Goal: Task Accomplishment & Management: Complete application form

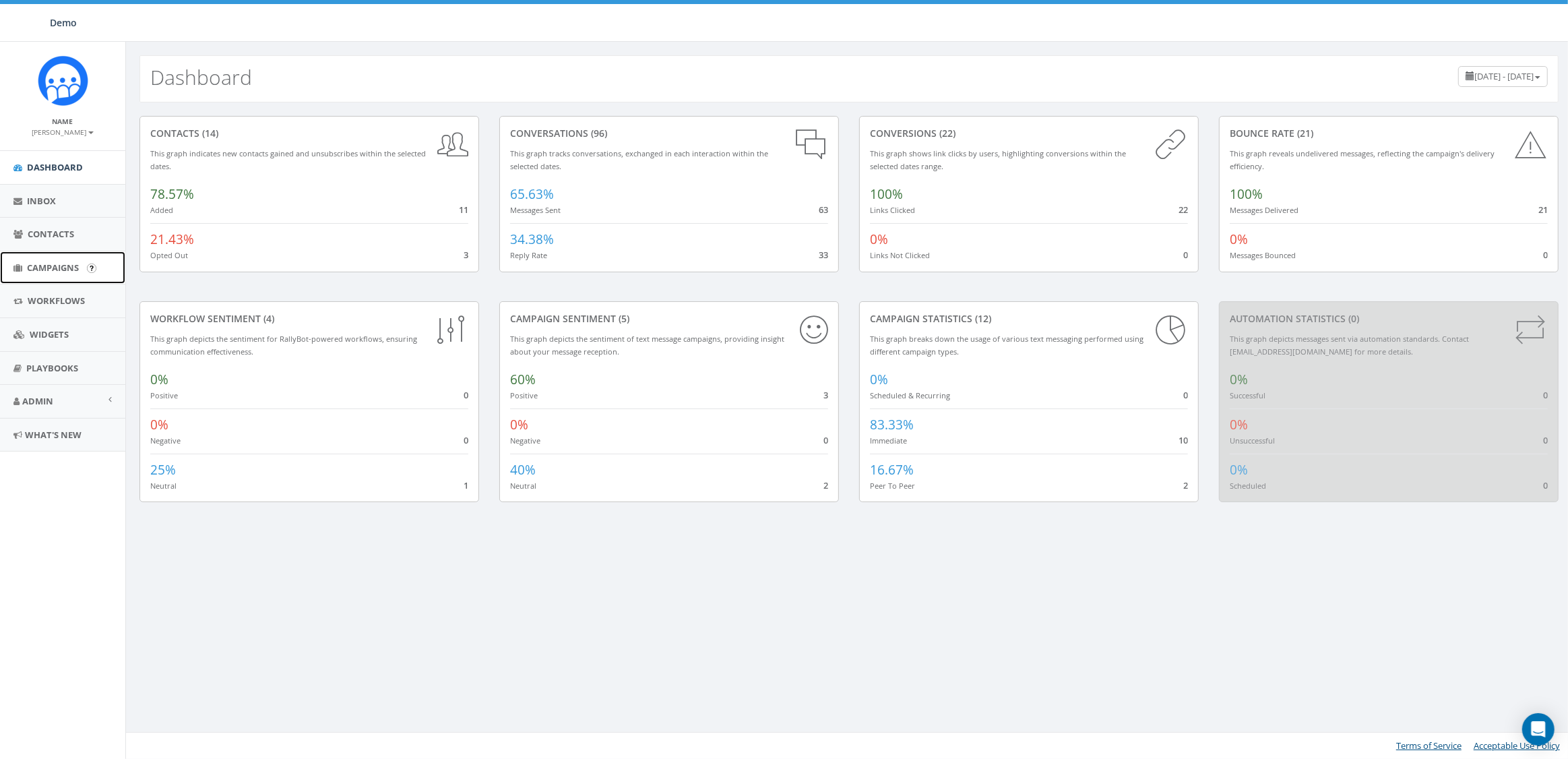
click at [43, 270] on span "Campaigns" at bounding box center [52, 268] width 51 height 12
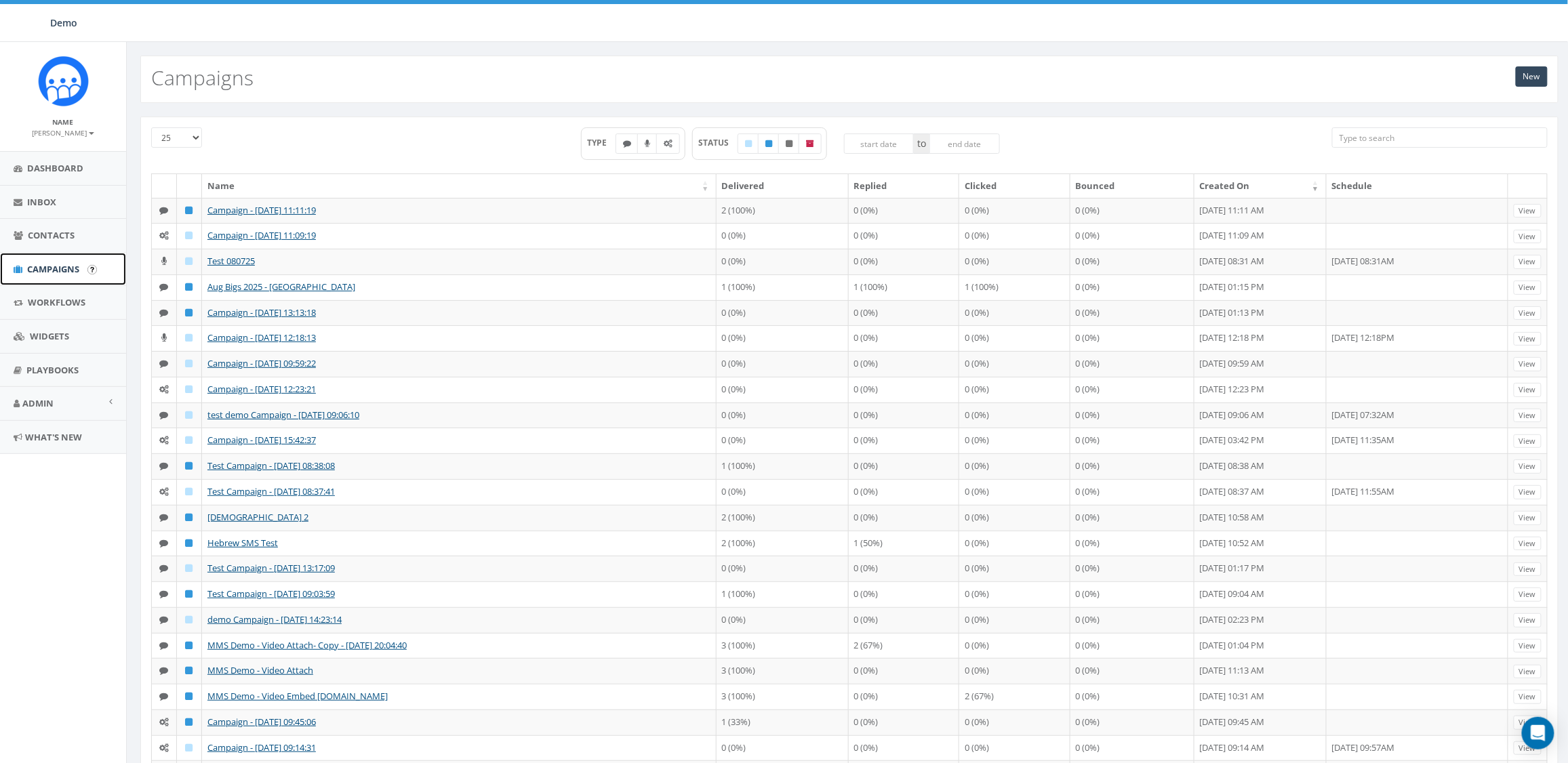
click at [40, 263] on span "Campaigns" at bounding box center [53, 269] width 52 height 12
click at [1539, 78] on link "New" at bounding box center [1532, 77] width 32 height 21
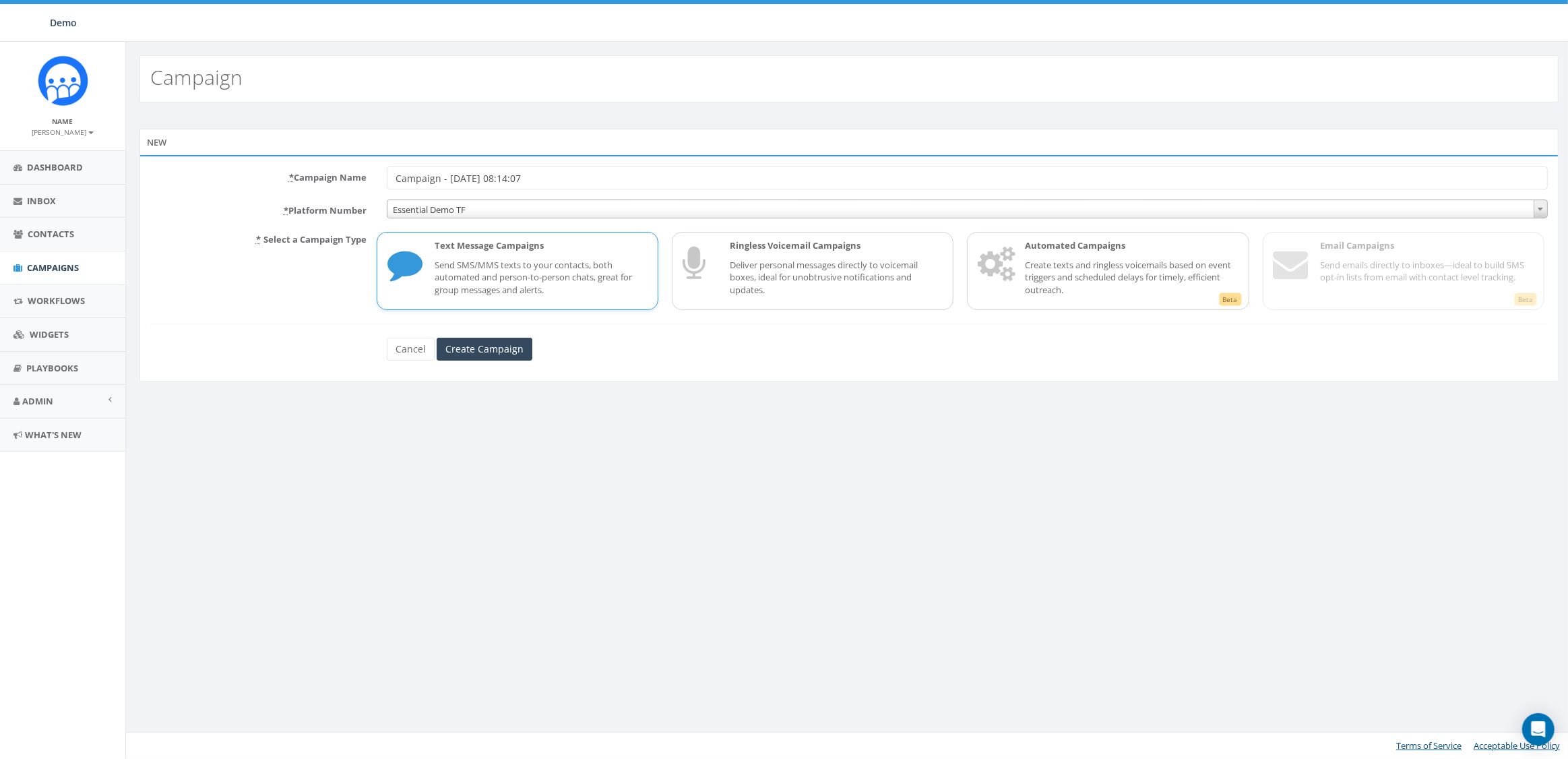
click at [1148, 222] on form "* Campaign Name Campaign - 08/27/2025, 08:14:07 * Platform Number Essential Dem…" at bounding box center [849, 264] width 1397 height 194
click at [1132, 258] on p "Create texts and ringless voicemails based on event triggers and scheduled dela…" at bounding box center [1131, 277] width 213 height 38
click at [472, 351] on input "Create Campaign" at bounding box center [484, 349] width 95 height 23
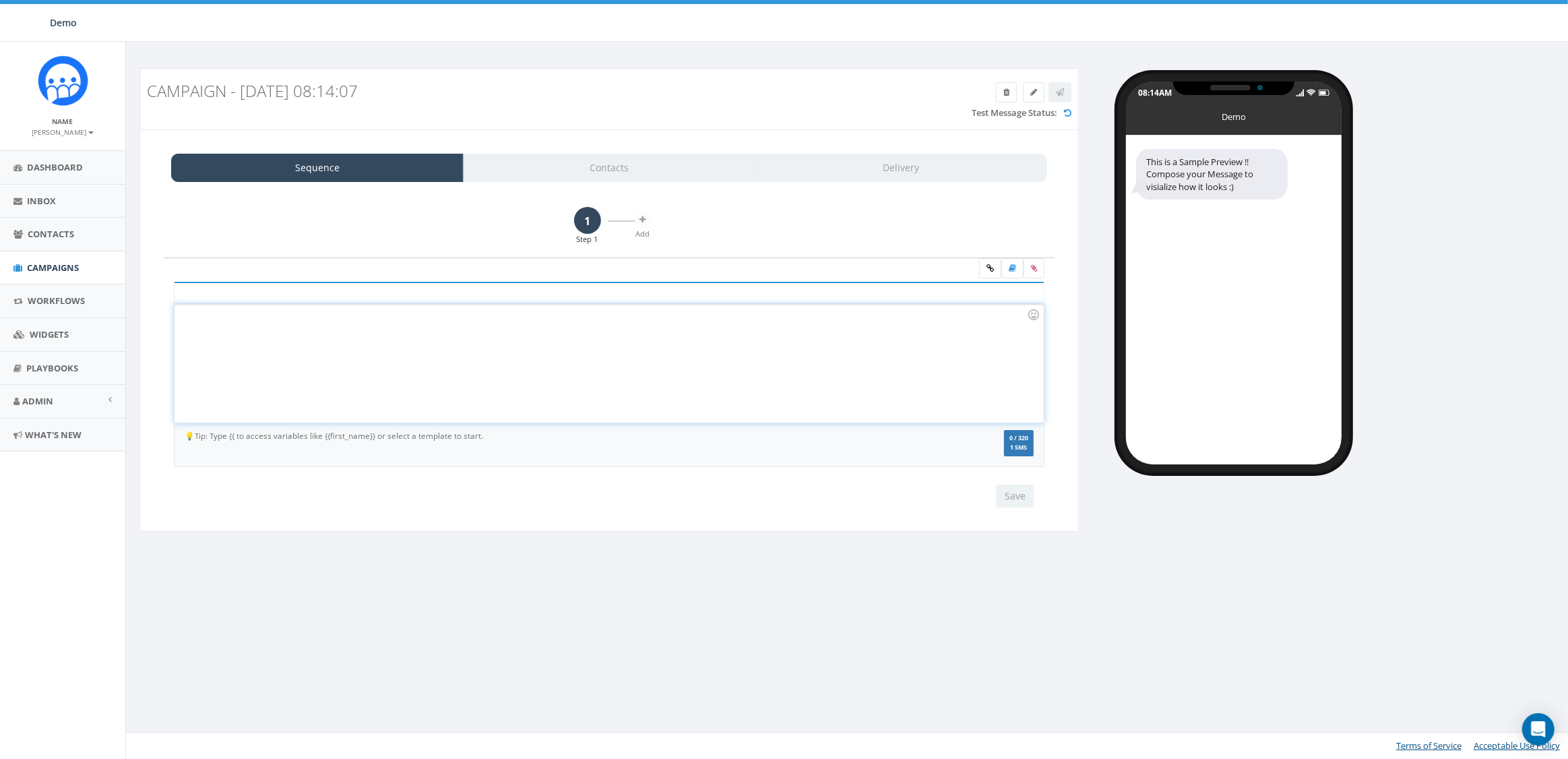
click at [557, 331] on div at bounding box center [608, 363] width 869 height 118
click at [1029, 498] on button "Save" at bounding box center [1014, 496] width 39 height 23
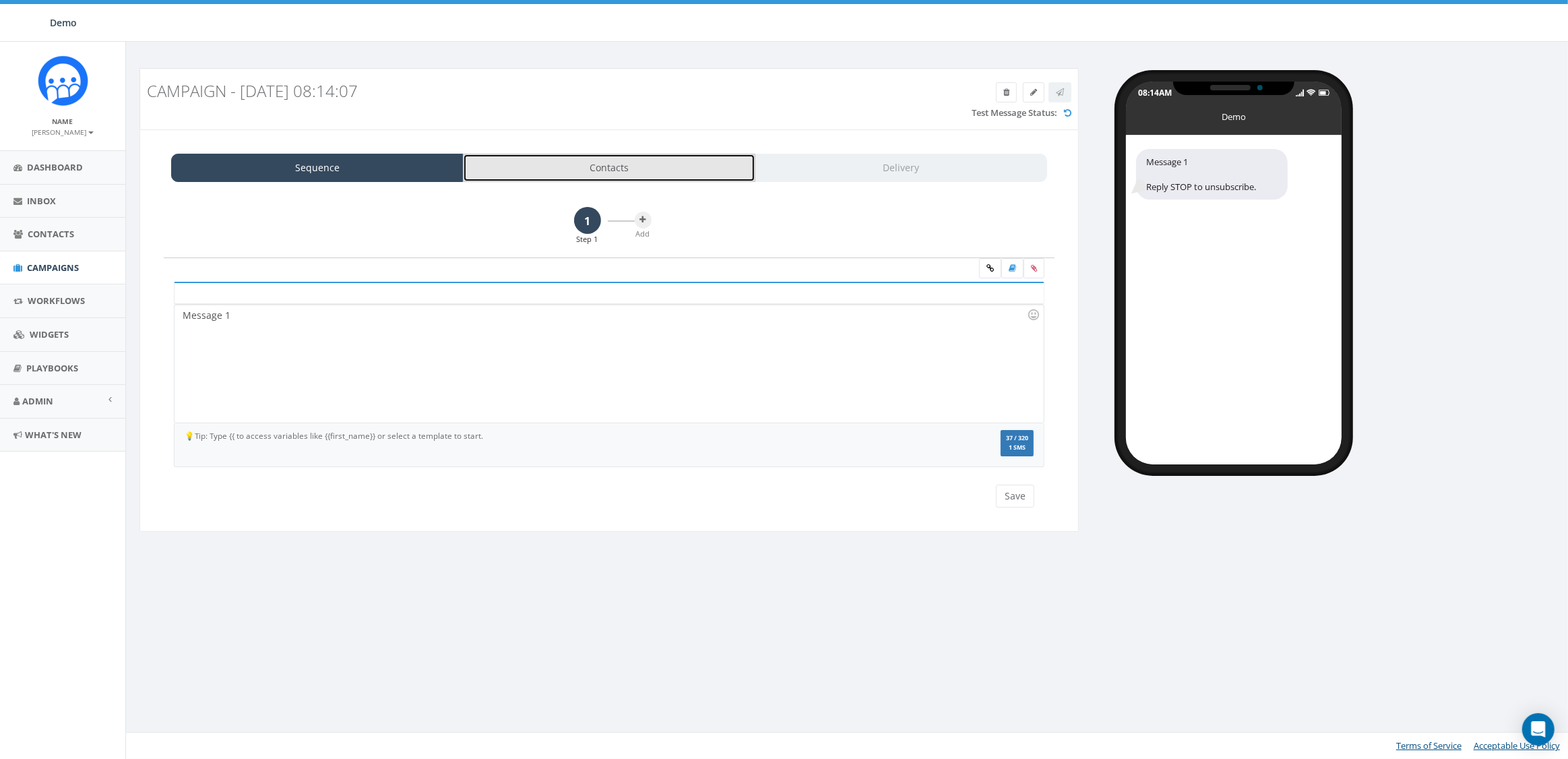
click at [607, 162] on link "Contacts" at bounding box center [608, 167] width 293 height 28
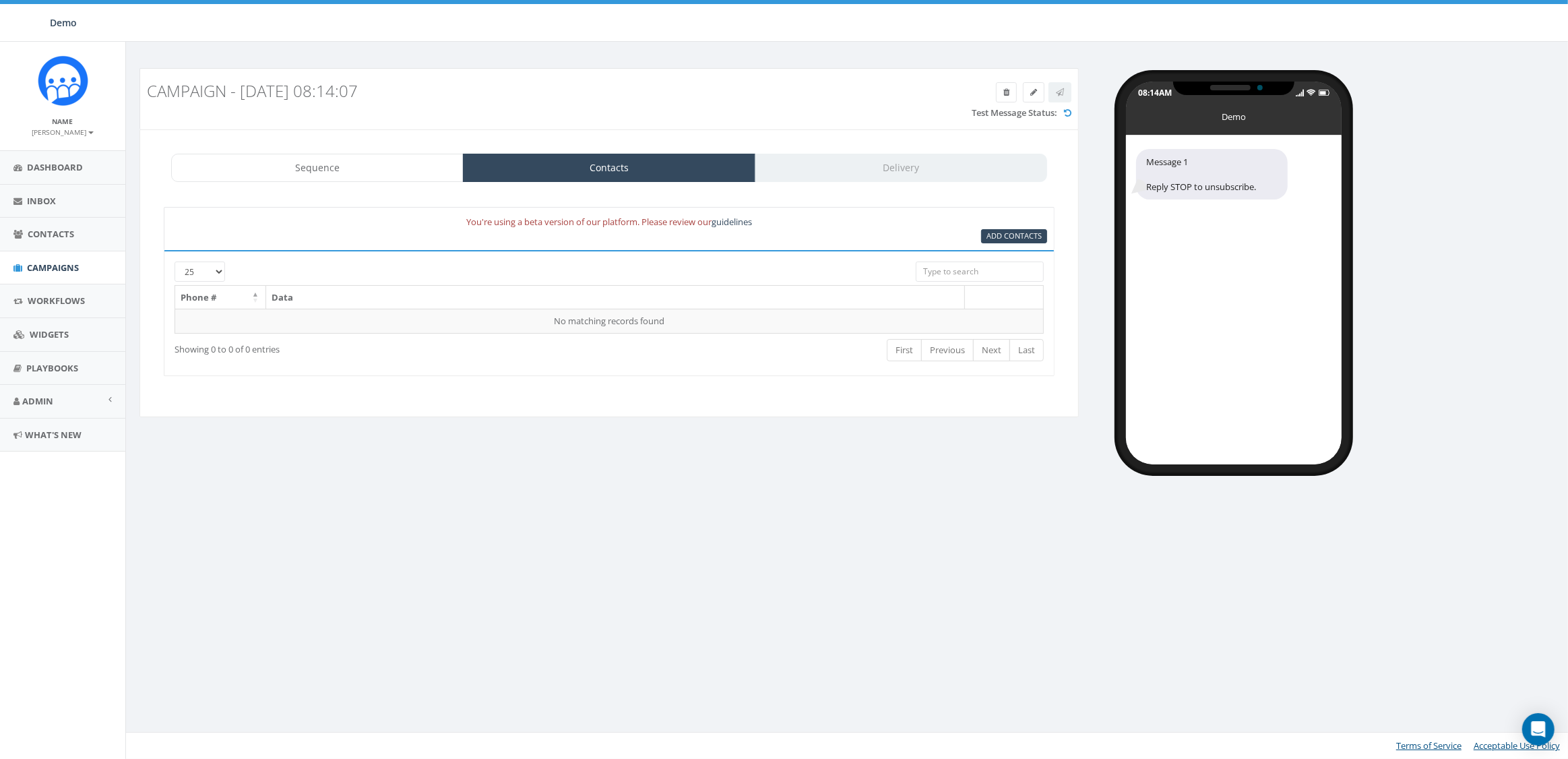
click at [1024, 228] on div "You're using a beta version of our platform. Please review our guidelines" at bounding box center [609, 222] width 896 height 15
click at [1020, 233] on span "Add Contacts" at bounding box center [1014, 236] width 55 height 10
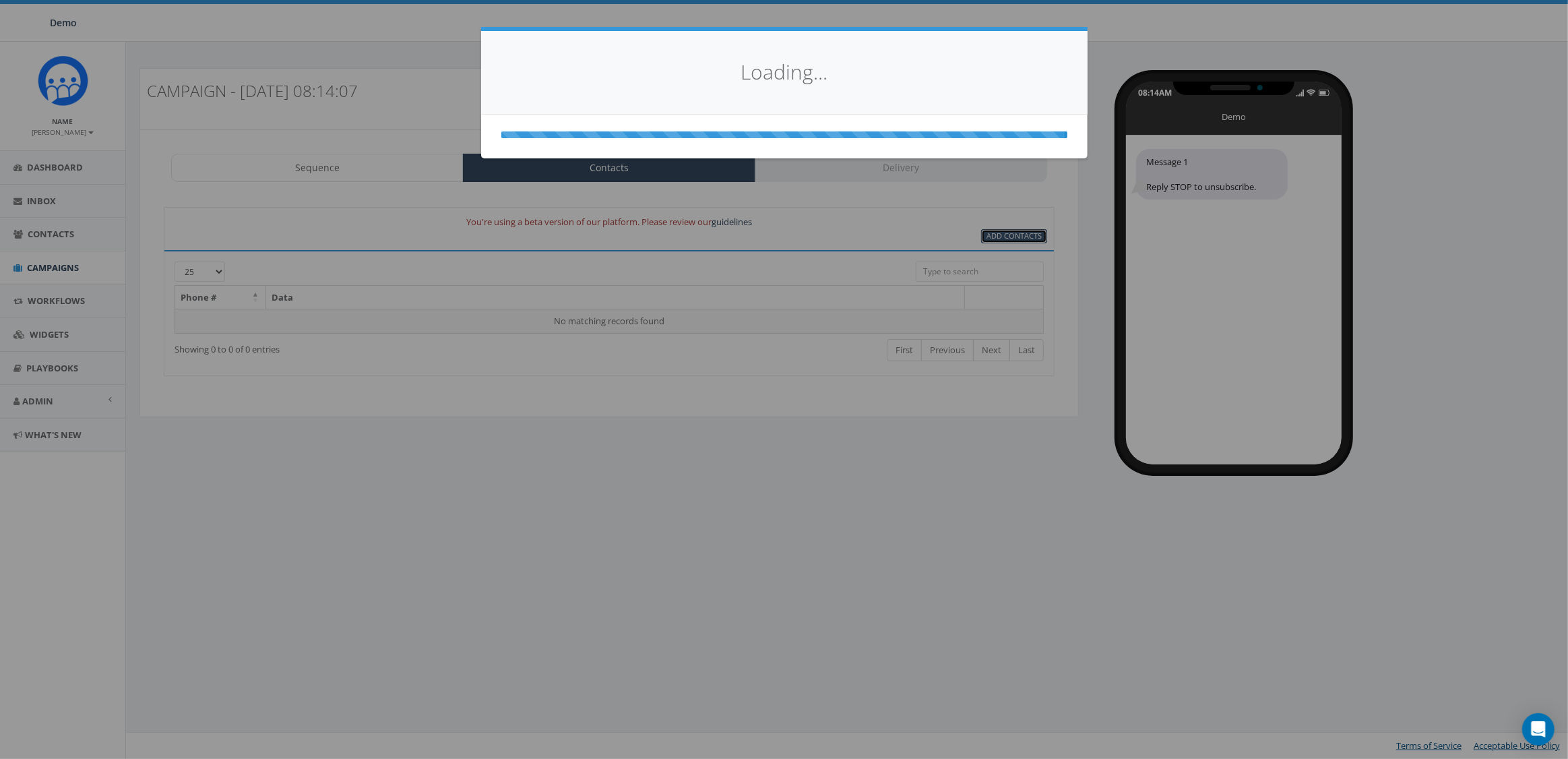
select select
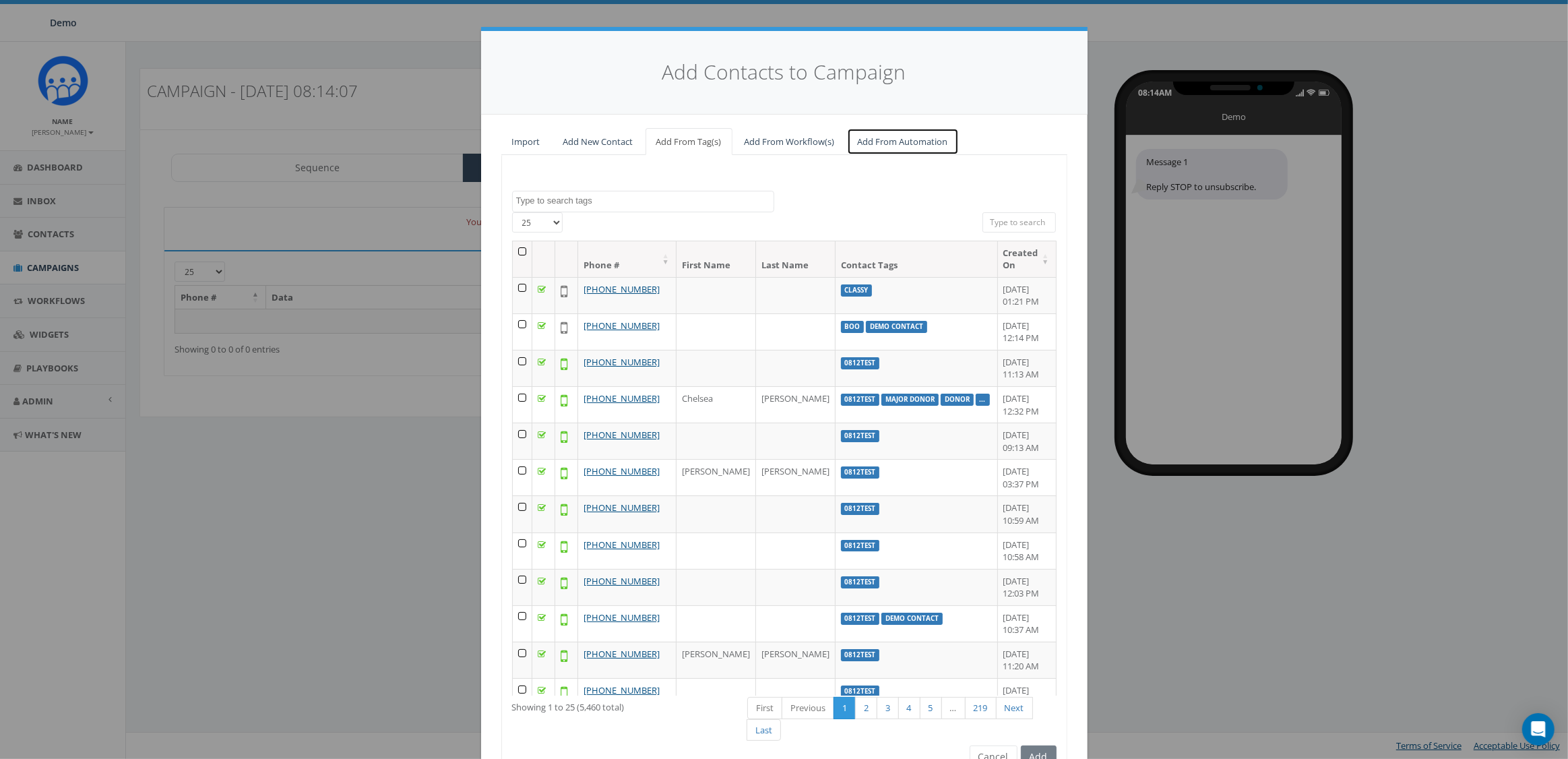
click at [896, 143] on link "Add From Automation" at bounding box center [903, 142] width 112 height 27
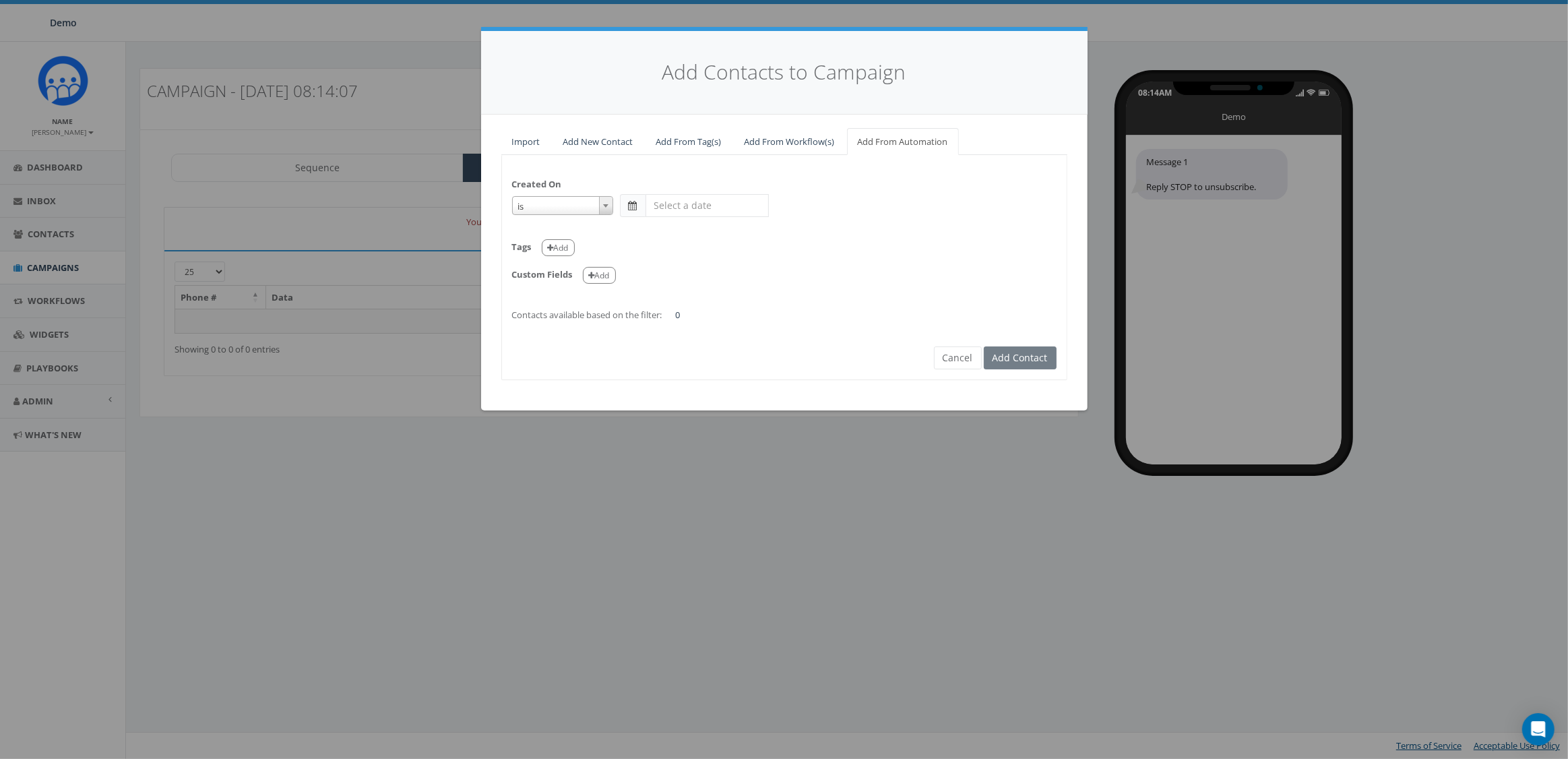
click at [550, 207] on span "is" at bounding box center [562, 206] width 100 height 19
select select "is on or after"
click at [681, 209] on input "text" at bounding box center [707, 205] width 124 height 23
click at [663, 234] on th "«" at bounding box center [658, 232] width 21 height 21
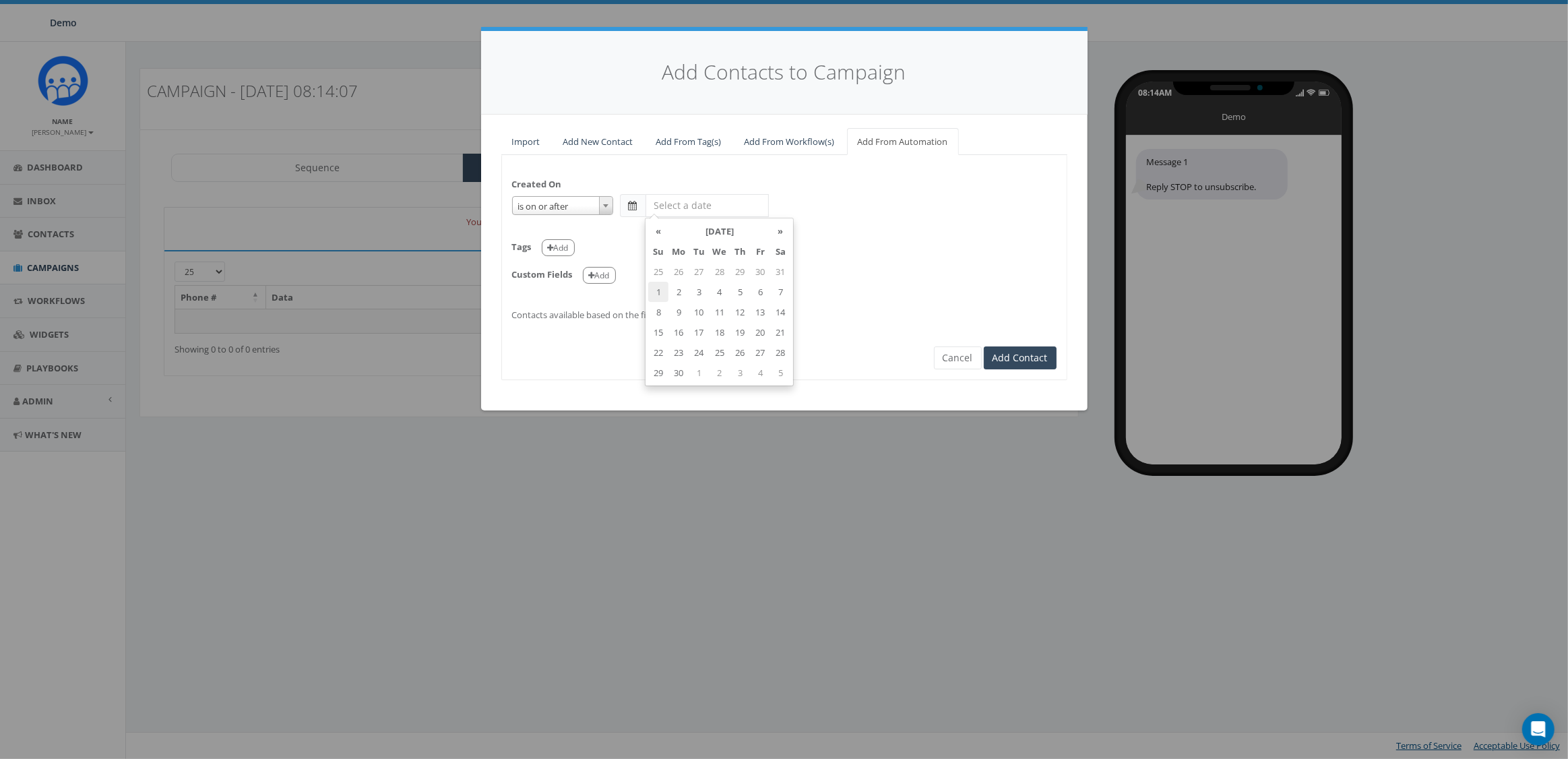
click at [658, 291] on td "1" at bounding box center [658, 292] width 21 height 21
type input "2025-06-01"
click at [868, 261] on div "Custom Fields Add" at bounding box center [784, 270] width 544 height 27
click at [566, 250] on button "Add" at bounding box center [558, 248] width 33 height 17
select select
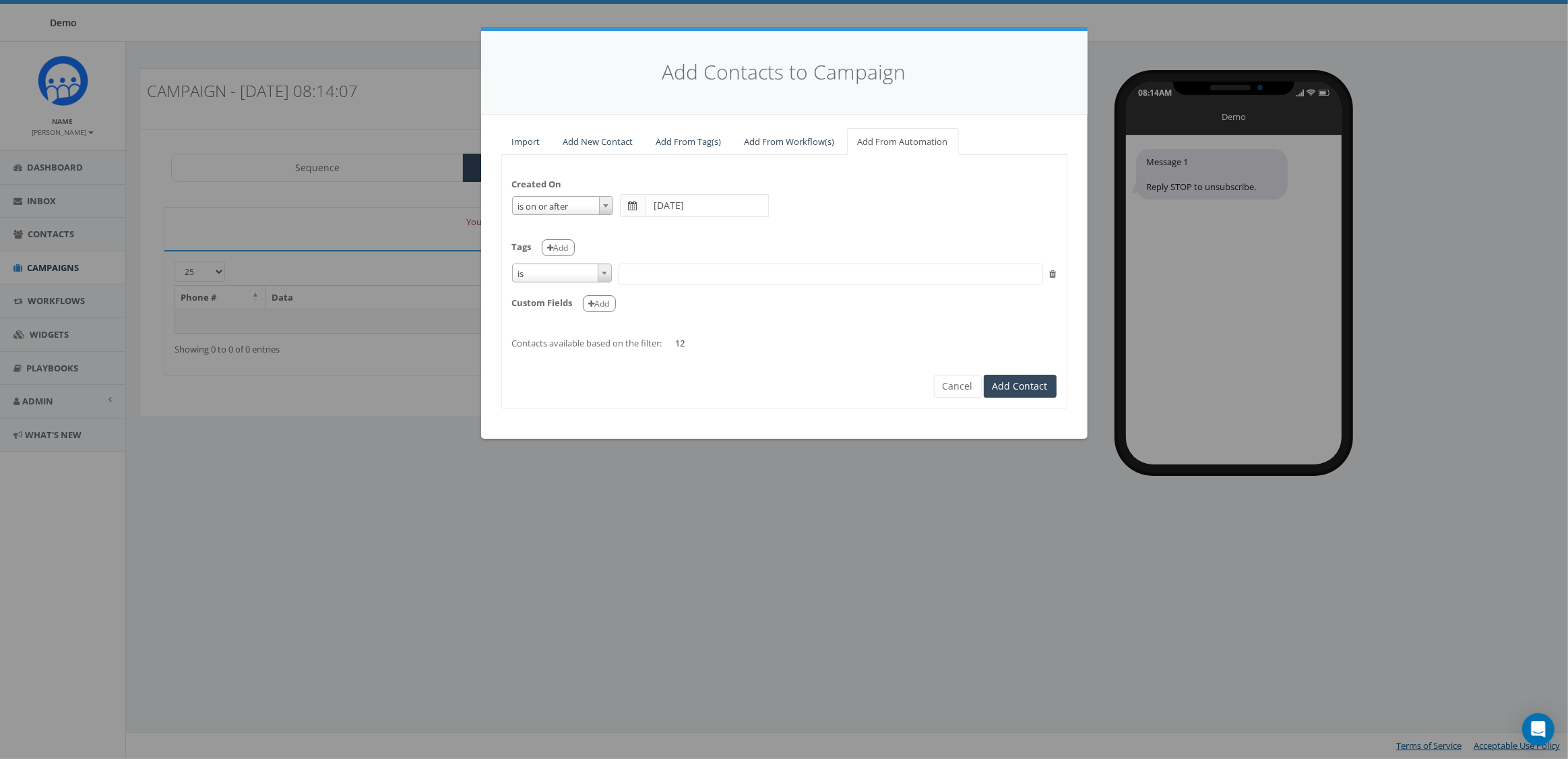
click at [585, 268] on span "is" at bounding box center [561, 274] width 99 height 19
select select "contains"
click at [683, 264] on span at bounding box center [831, 274] width 425 height 21
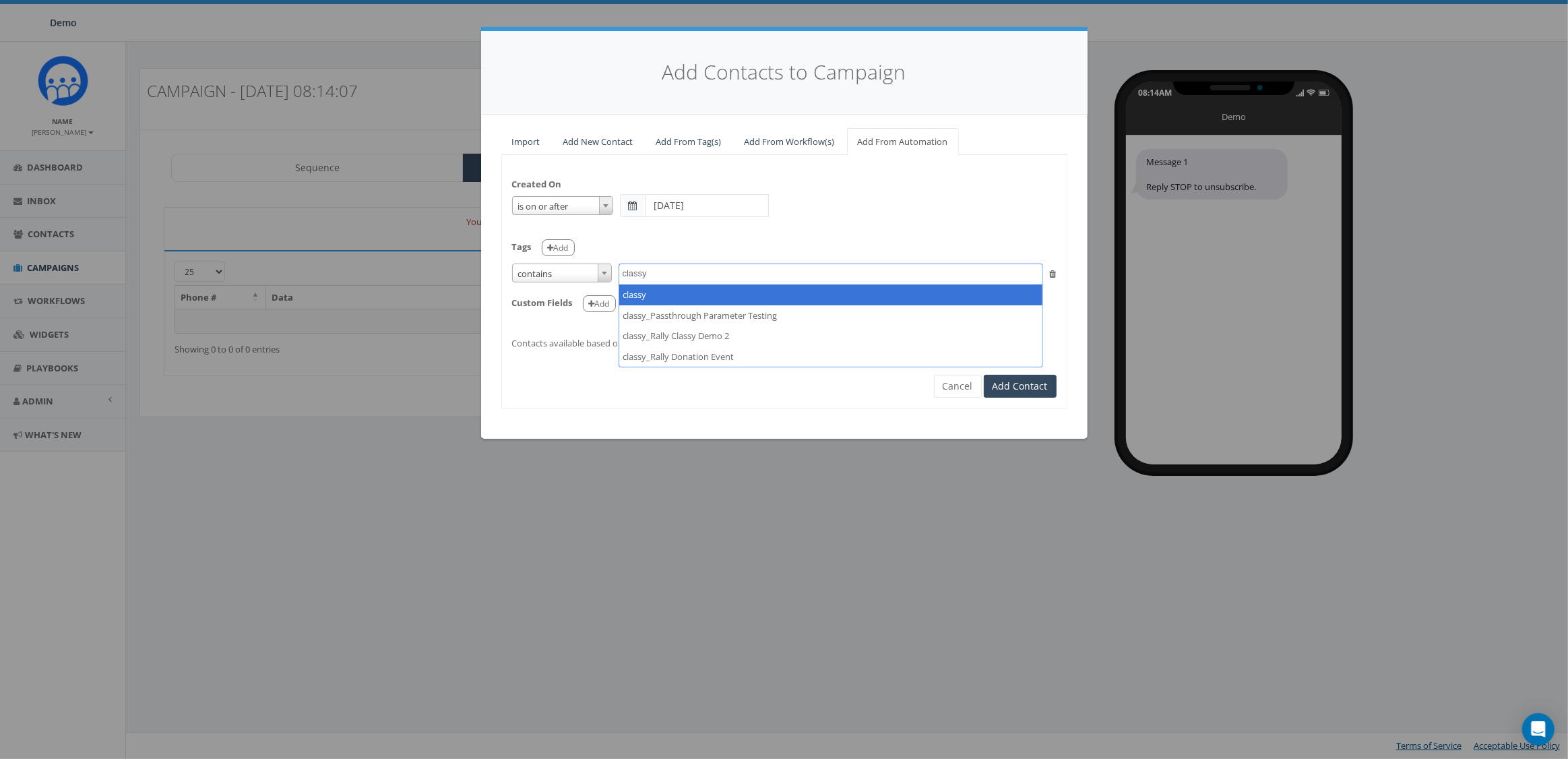
type textarea "classy"
select select "classy"
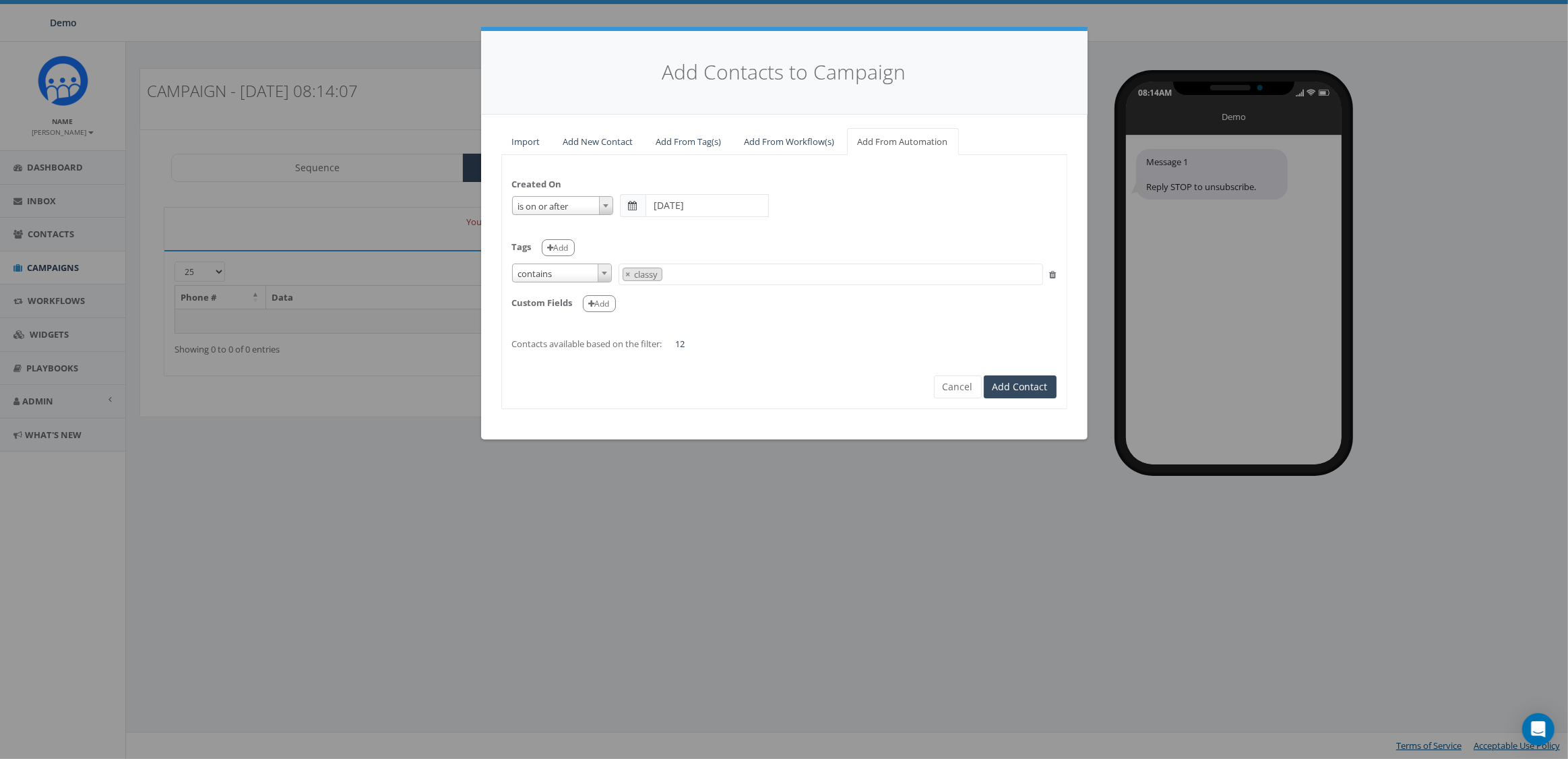
scroll to position [54, 0]
click at [730, 246] on div "Tags Add" at bounding box center [784, 243] width 544 height 27
drag, startPoint x: 694, startPoint y: 345, endPoint x: 664, endPoint y: 347, distance: 30.1
click at [664, 347] on div "Created On is is on or before is on or after is before is after is not is on or…" at bounding box center [784, 257] width 565 height 185
click at [728, 334] on div "Created On is is on or before is on or after is before is after is not is on or…" at bounding box center [784, 257] width 565 height 185
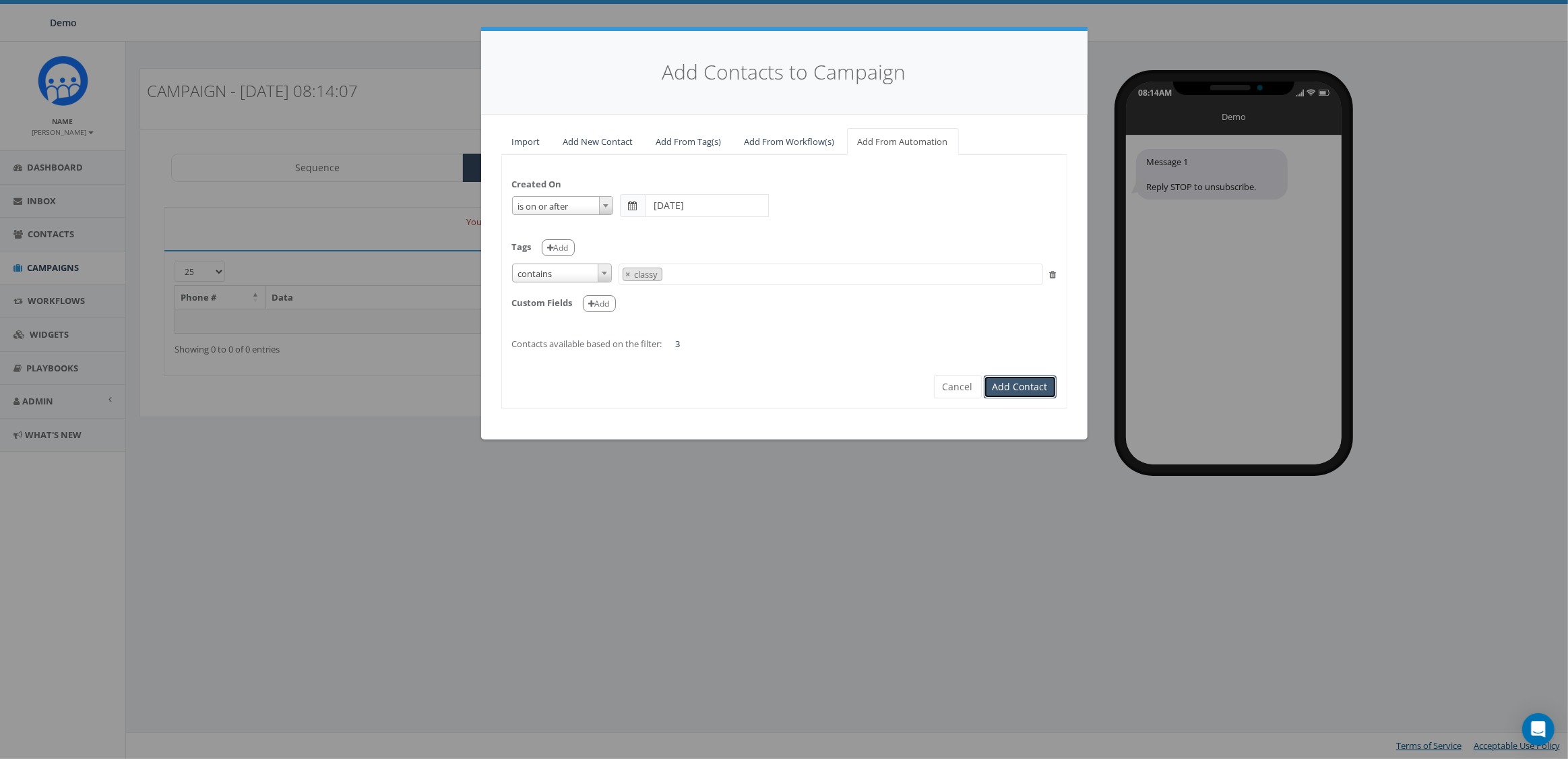
click at [1021, 386] on button "Add Contact" at bounding box center [1020, 386] width 73 height 23
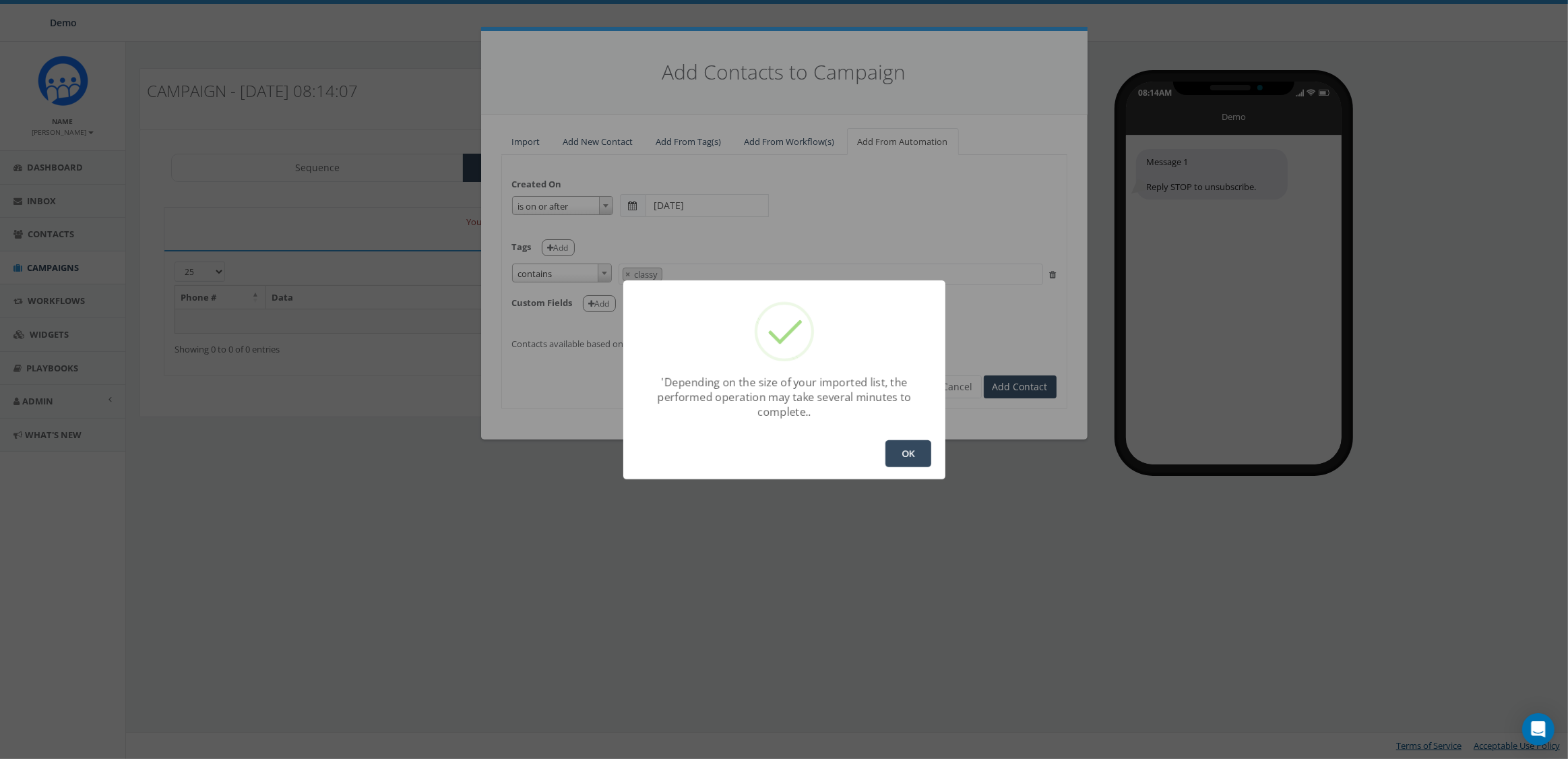
click at [923, 452] on button "OK" at bounding box center [908, 453] width 45 height 27
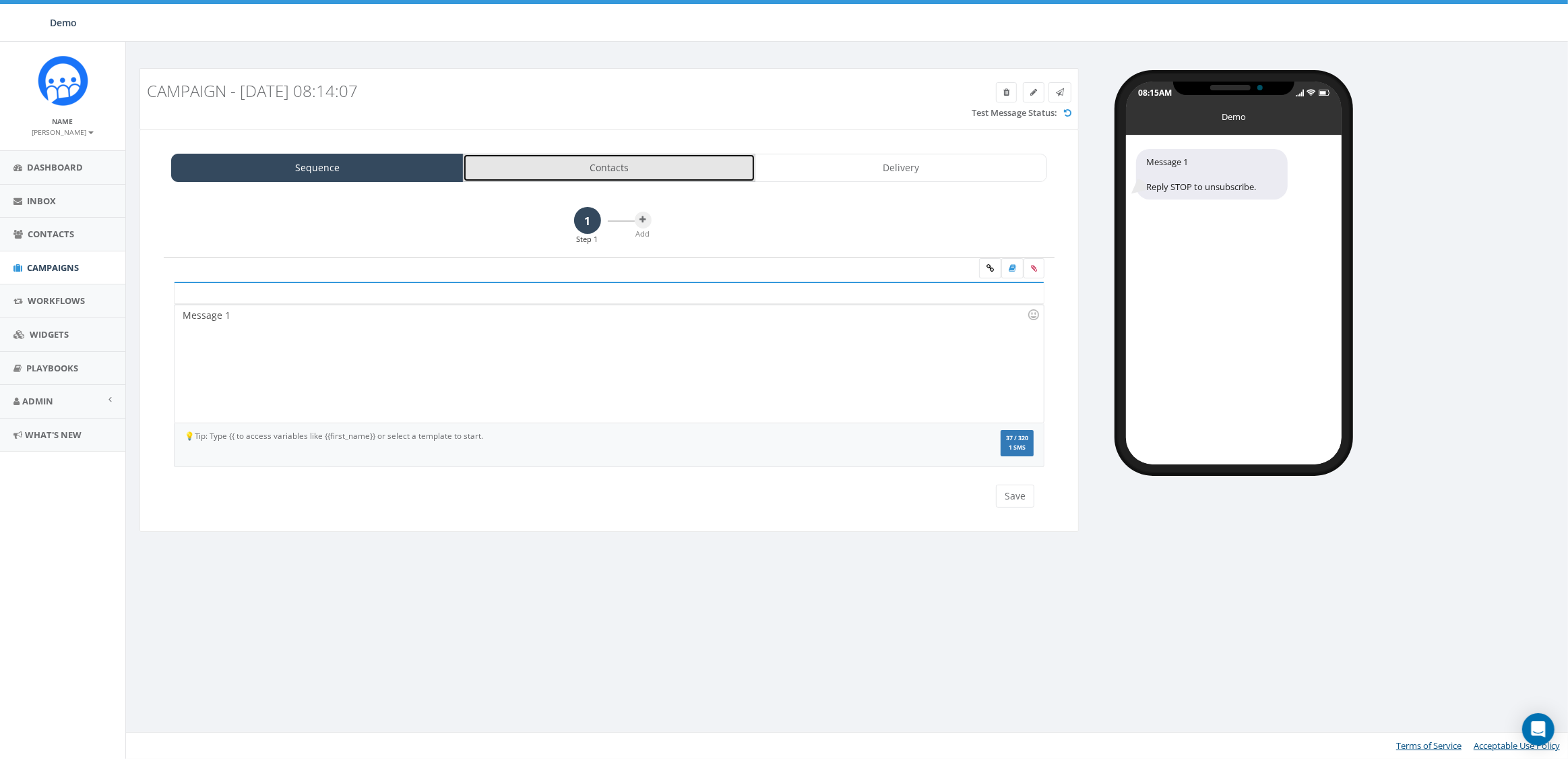
click at [638, 171] on link "Contacts" at bounding box center [608, 167] width 293 height 28
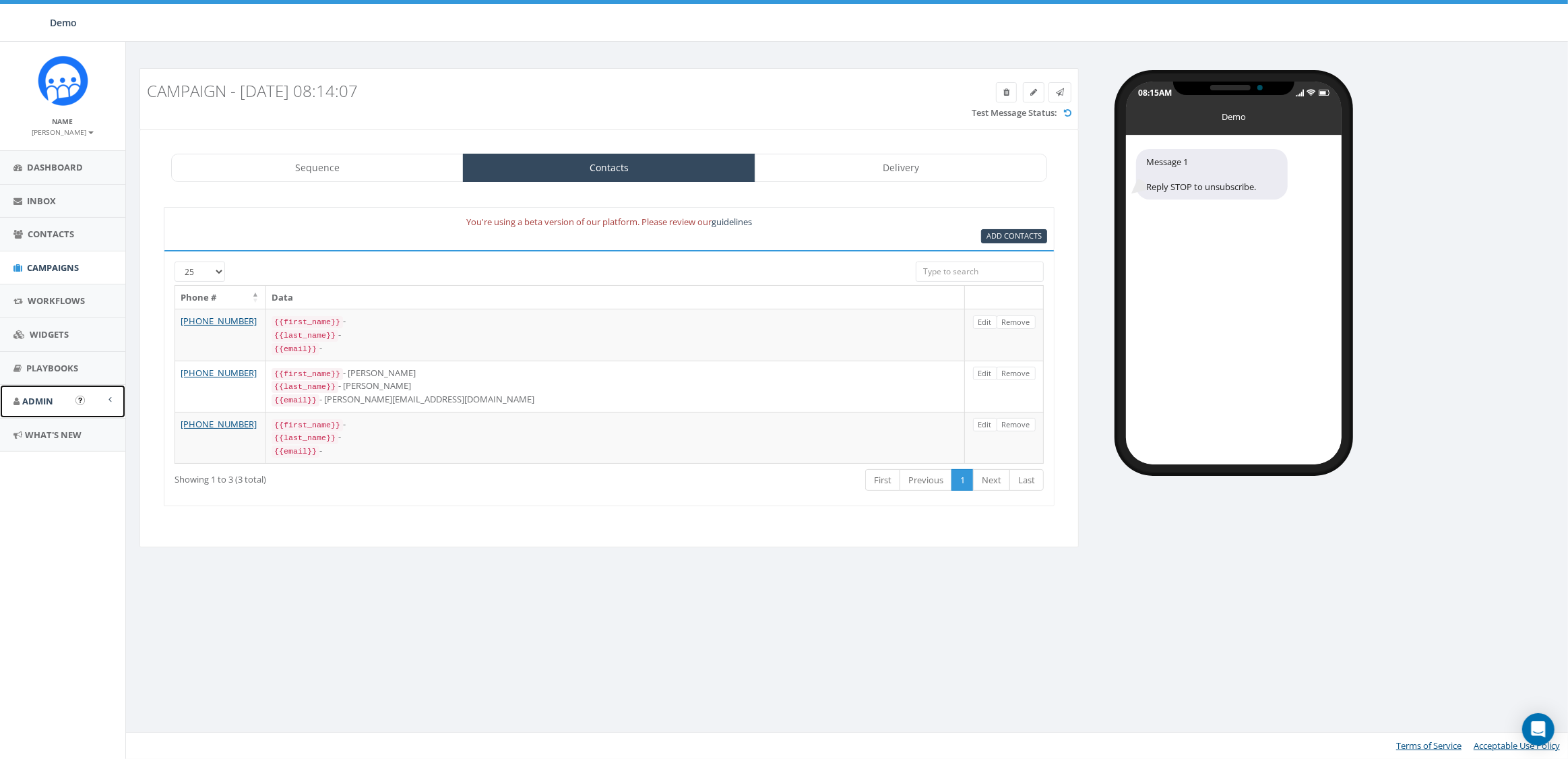
click at [64, 398] on link "Admin" at bounding box center [63, 401] width 125 height 33
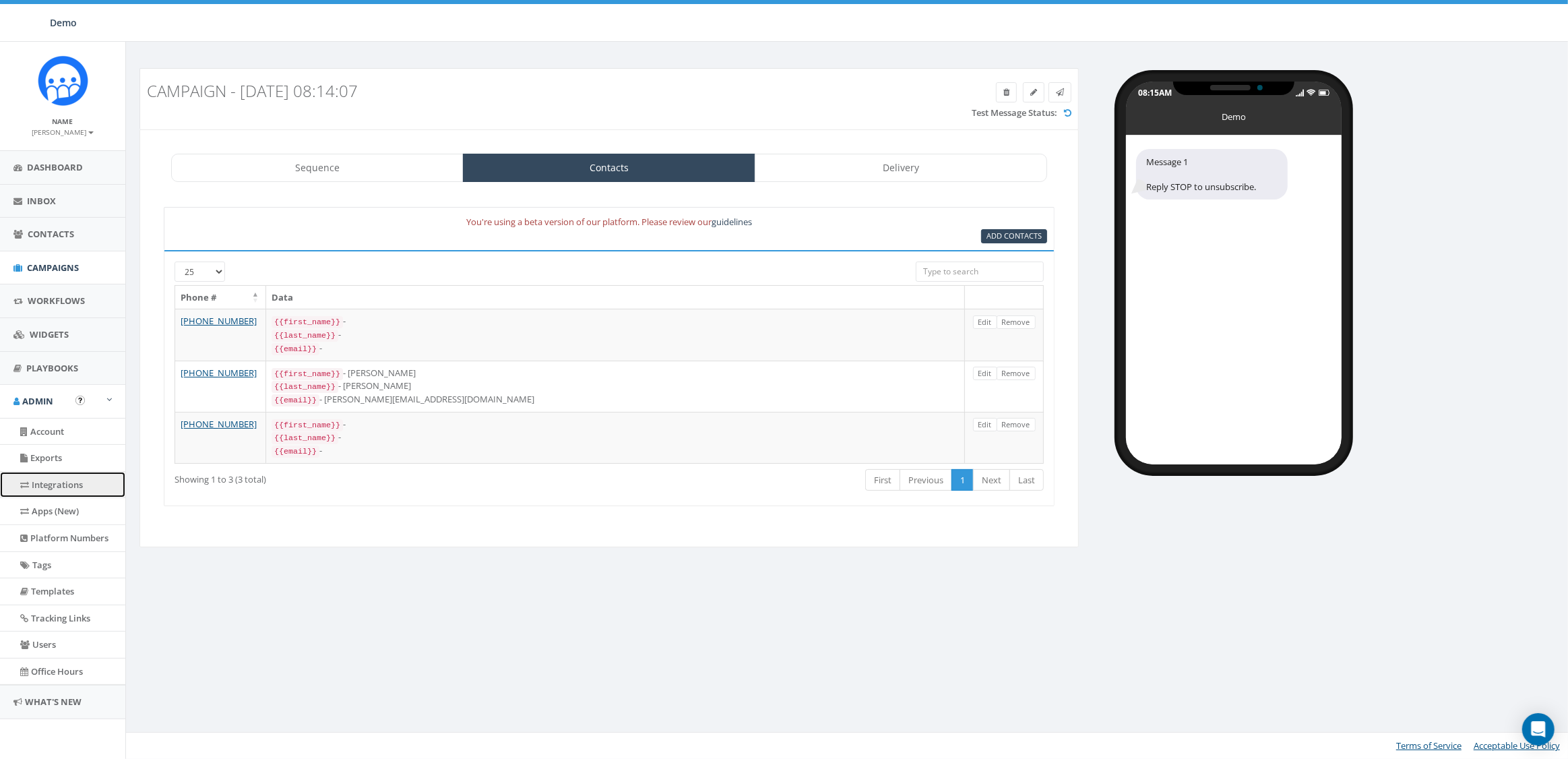
click at [51, 479] on link "Integrations" at bounding box center [63, 485] width 125 height 27
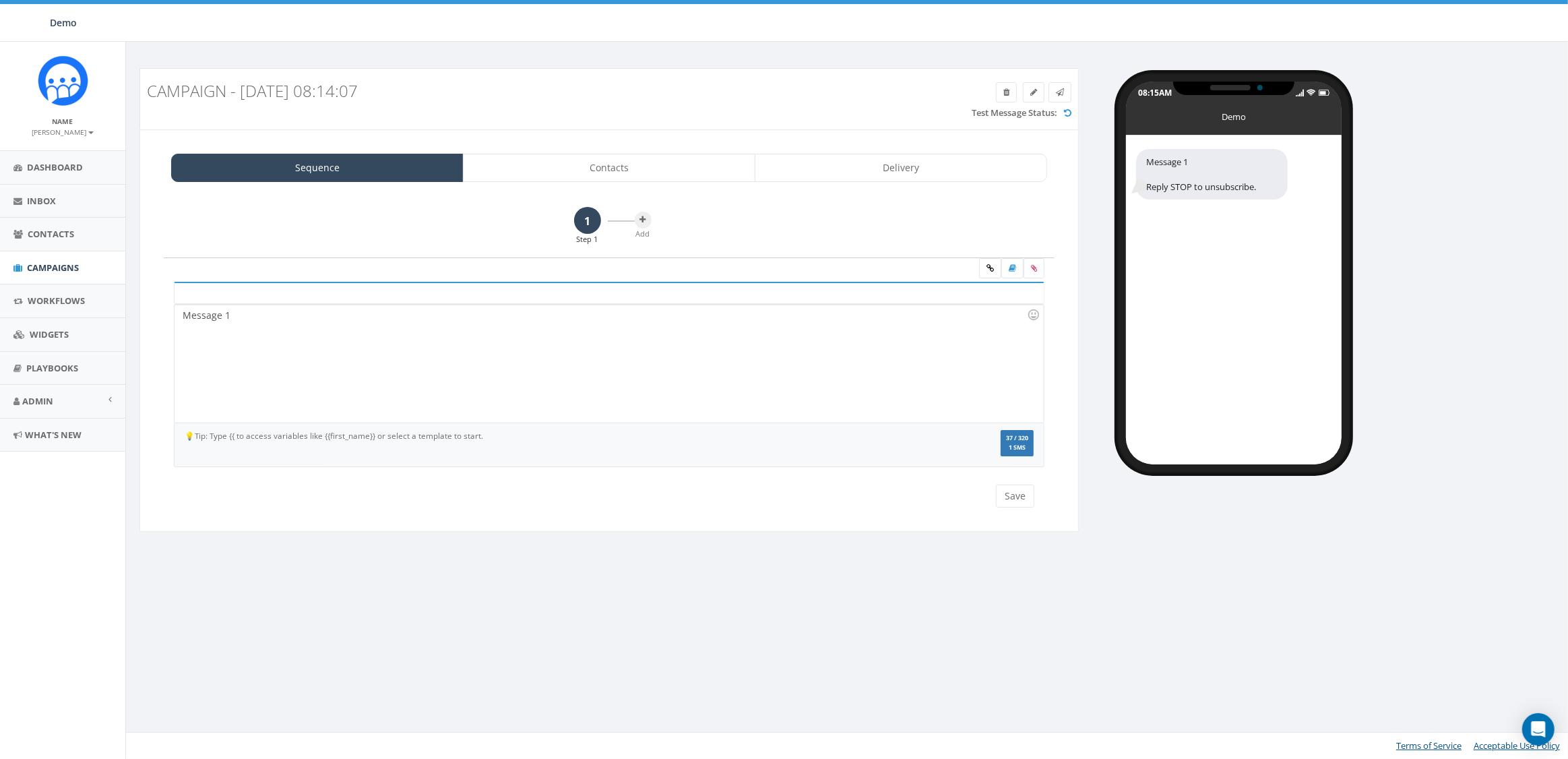
click at [616, 152] on div "Sequence Contacts Delivery 1 Step 1 Add Message 1 Message 1 Recent Smileys & Pe…" at bounding box center [609, 331] width 939 height 403
click at [59, 235] on span "Contacts" at bounding box center [51, 234] width 46 height 12
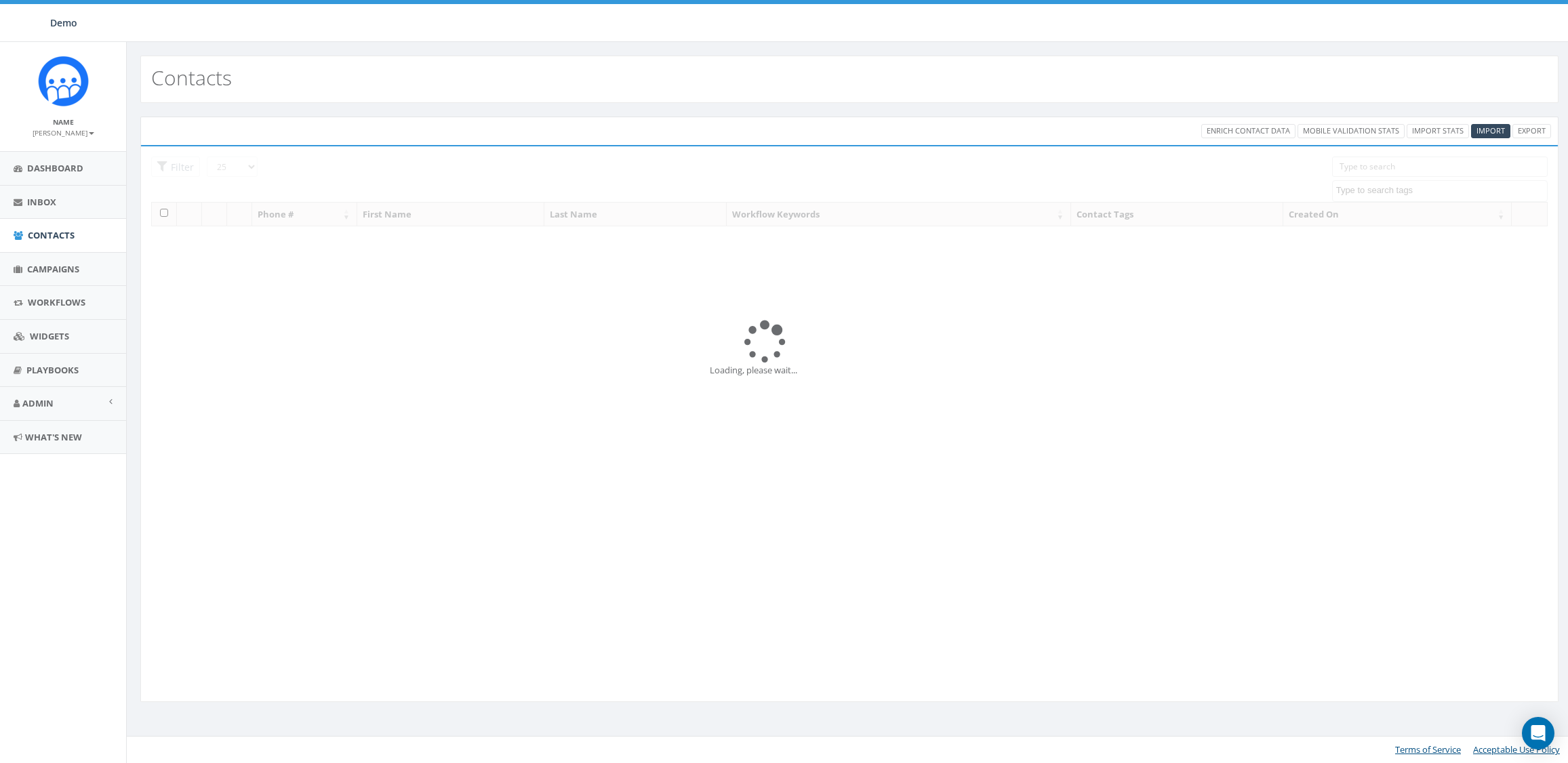
select select
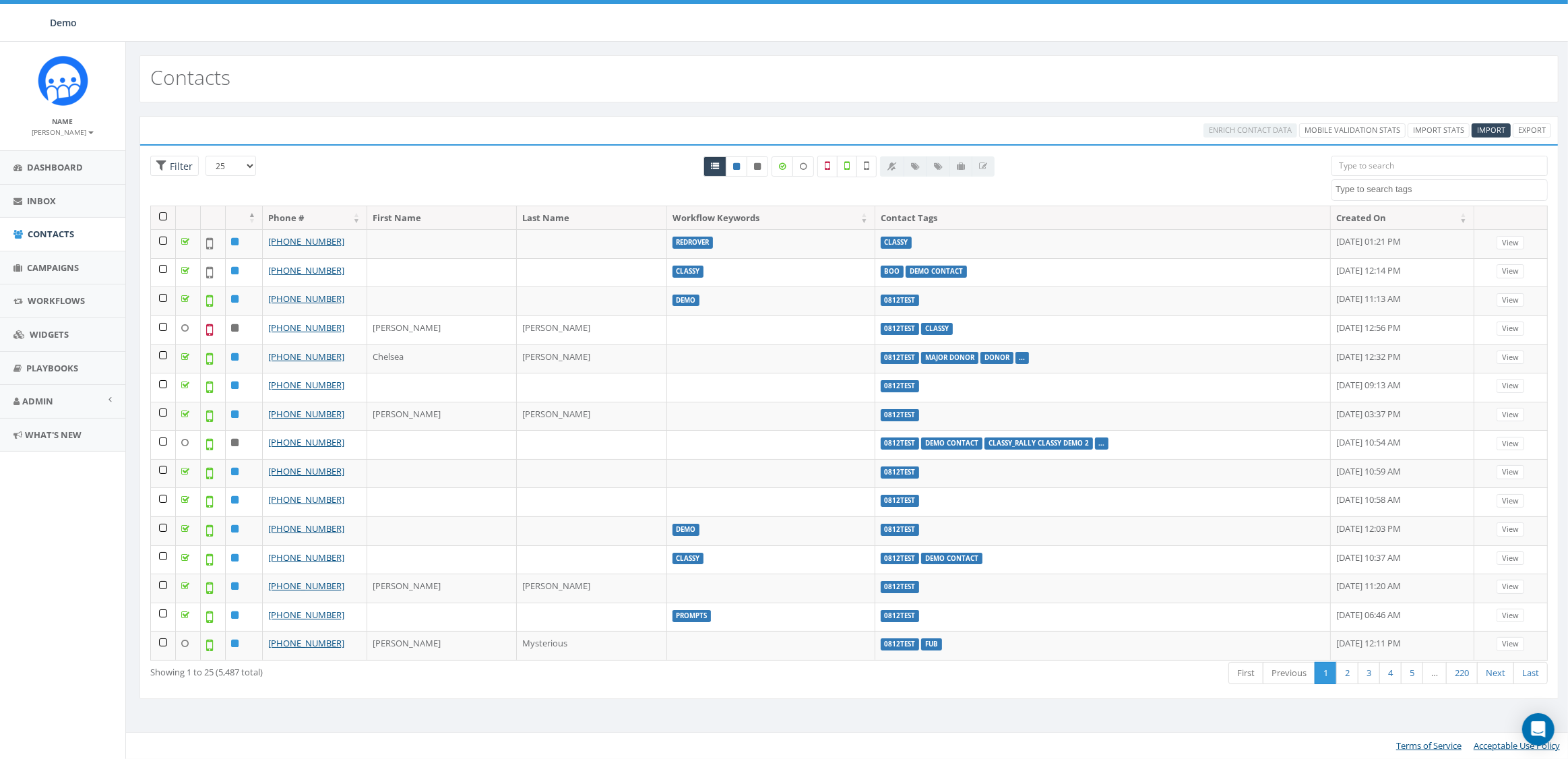
click at [1387, 188] on textarea "Search" at bounding box center [1441, 190] width 212 height 12
type textarea "classy"
select select "classy_Rally Classy Demo 2"
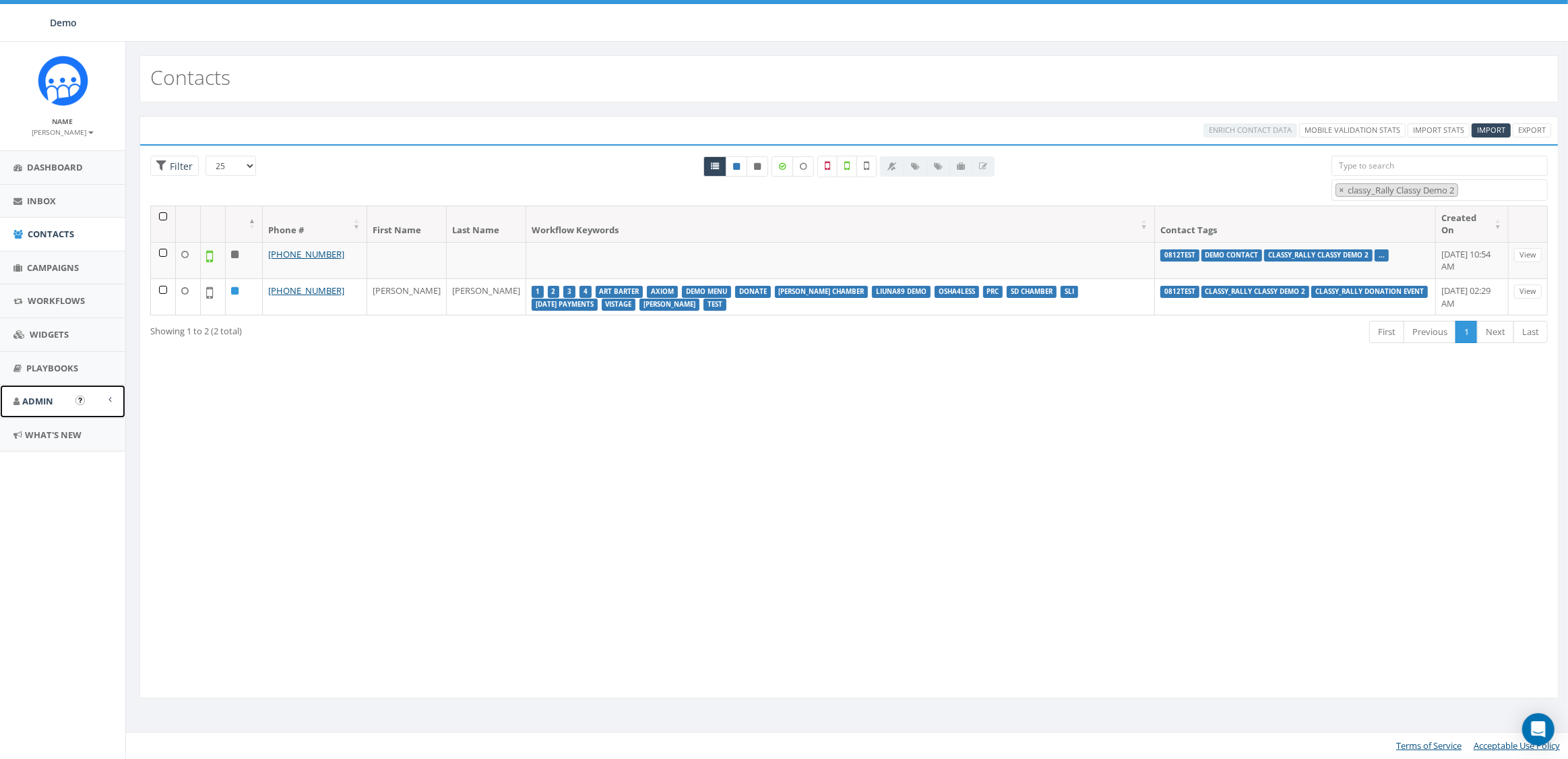
click at [42, 398] on span "Admin" at bounding box center [38, 401] width 31 height 12
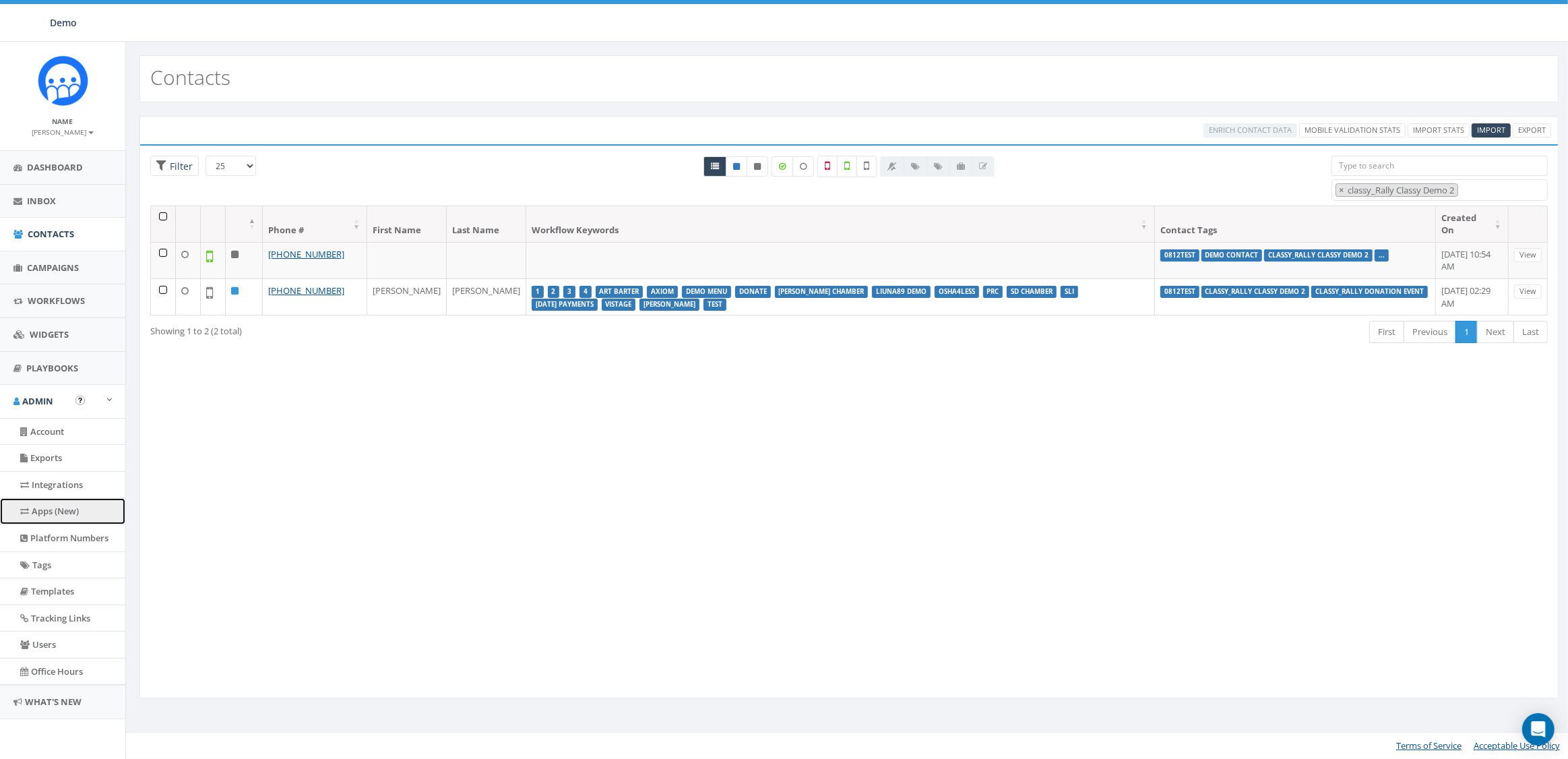
click at [50, 518] on link "Apps (New)" at bounding box center [63, 511] width 125 height 27
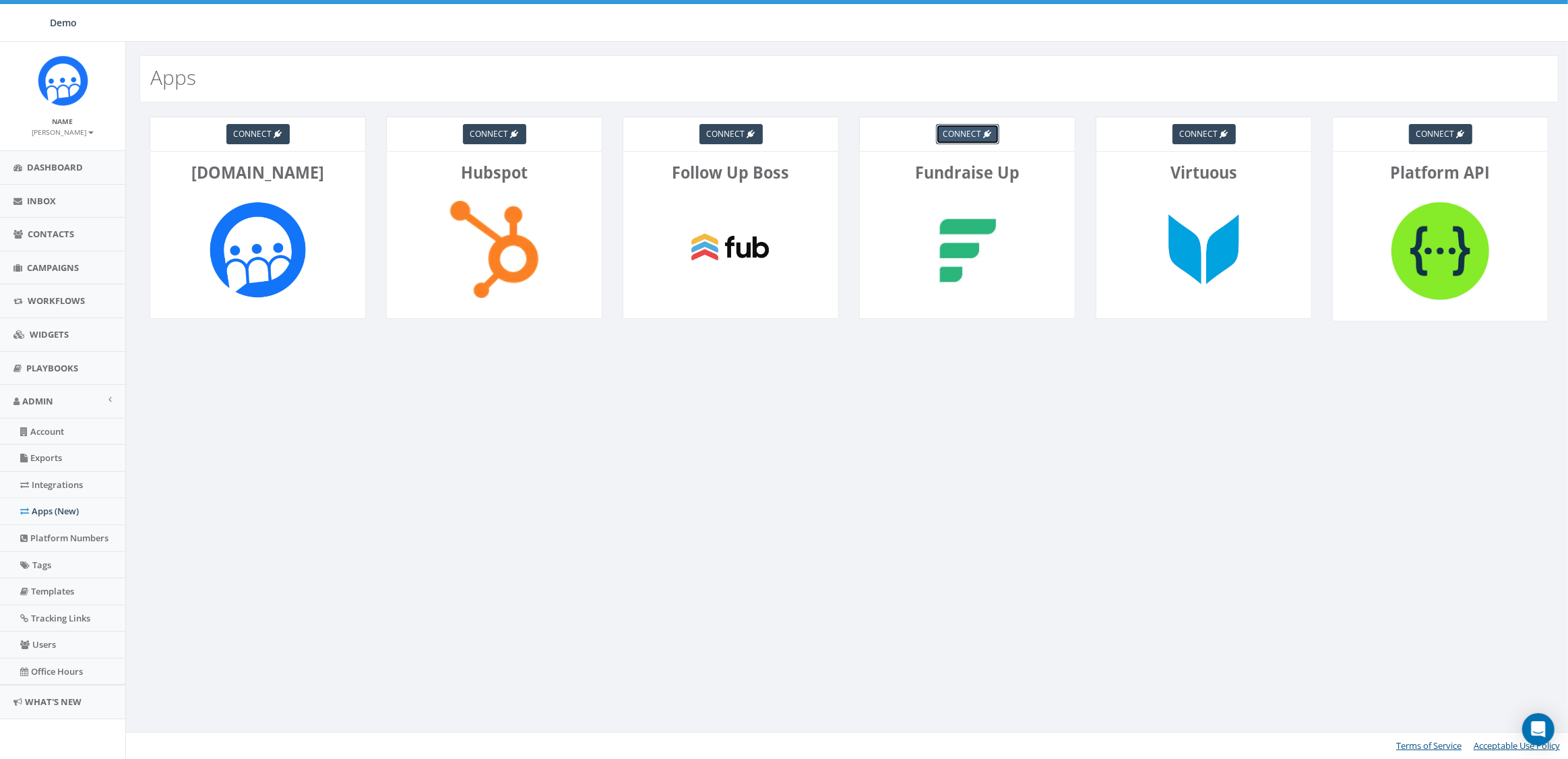
click at [973, 132] on span "connect" at bounding box center [962, 133] width 39 height 11
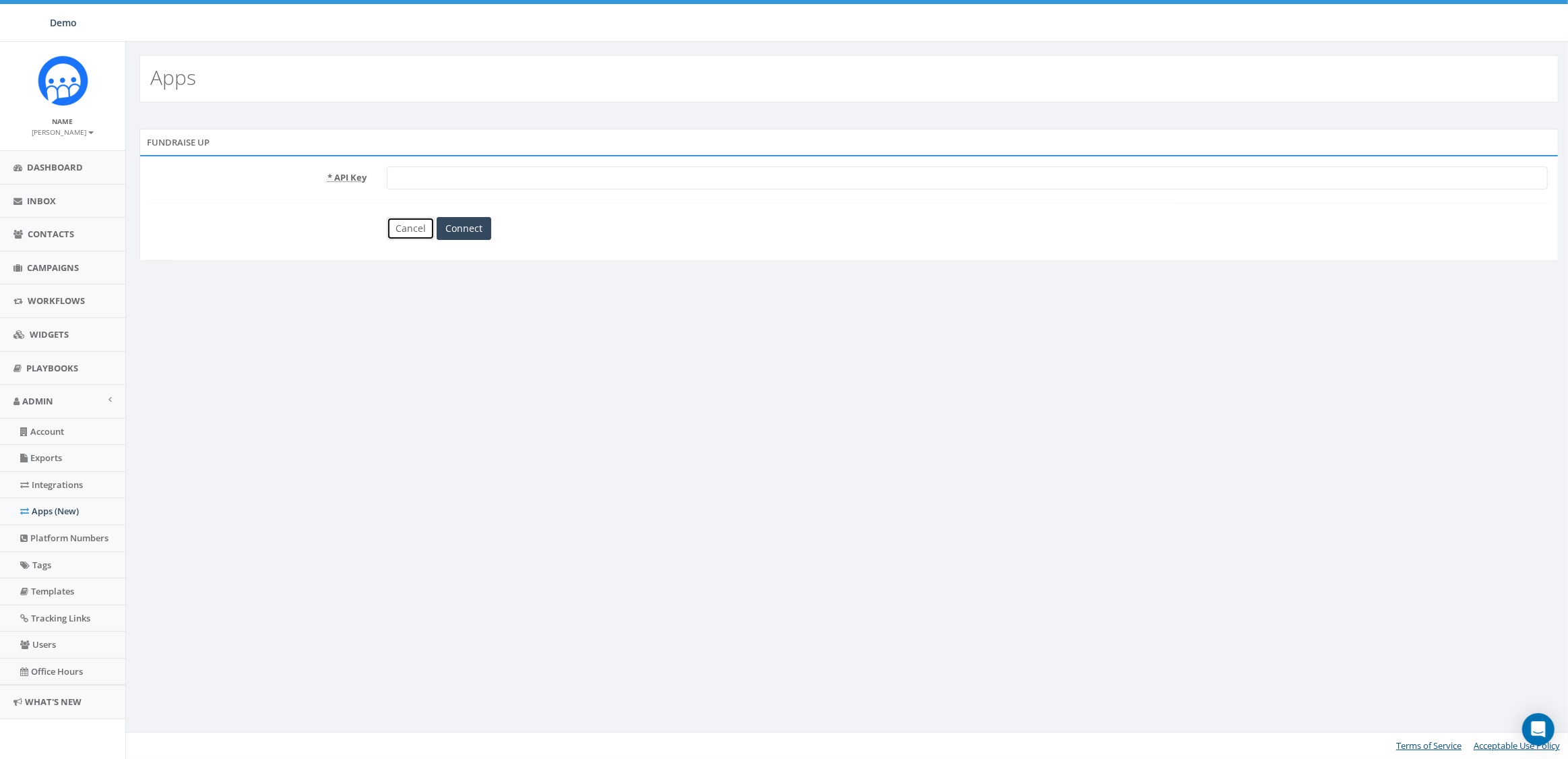
click at [409, 230] on link "Cancel" at bounding box center [411, 228] width 48 height 23
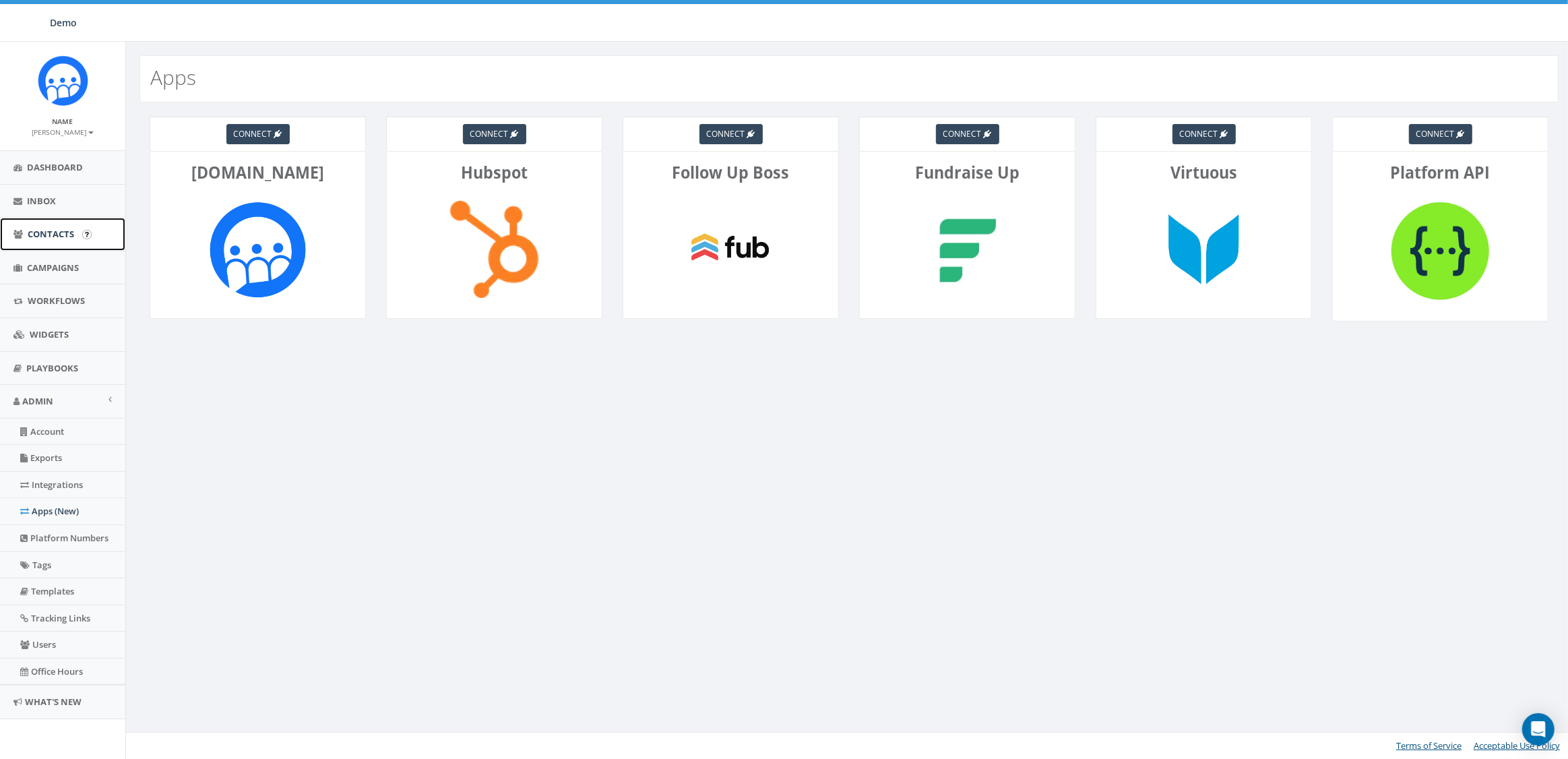
click at [41, 235] on span "Contacts" at bounding box center [51, 234] width 46 height 12
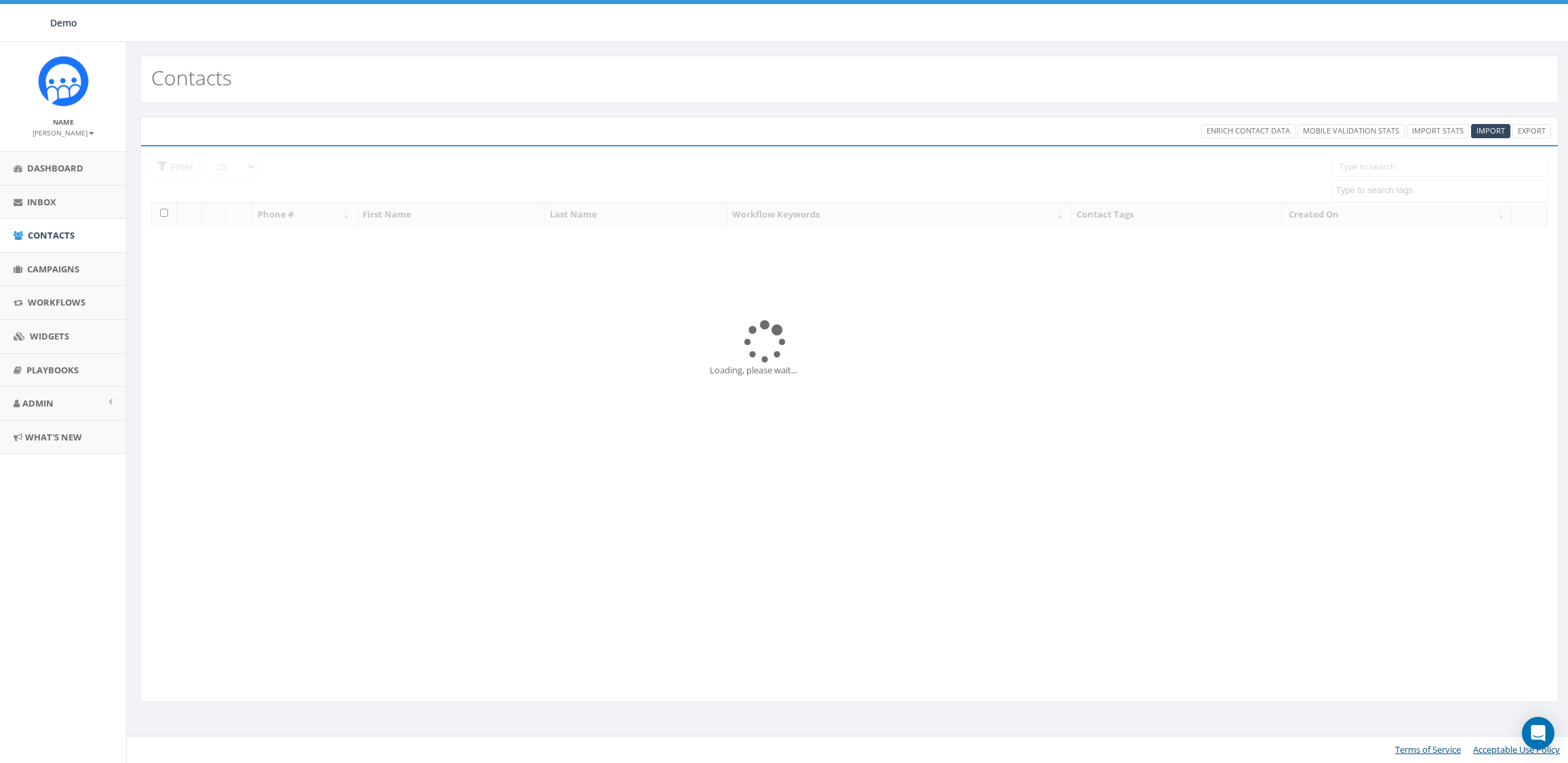
select select
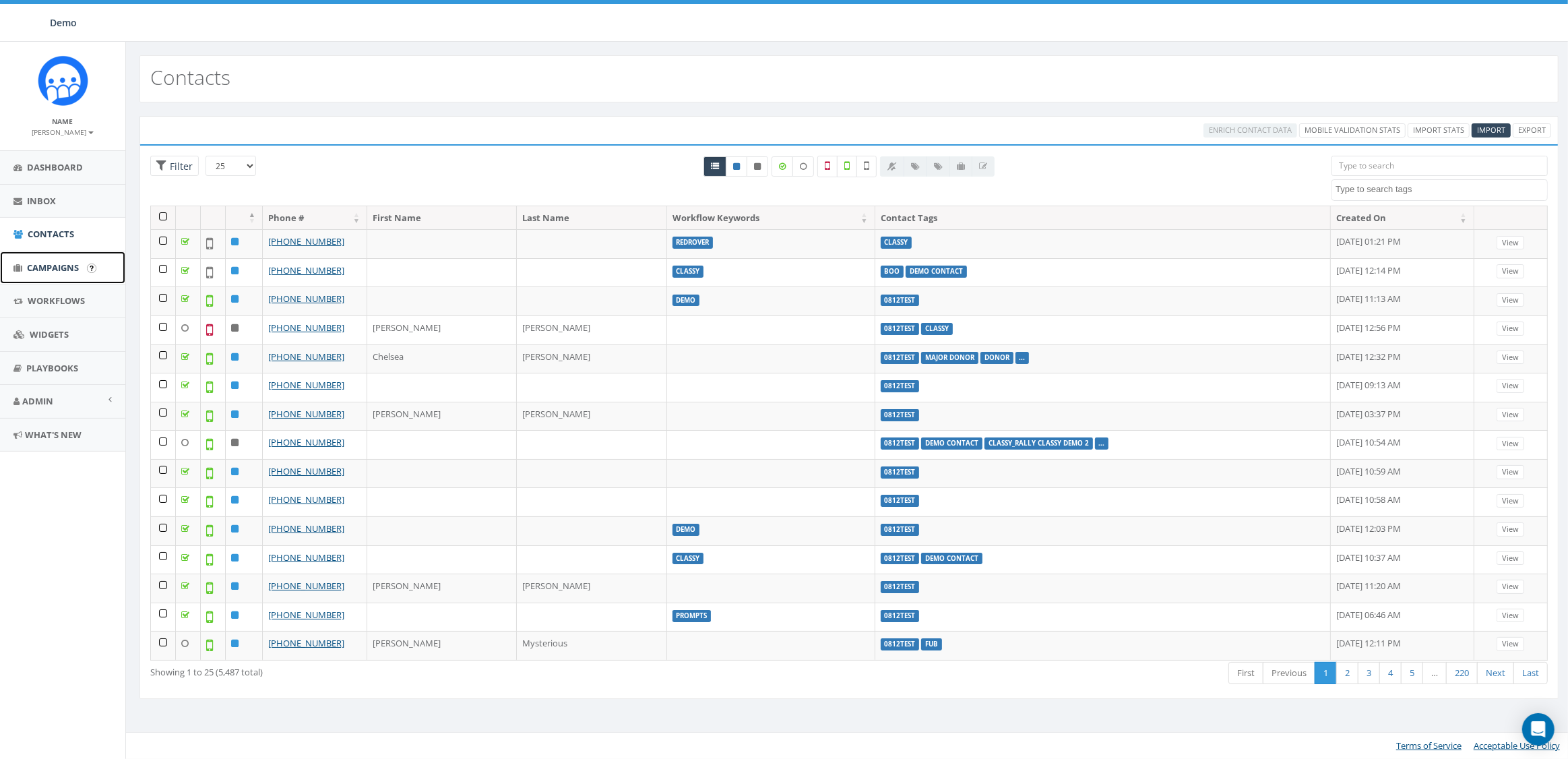
click at [48, 260] on link "Campaigns" at bounding box center [63, 268] width 125 height 33
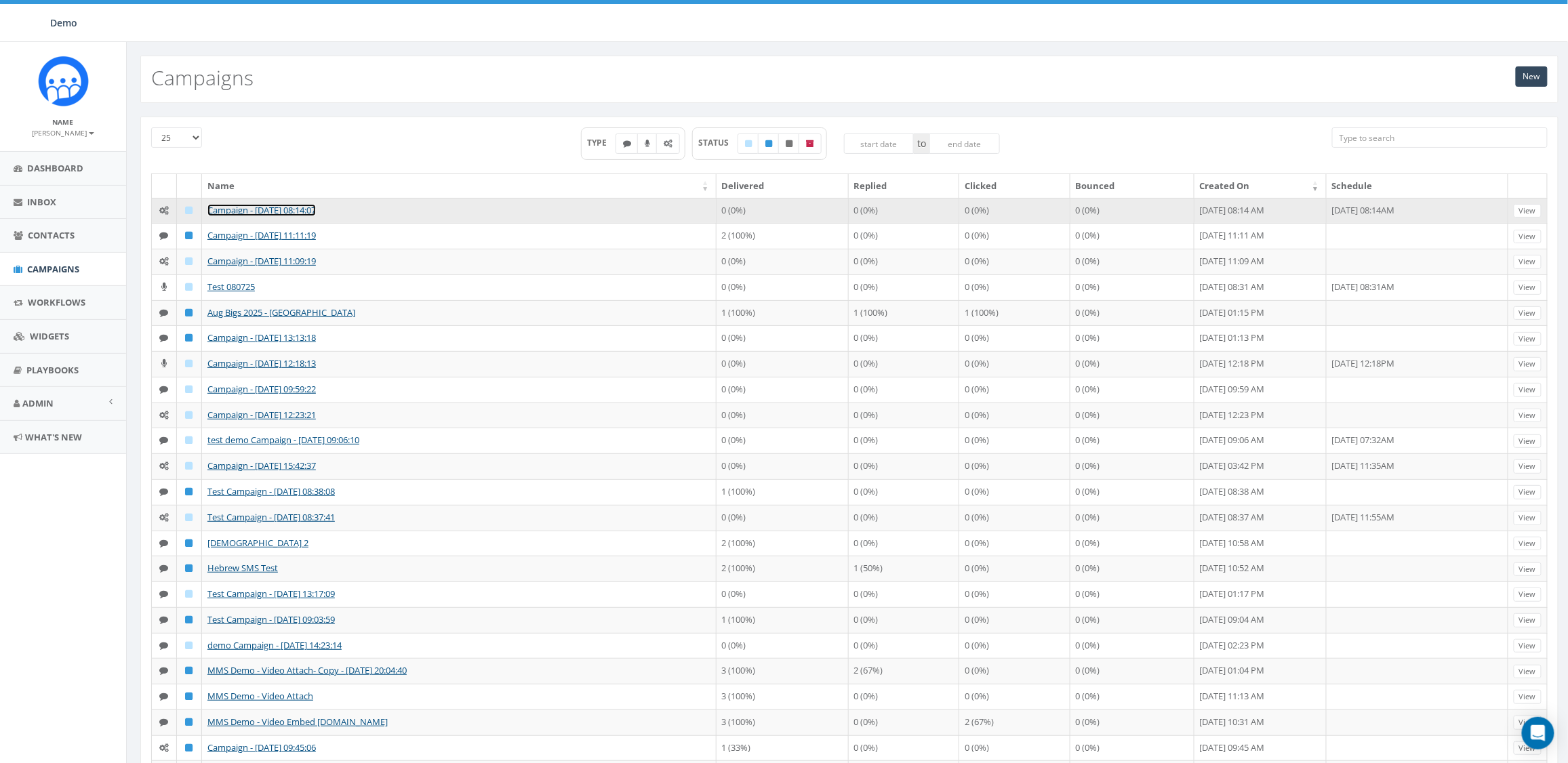
click at [233, 212] on link "Campaign - [DATE] 08:14:07" at bounding box center [262, 210] width 109 height 12
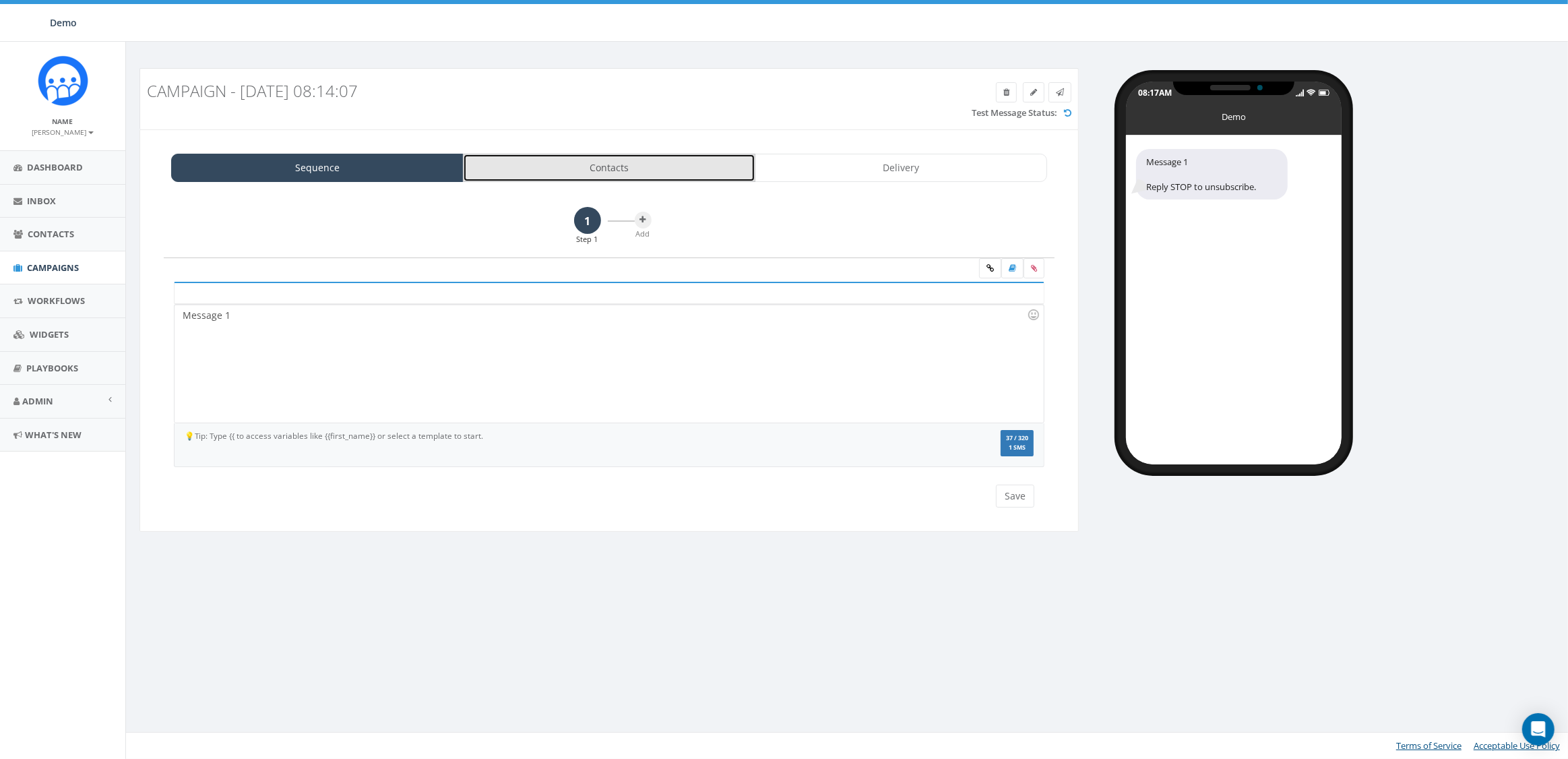
click at [649, 159] on link "Contacts" at bounding box center [608, 167] width 293 height 28
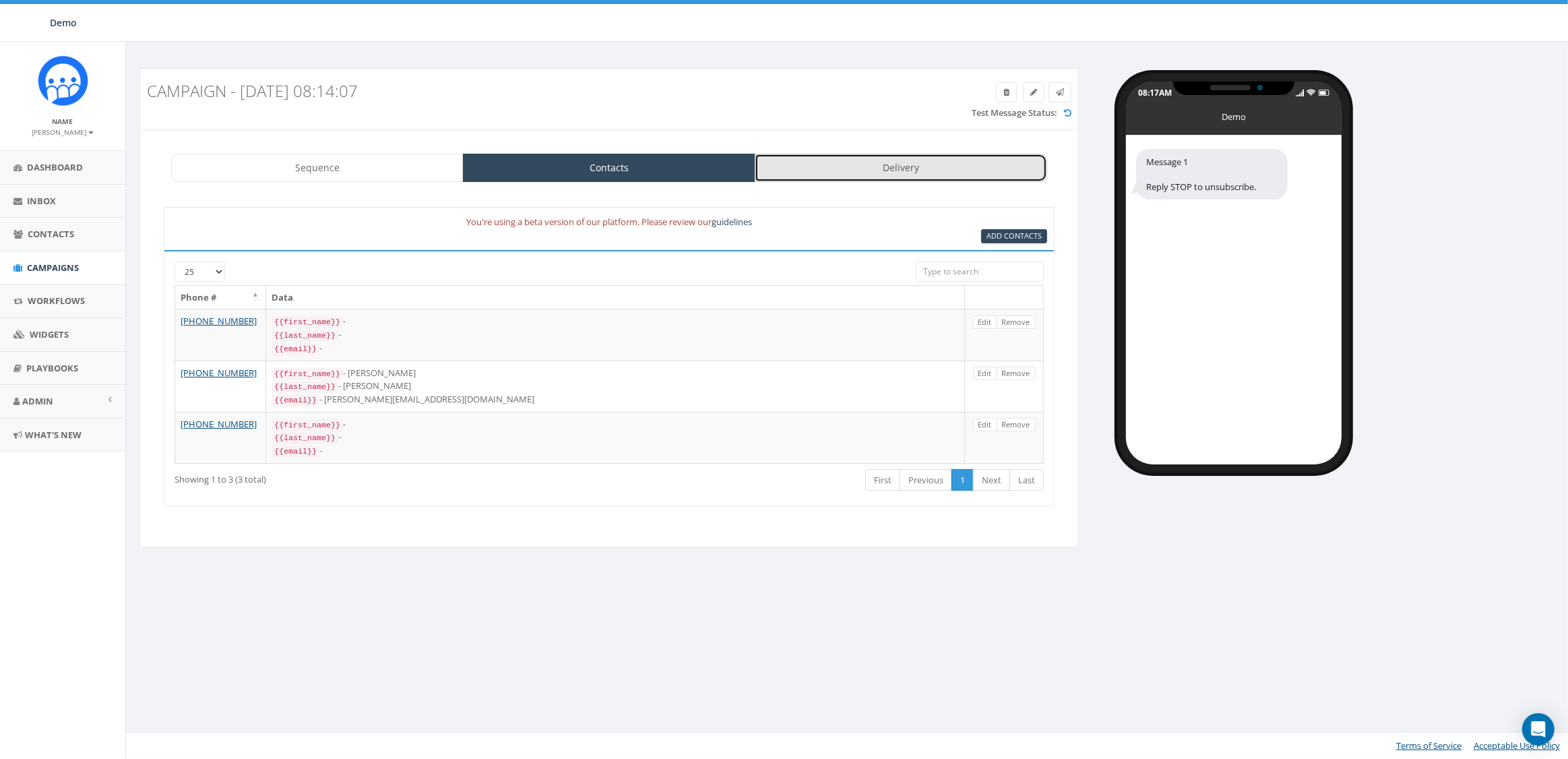
click at [828, 170] on link "Delivery" at bounding box center [900, 167] width 293 height 28
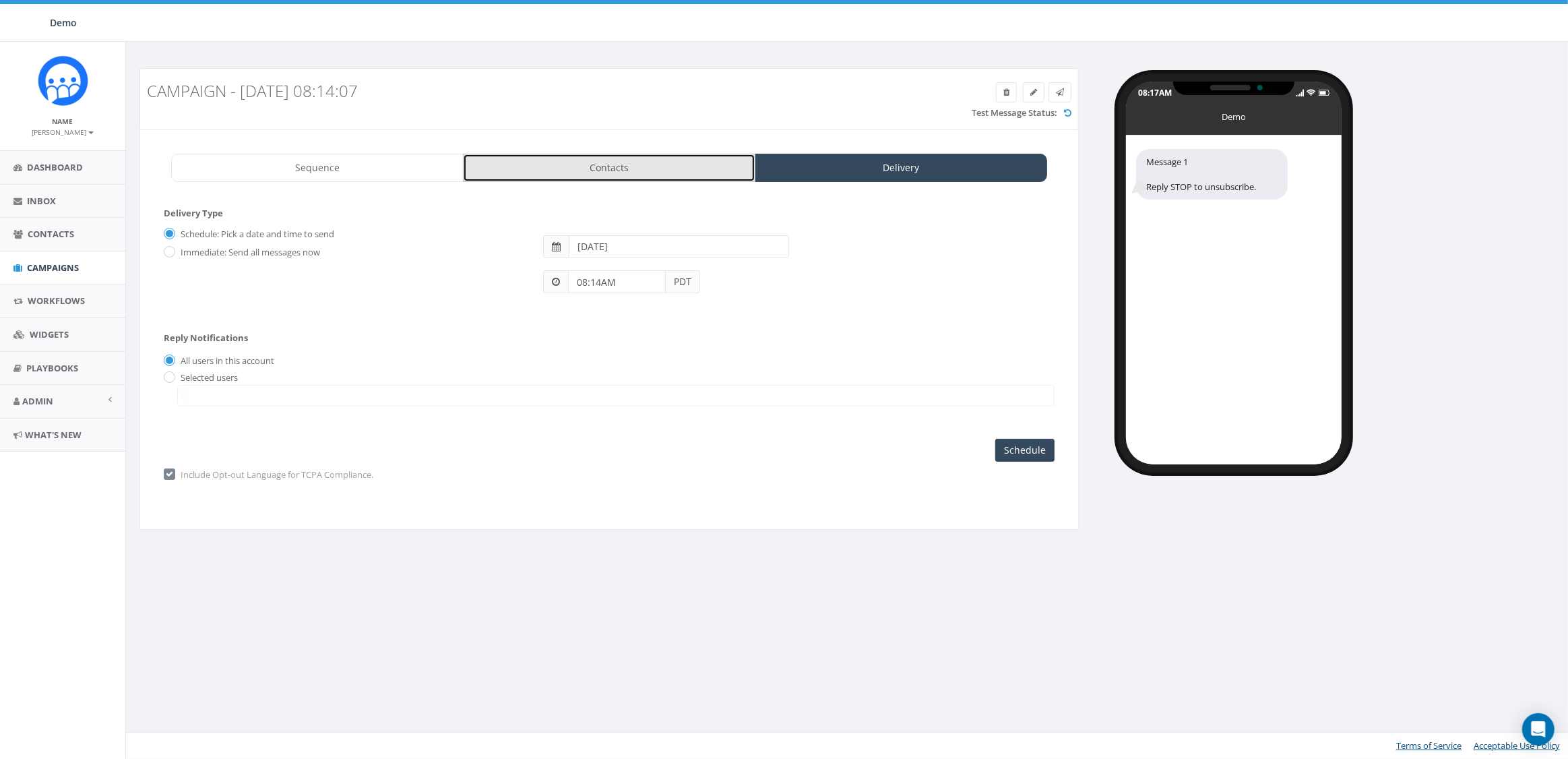
click at [641, 178] on link "Contacts" at bounding box center [608, 167] width 293 height 28
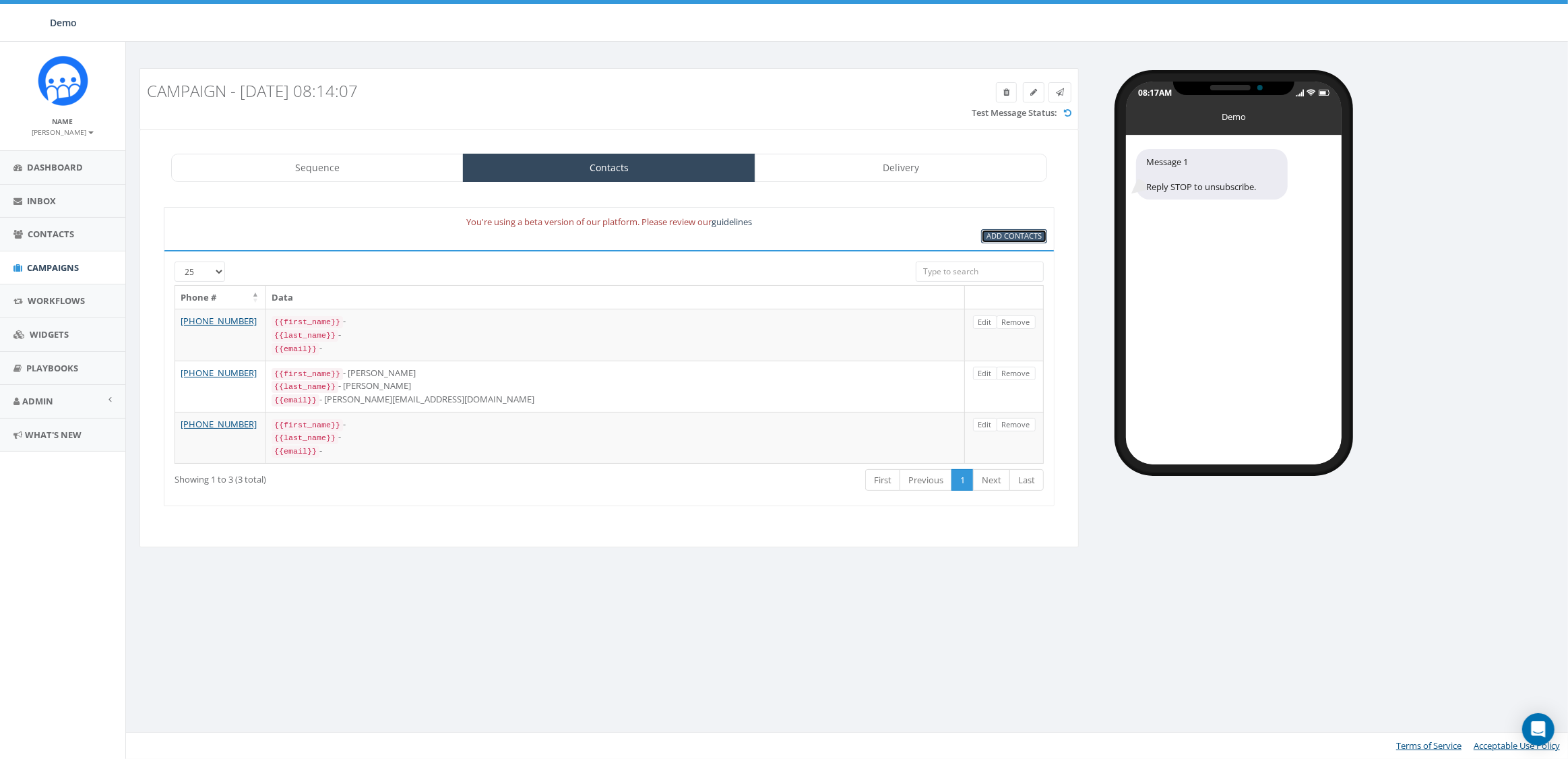
click at [1020, 230] on link "Add Contacts" at bounding box center [1014, 236] width 66 height 14
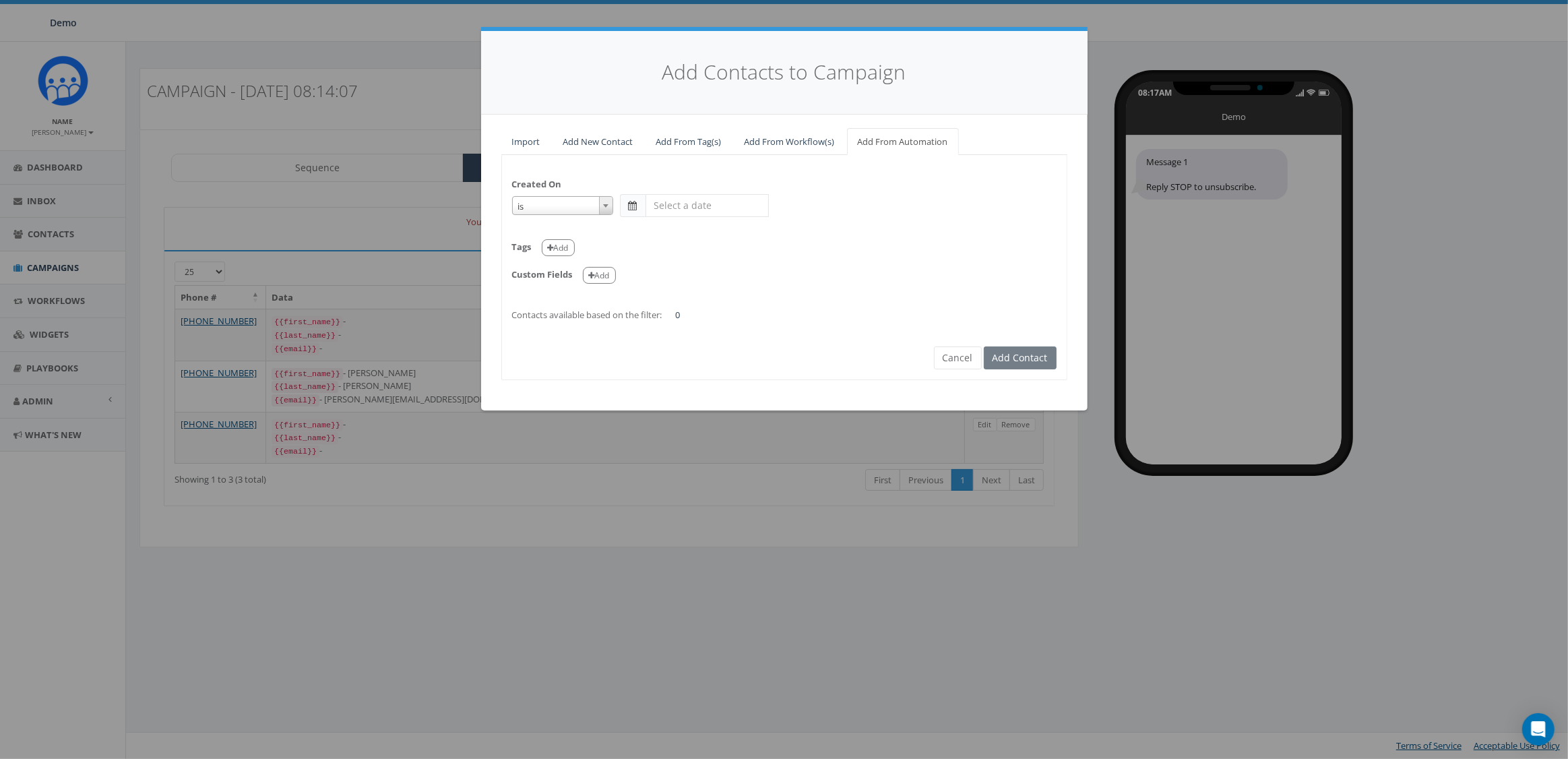
select select "is on or after"
type input "May 31 2025"
select select "contains"
select select "classy"
select select
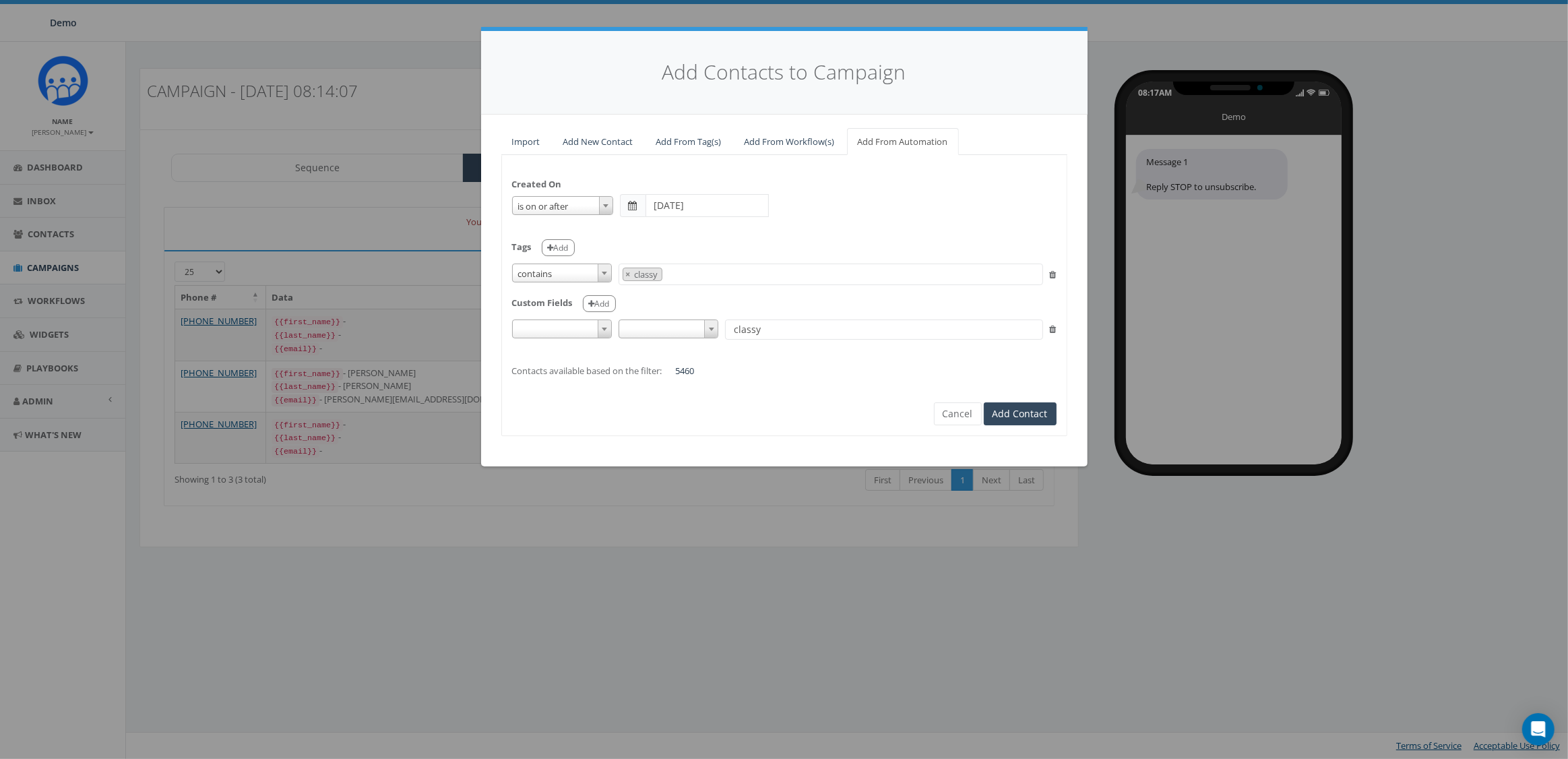
scroll to position [54, 0]
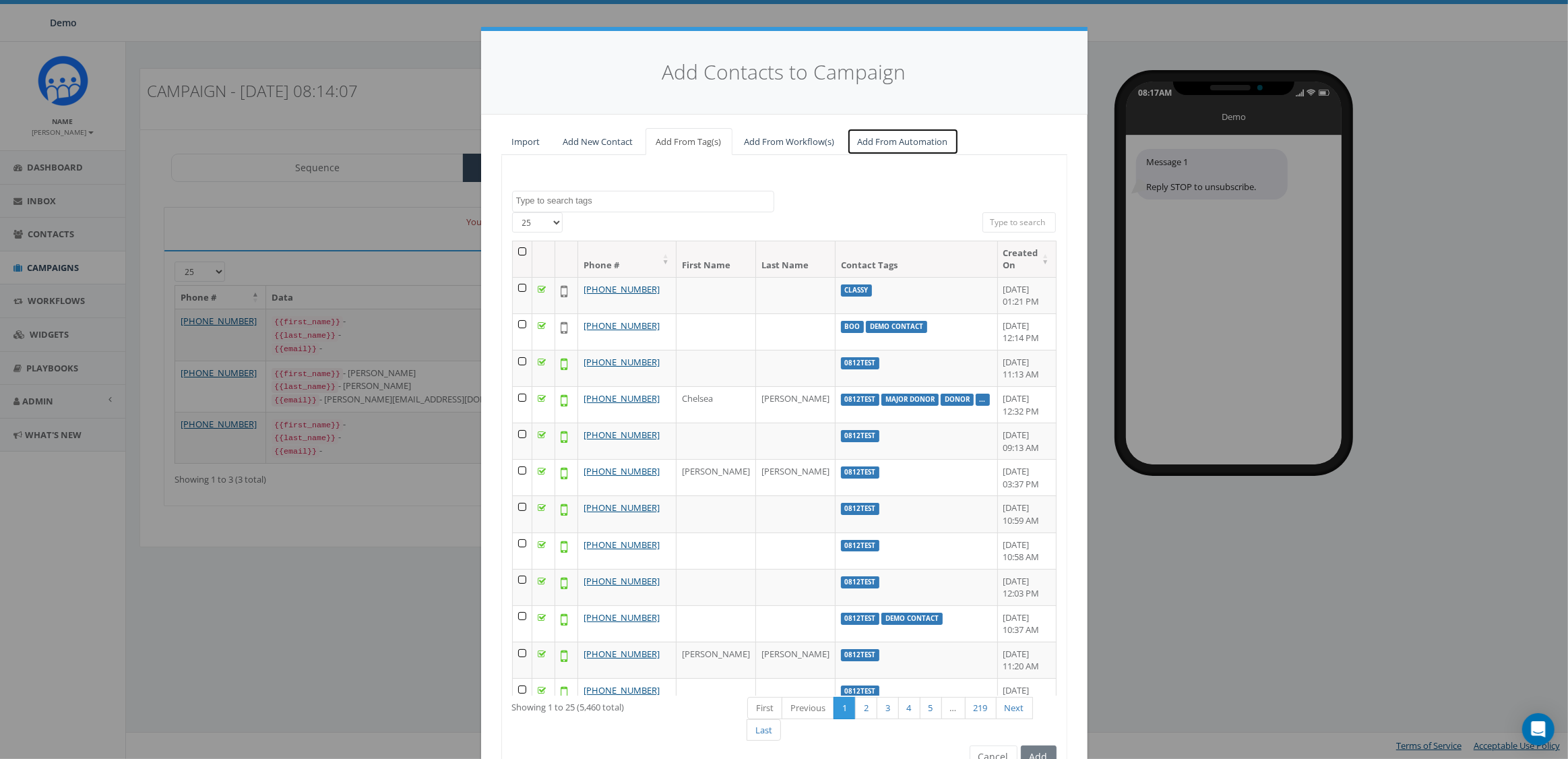
click at [874, 149] on link "Add From Automation" at bounding box center [903, 142] width 112 height 27
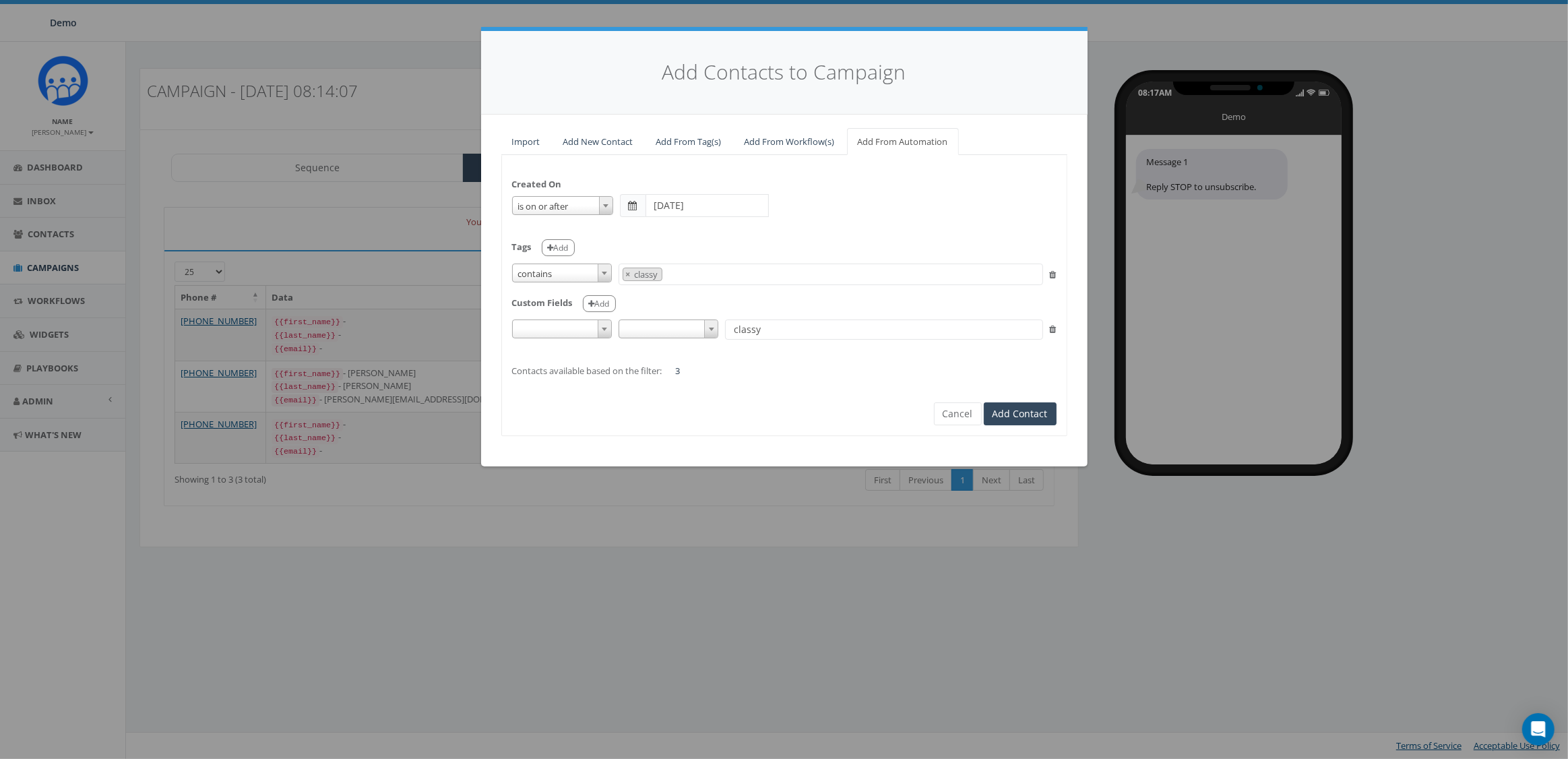
click at [557, 327] on span at bounding box center [562, 329] width 100 height 19
click at [790, 363] on div "Created On is is on or before is on or after is before is after is not is on or…" at bounding box center [784, 270] width 565 height 212
click at [566, 328] on span at bounding box center [562, 329] width 100 height 19
click at [557, 353] on input "ta" at bounding box center [562, 351] width 93 height 20
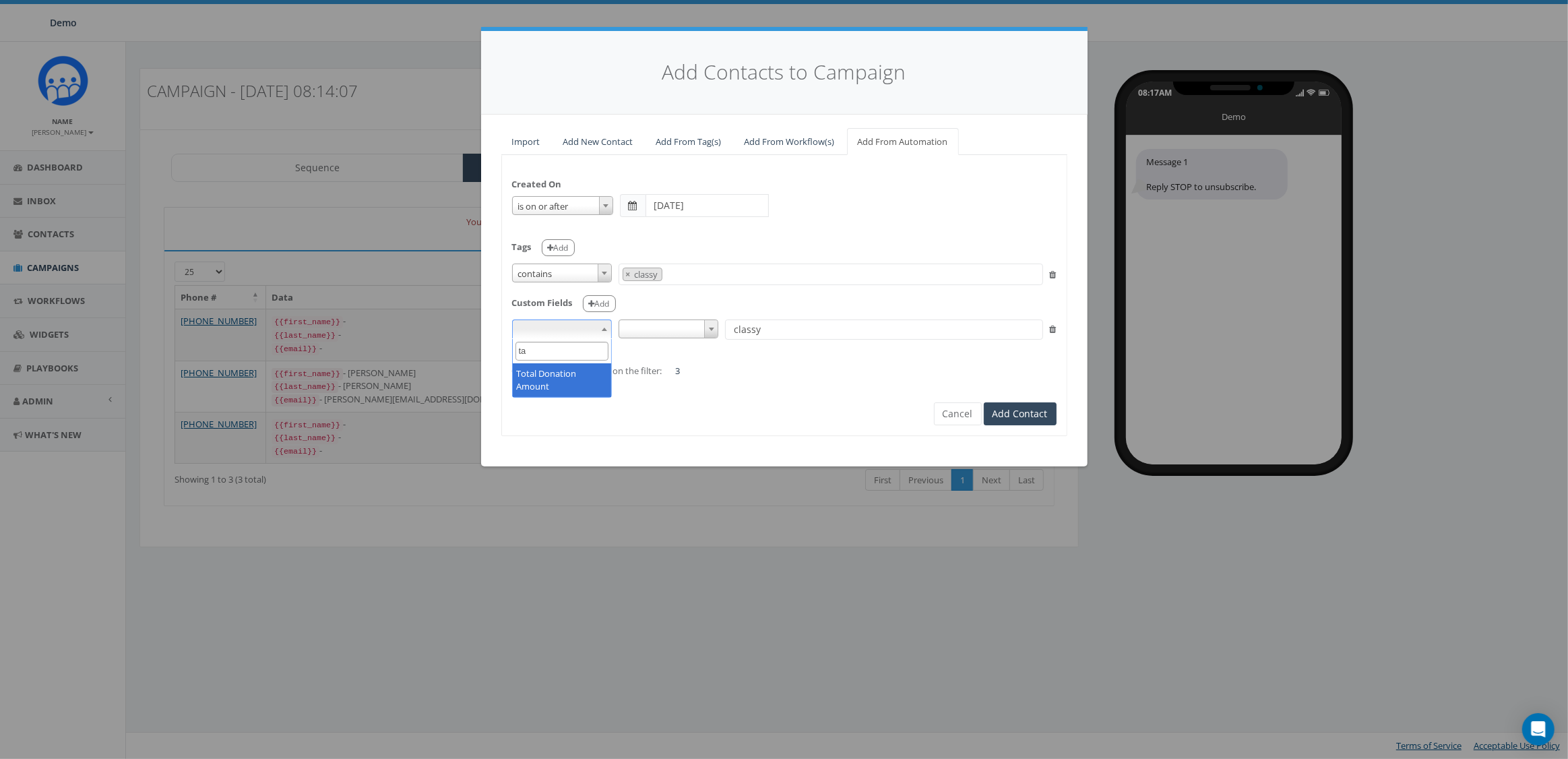
type input "ta"
click at [766, 392] on form "Created On is is on or before is on or after is before is after is not is on or…" at bounding box center [784, 283] width 544 height 237
click at [586, 331] on span at bounding box center [562, 329] width 100 height 19
type input "ta"
select select "auto_total_donation_amount"
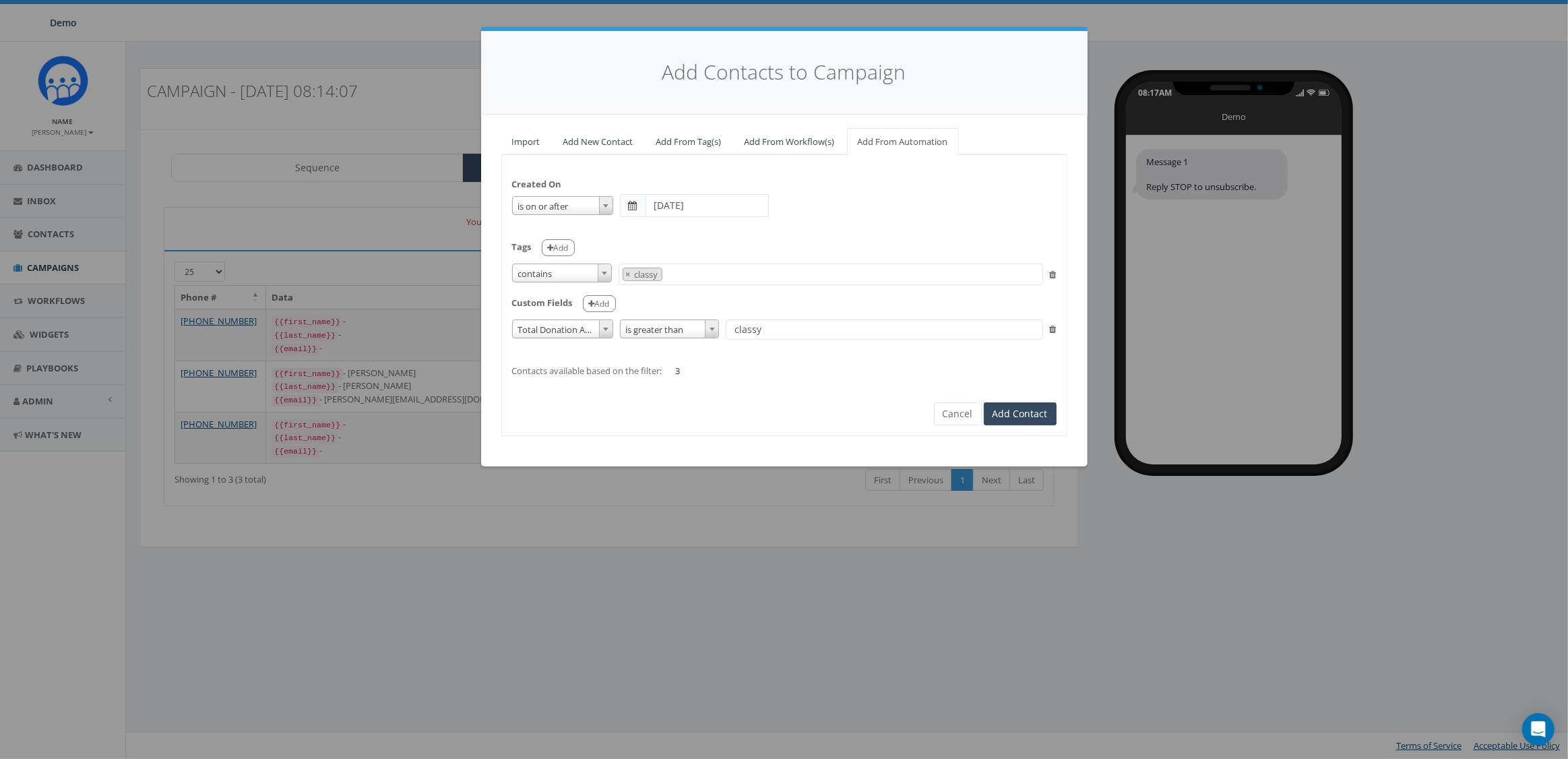
click at [669, 328] on span "is greater than" at bounding box center [669, 330] width 99 height 19
click at [804, 324] on input "classy" at bounding box center [884, 330] width 317 height 21
click at [636, 328] on span "is greater than" at bounding box center [669, 330] width 99 height 19
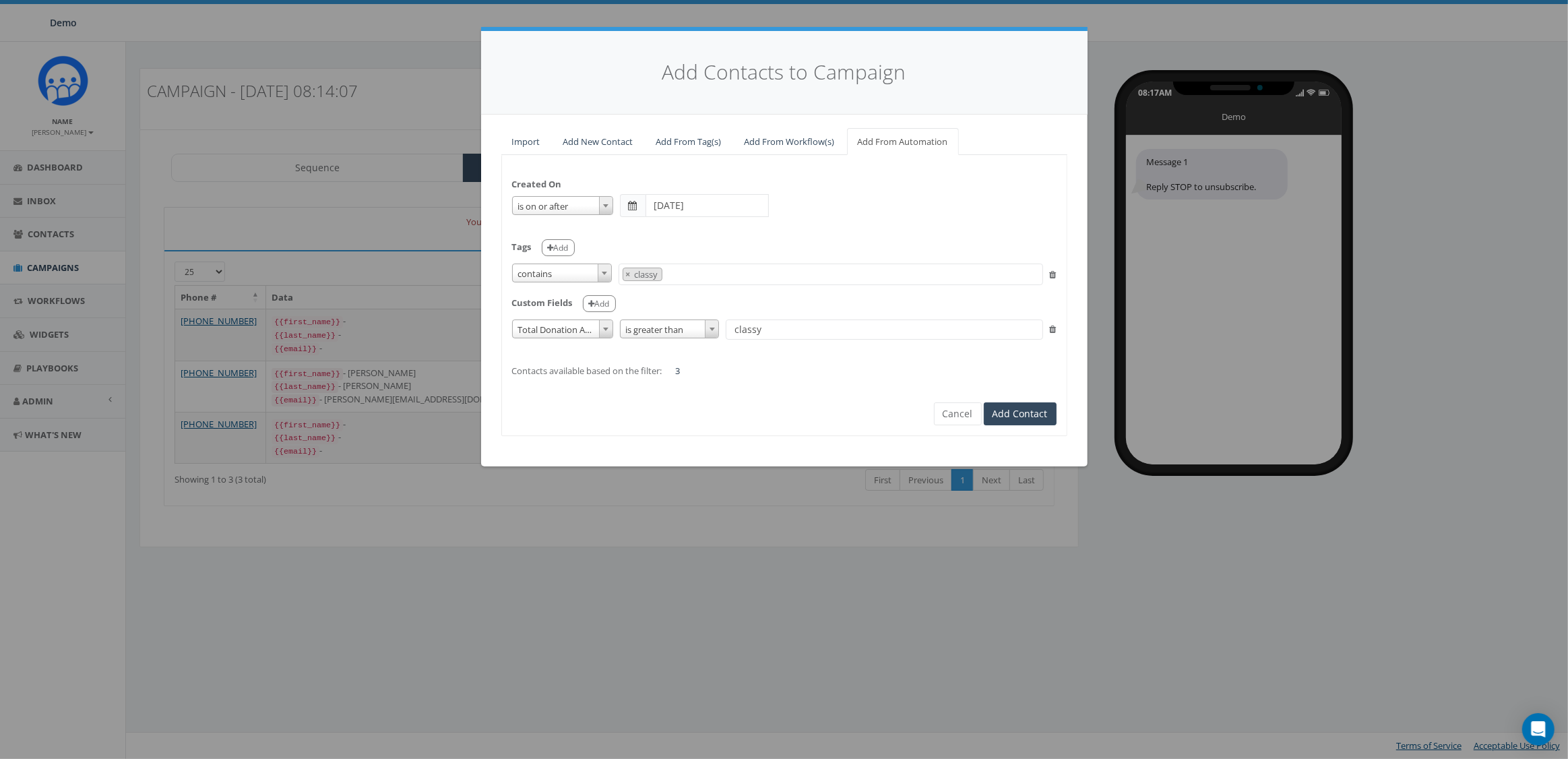
click at [754, 334] on input "classy" at bounding box center [884, 330] width 317 height 21
type input "1"
click at [967, 408] on button "Cancel" at bounding box center [958, 414] width 48 height 23
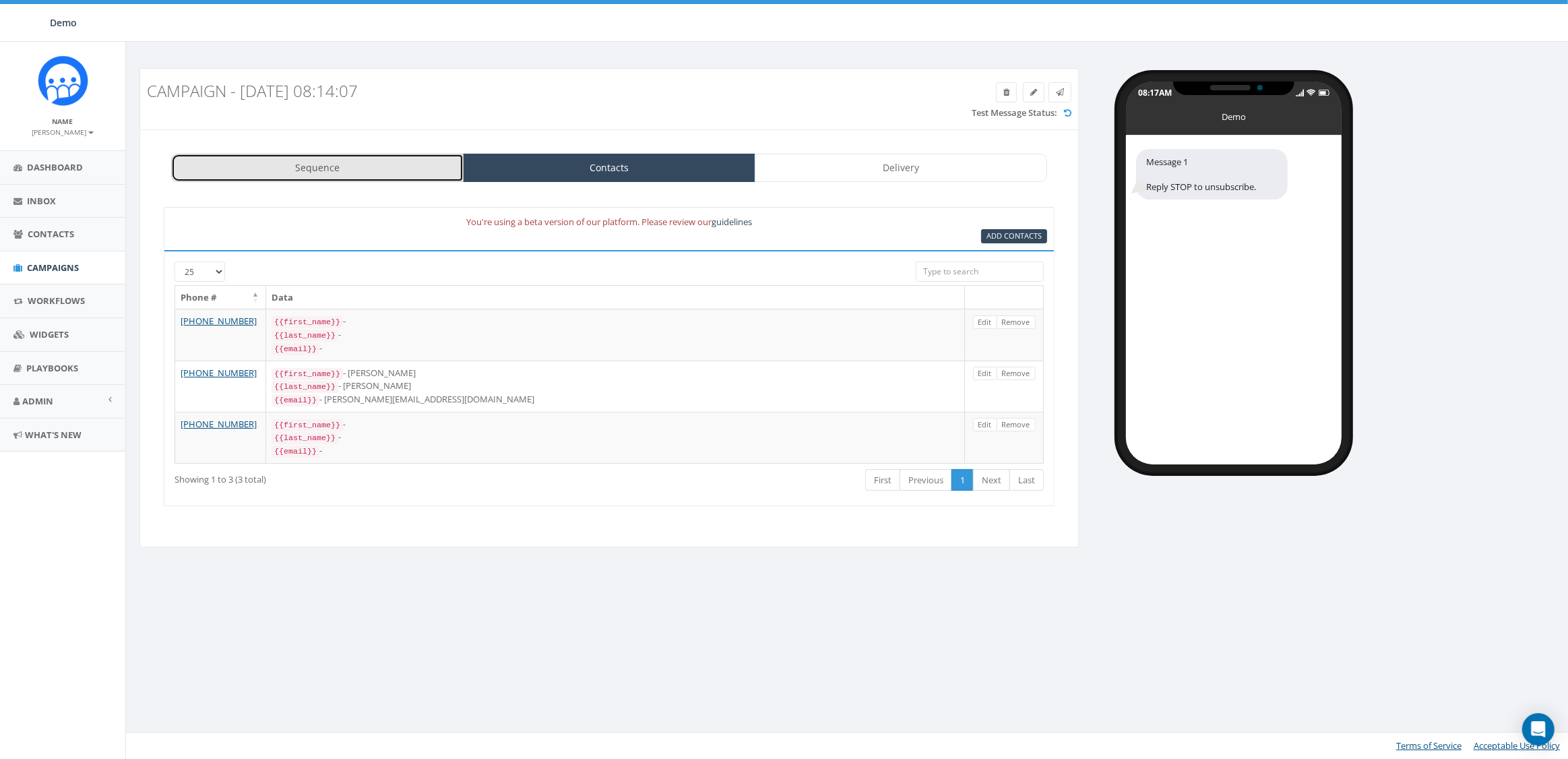
click at [306, 173] on link "Sequence" at bounding box center [317, 167] width 293 height 28
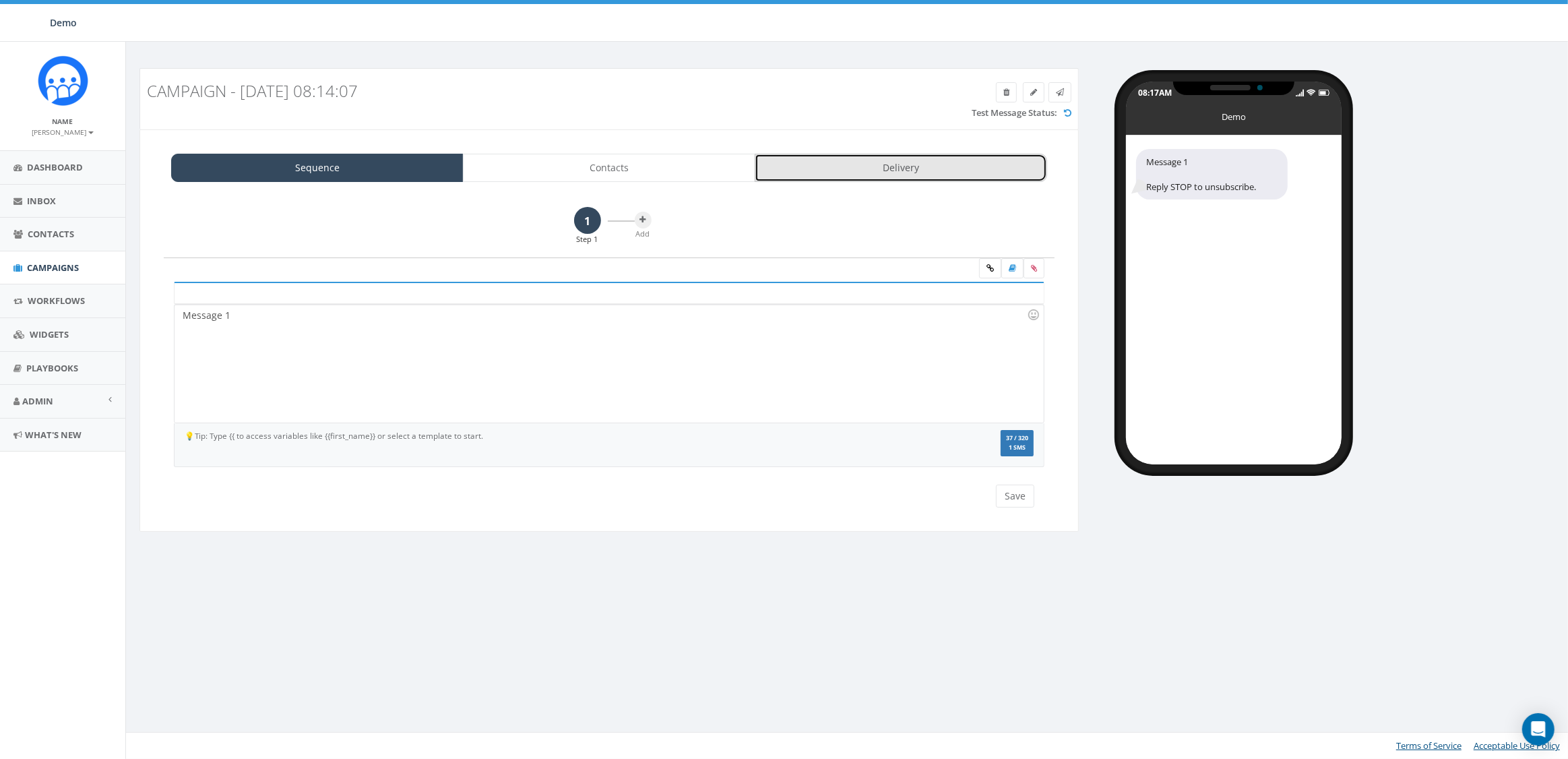
click at [863, 172] on link "Delivery" at bounding box center [900, 167] width 293 height 28
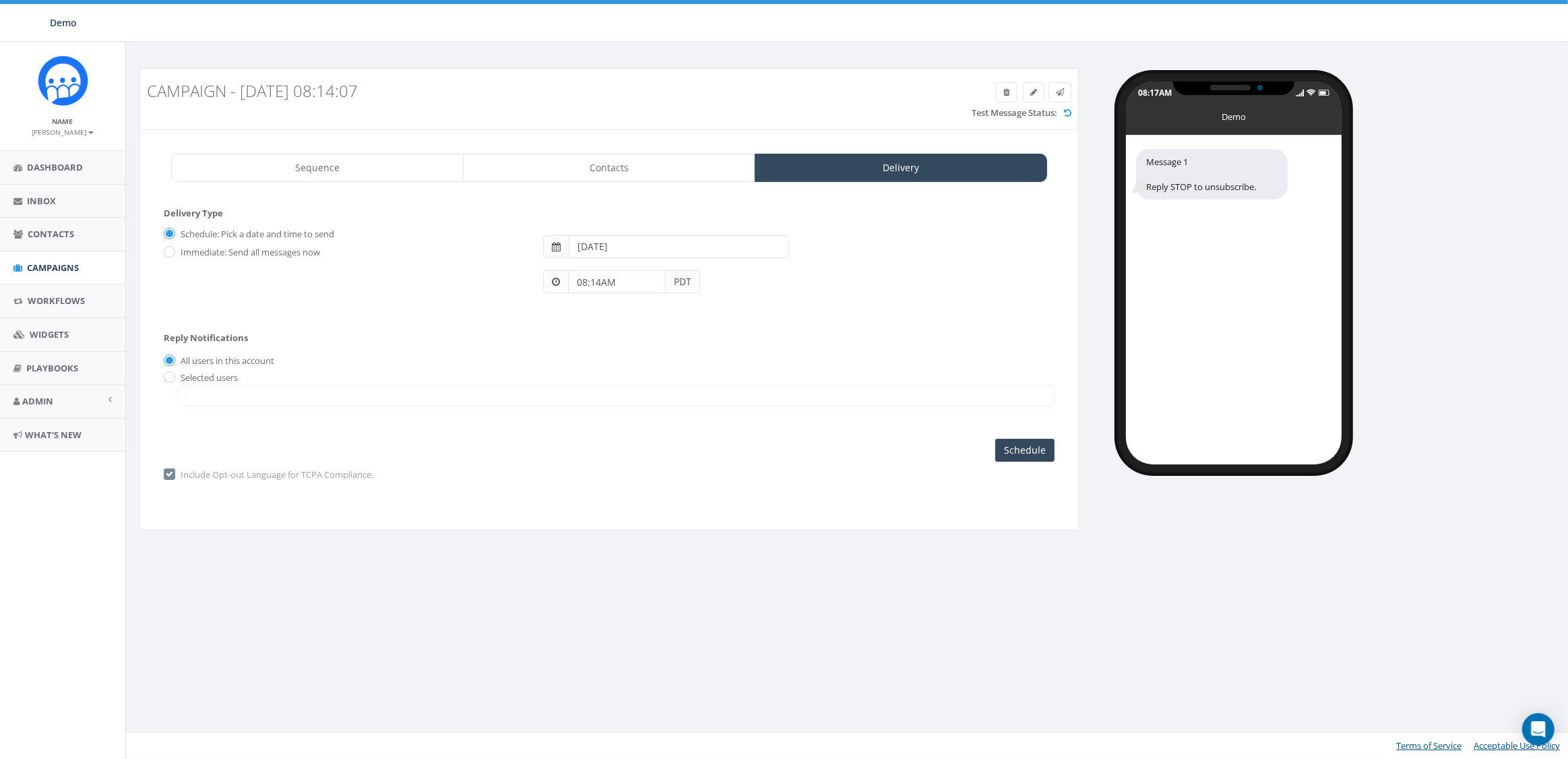
click at [194, 258] on label "Immediate: Send all messages now" at bounding box center [248, 253] width 142 height 14
click at [173, 258] on input "Immediate: Send all messages now" at bounding box center [168, 253] width 9 height 9
radio input "true"
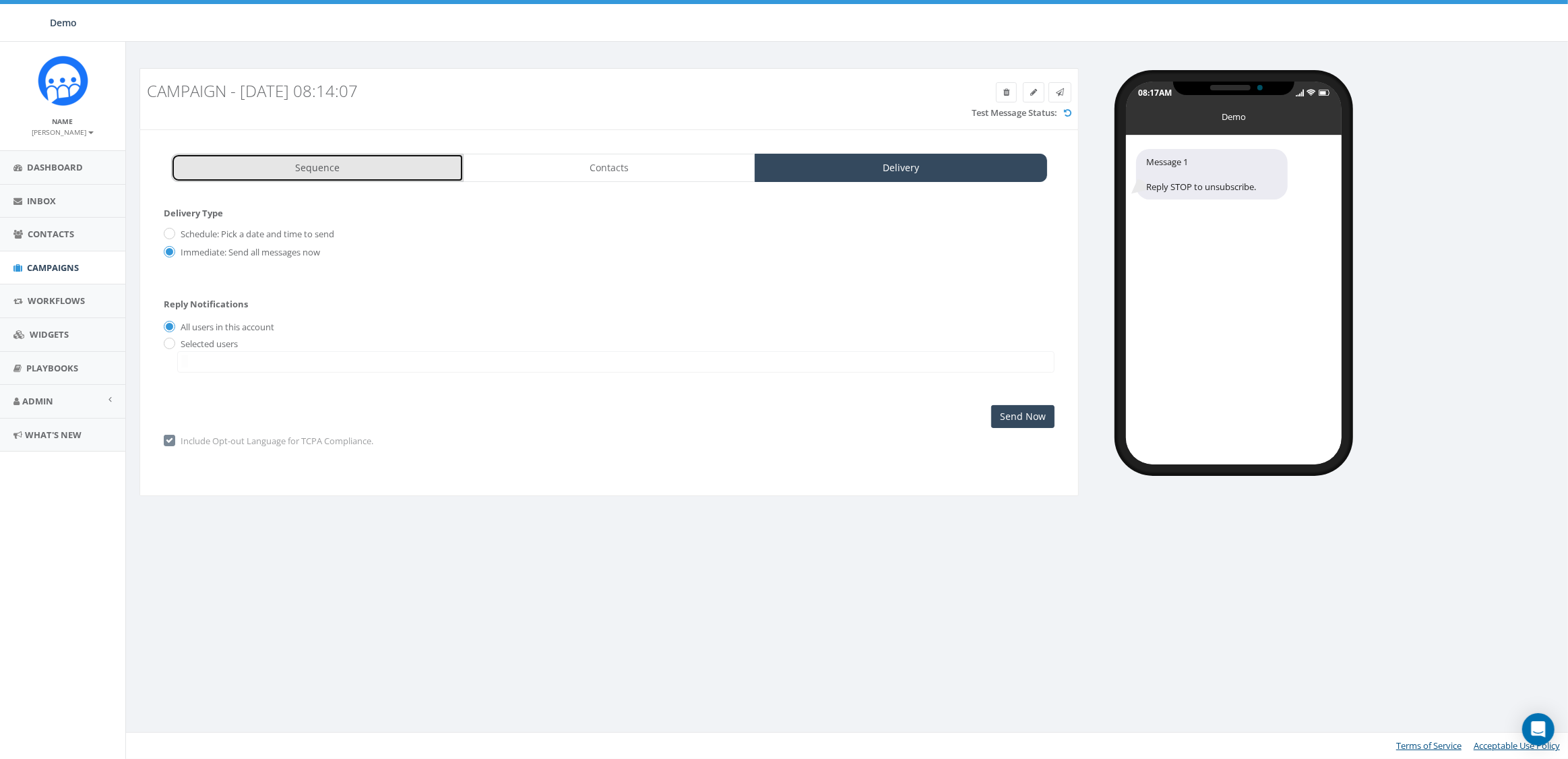
click at [354, 155] on link "Sequence" at bounding box center [317, 167] width 293 height 28
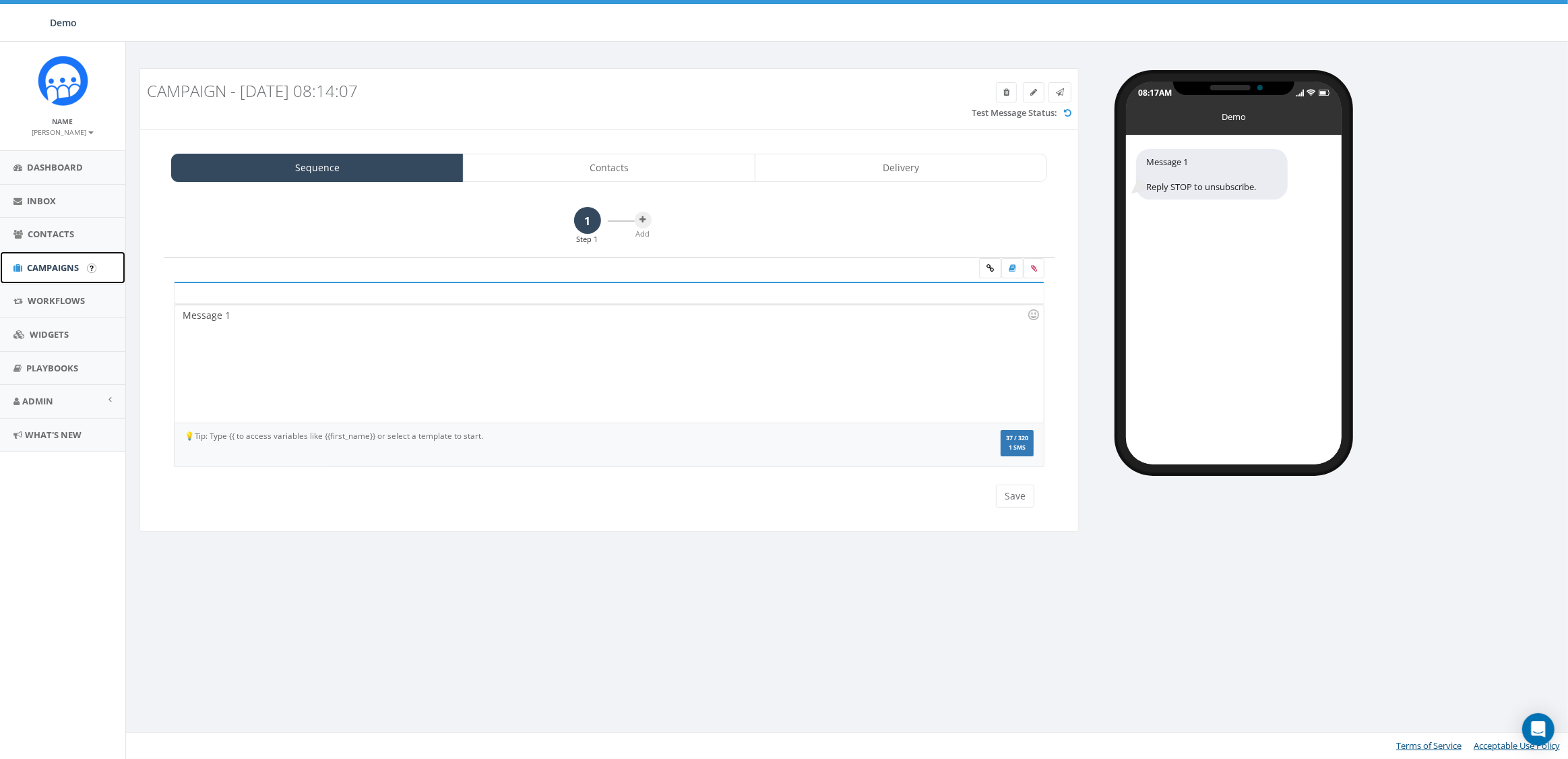
click at [55, 270] on span "Campaigns" at bounding box center [52, 268] width 51 height 12
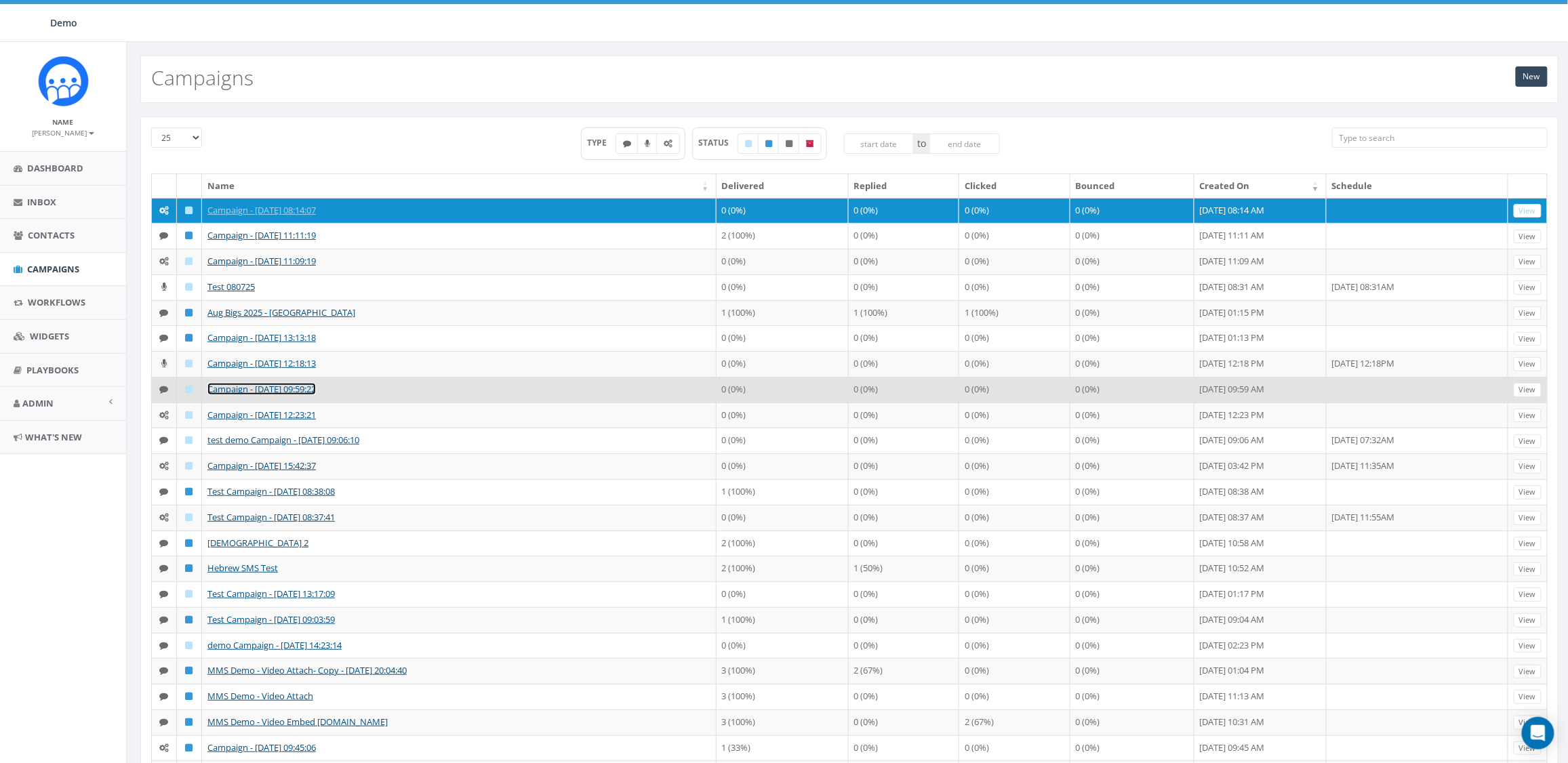
click at [234, 387] on link "Campaign - 07/28/2025, 09:59:22" at bounding box center [262, 389] width 109 height 12
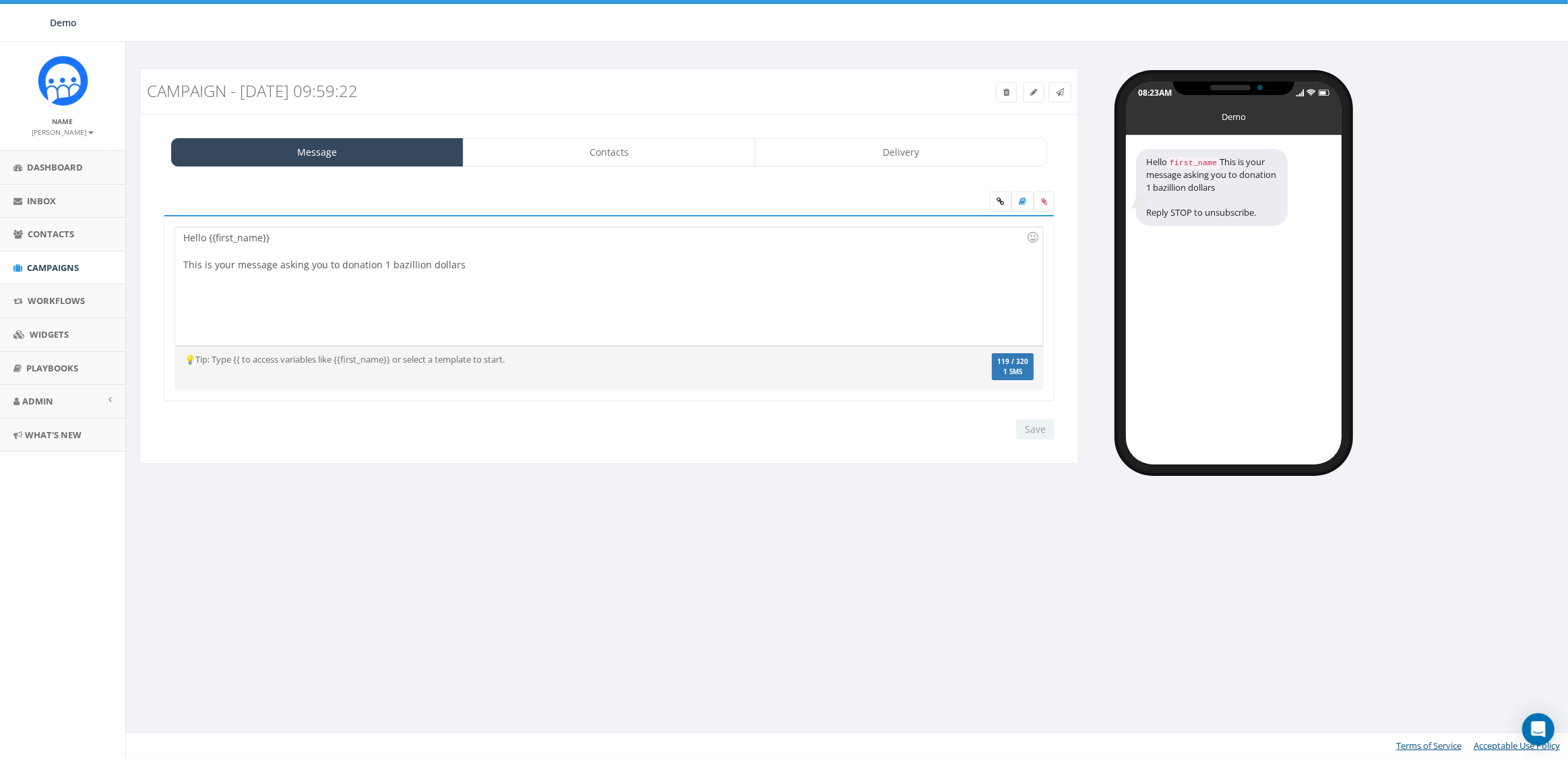
click at [391, 294] on div "Hello {{first_name}} This is your message asking you to donation 1 bazillion do…" at bounding box center [608, 286] width 867 height 118
click at [621, 155] on link "Contacts" at bounding box center [608, 152] width 293 height 28
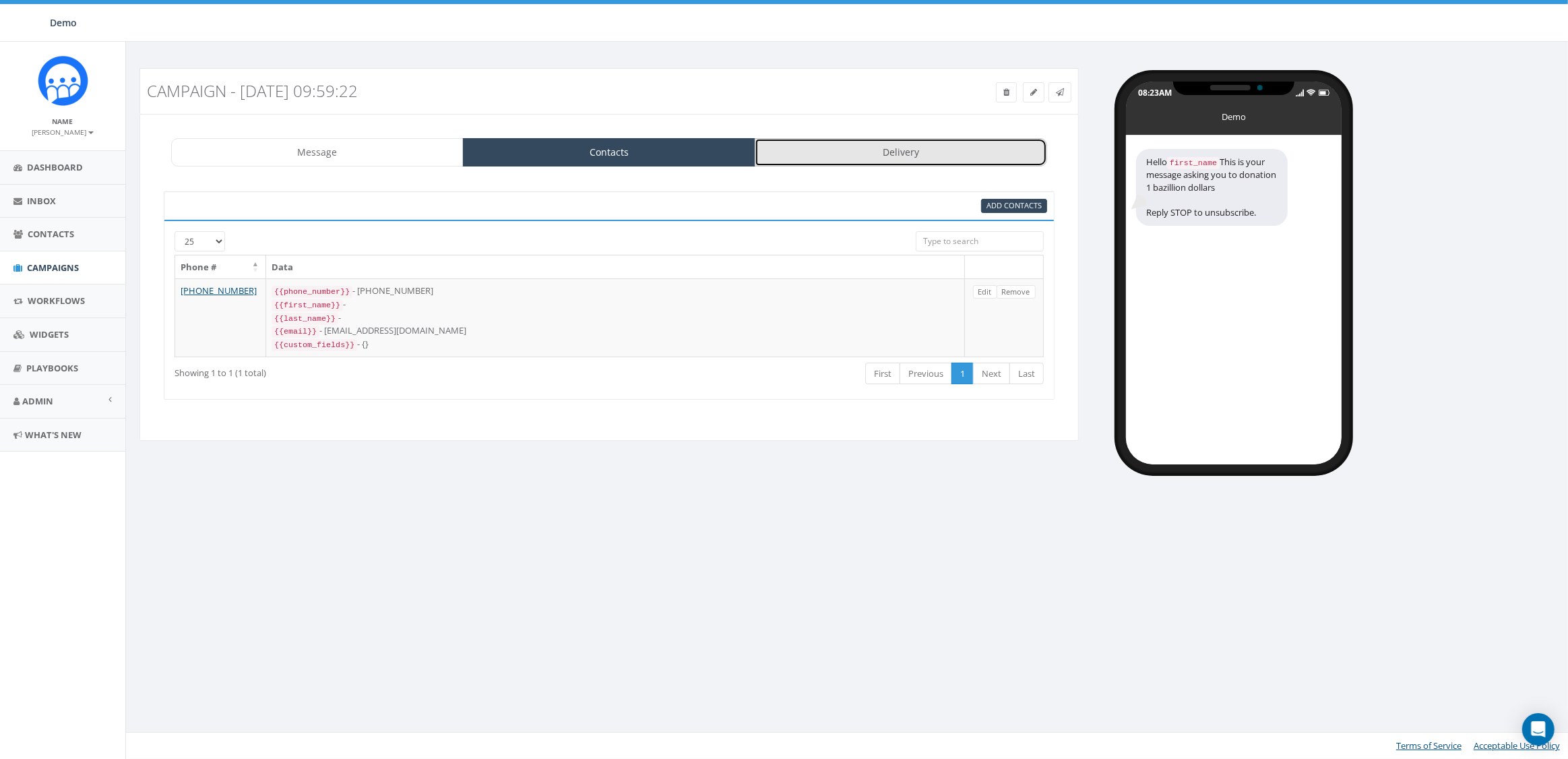
click at [916, 146] on link "Delivery" at bounding box center [900, 152] width 293 height 28
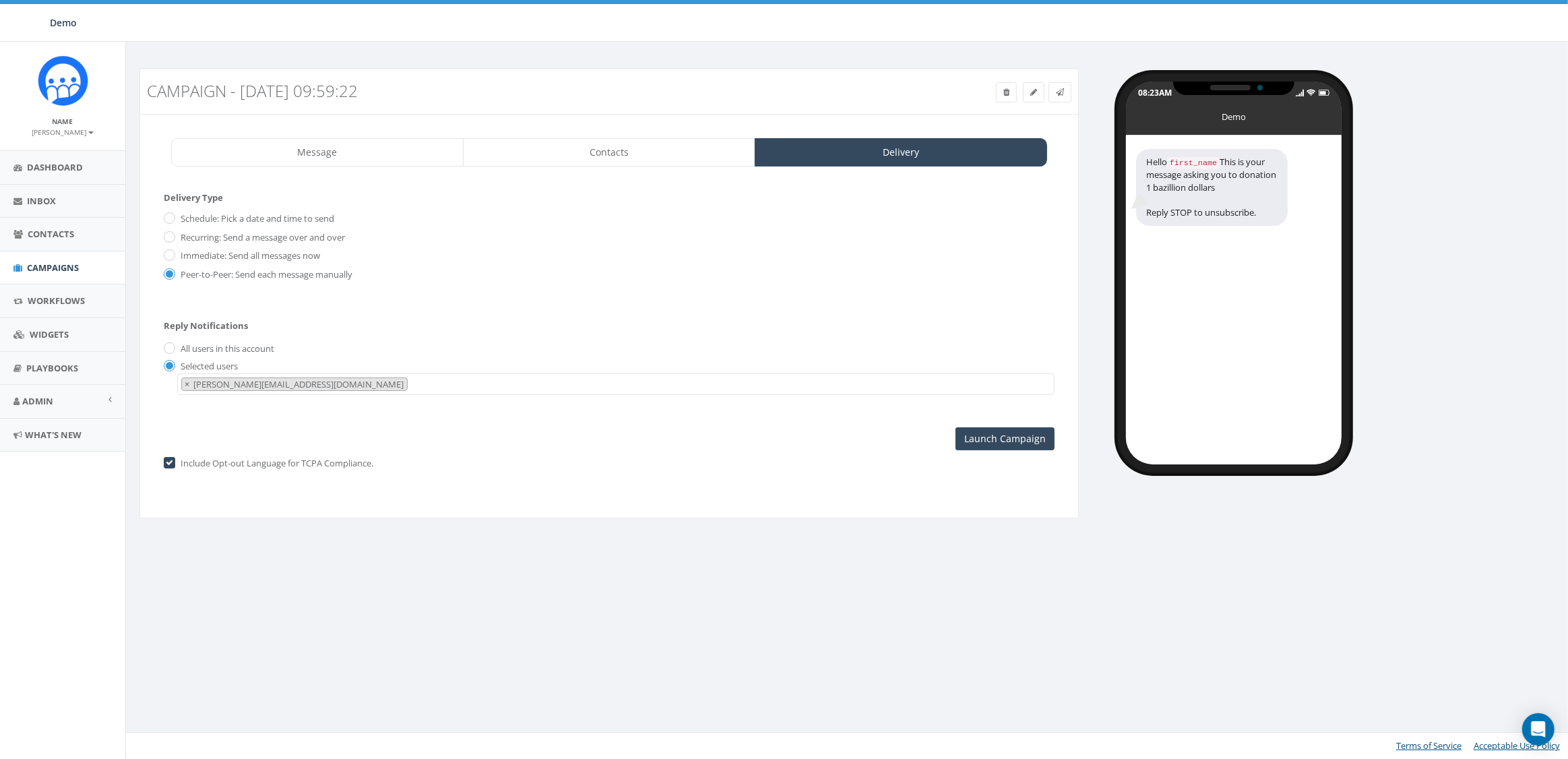
click at [309, 171] on div "Message Contacts Delivery Hello {{first_name}} This is your message asking you …" at bounding box center [609, 316] width 939 height 404
click at [315, 157] on link "Message" at bounding box center [317, 152] width 293 height 28
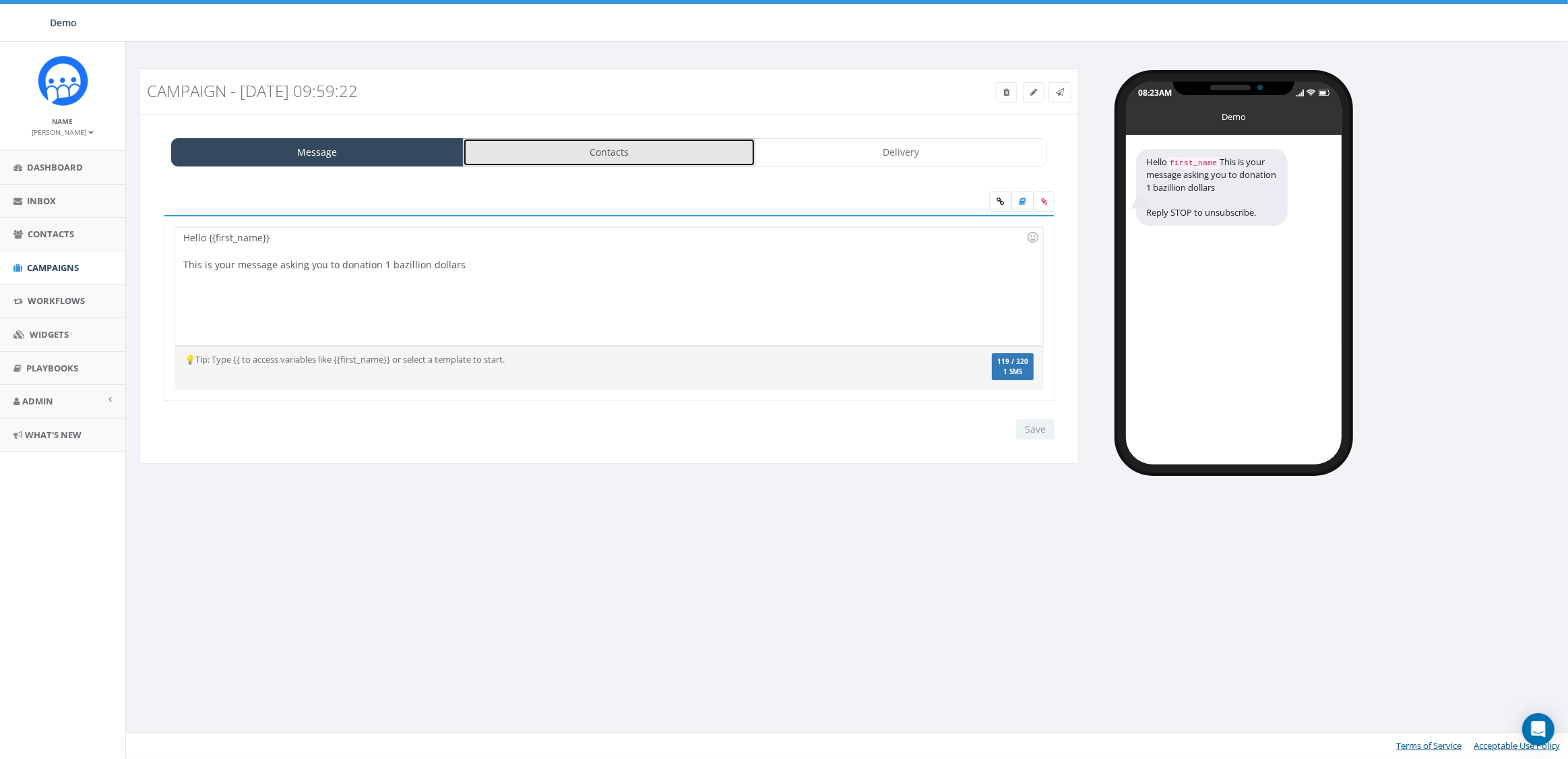
click at [610, 140] on link "Contacts" at bounding box center [608, 152] width 293 height 28
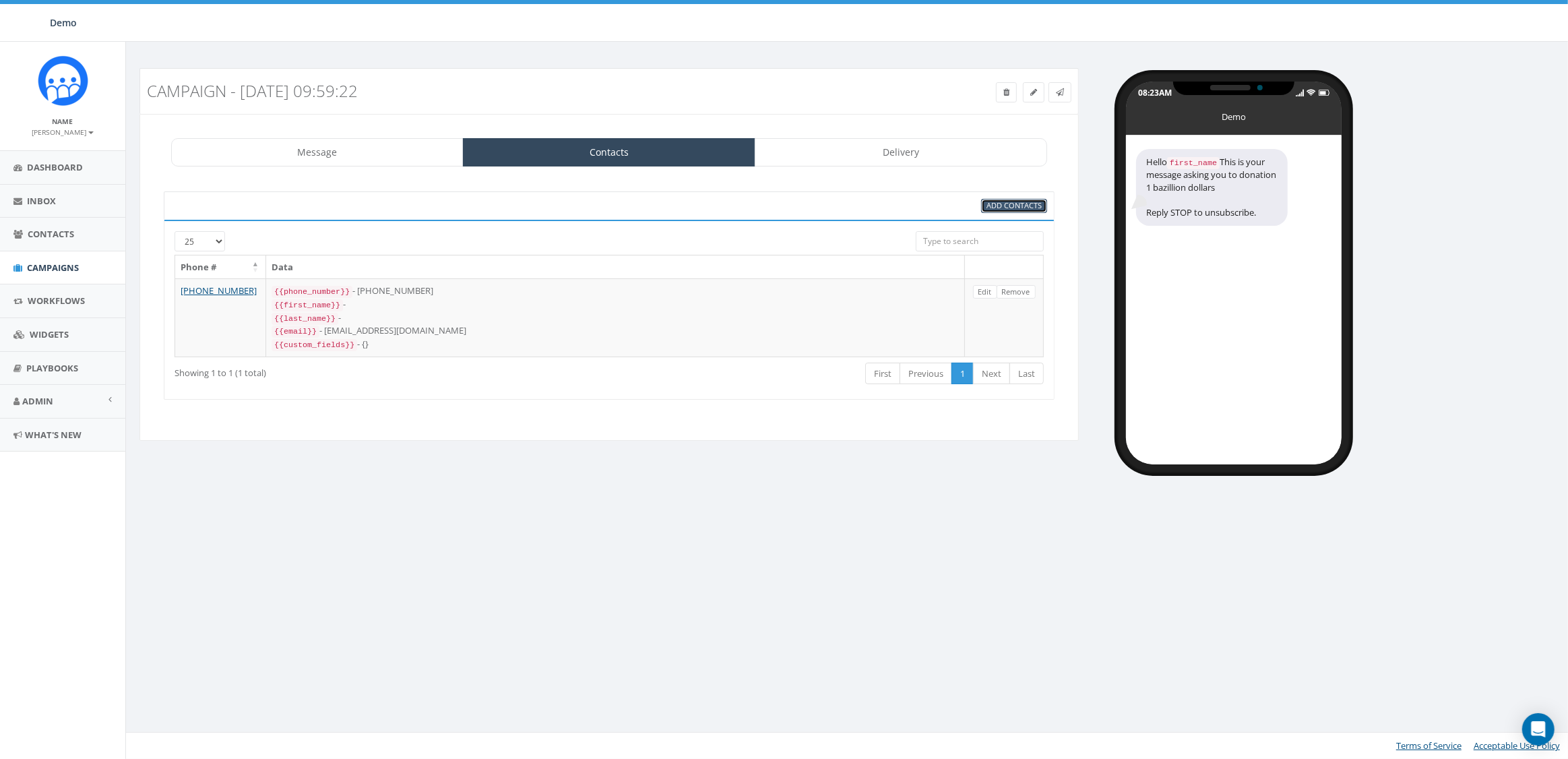
click at [1007, 209] on span "Add Contacts" at bounding box center [1014, 205] width 55 height 10
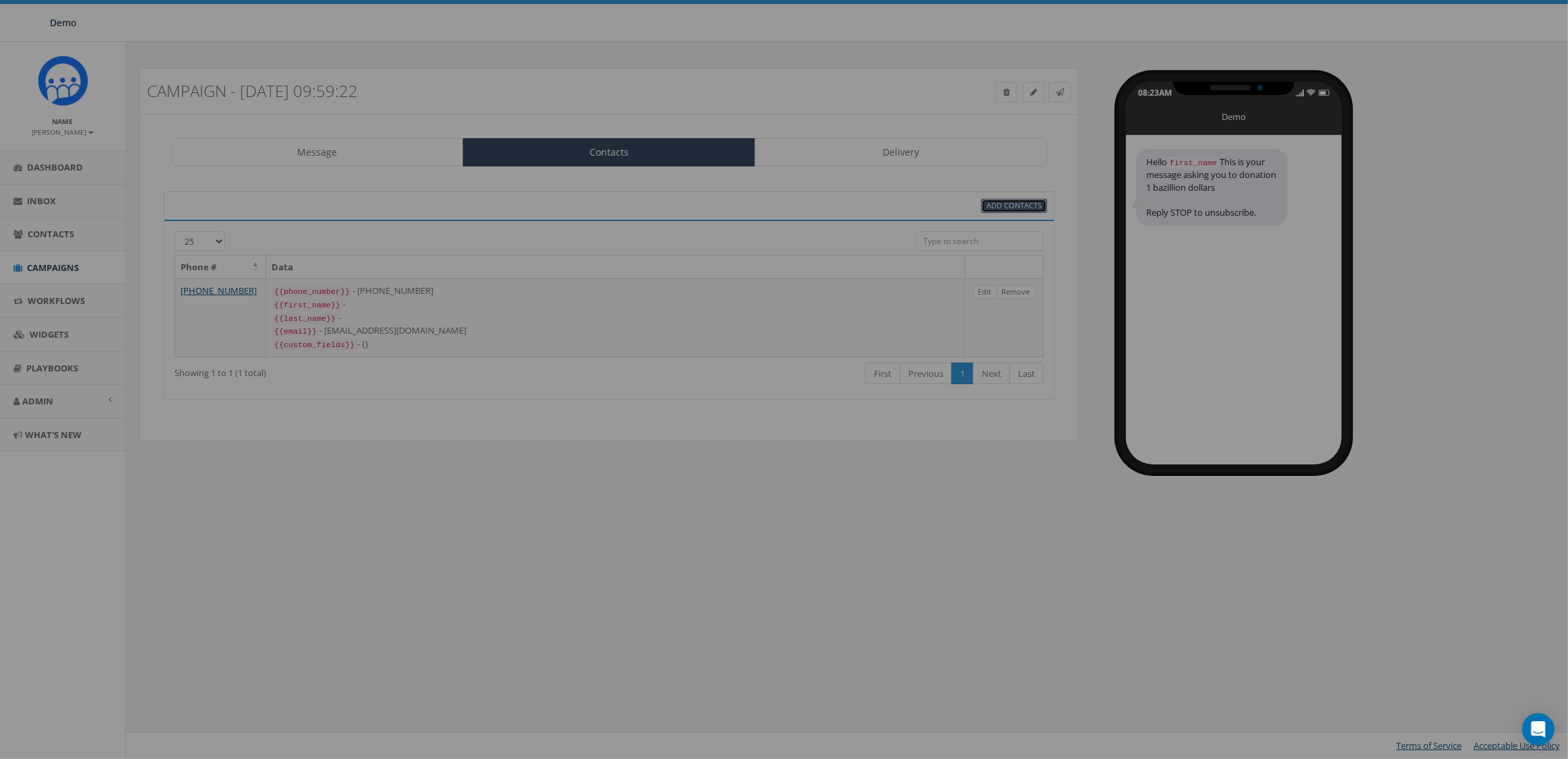
select select
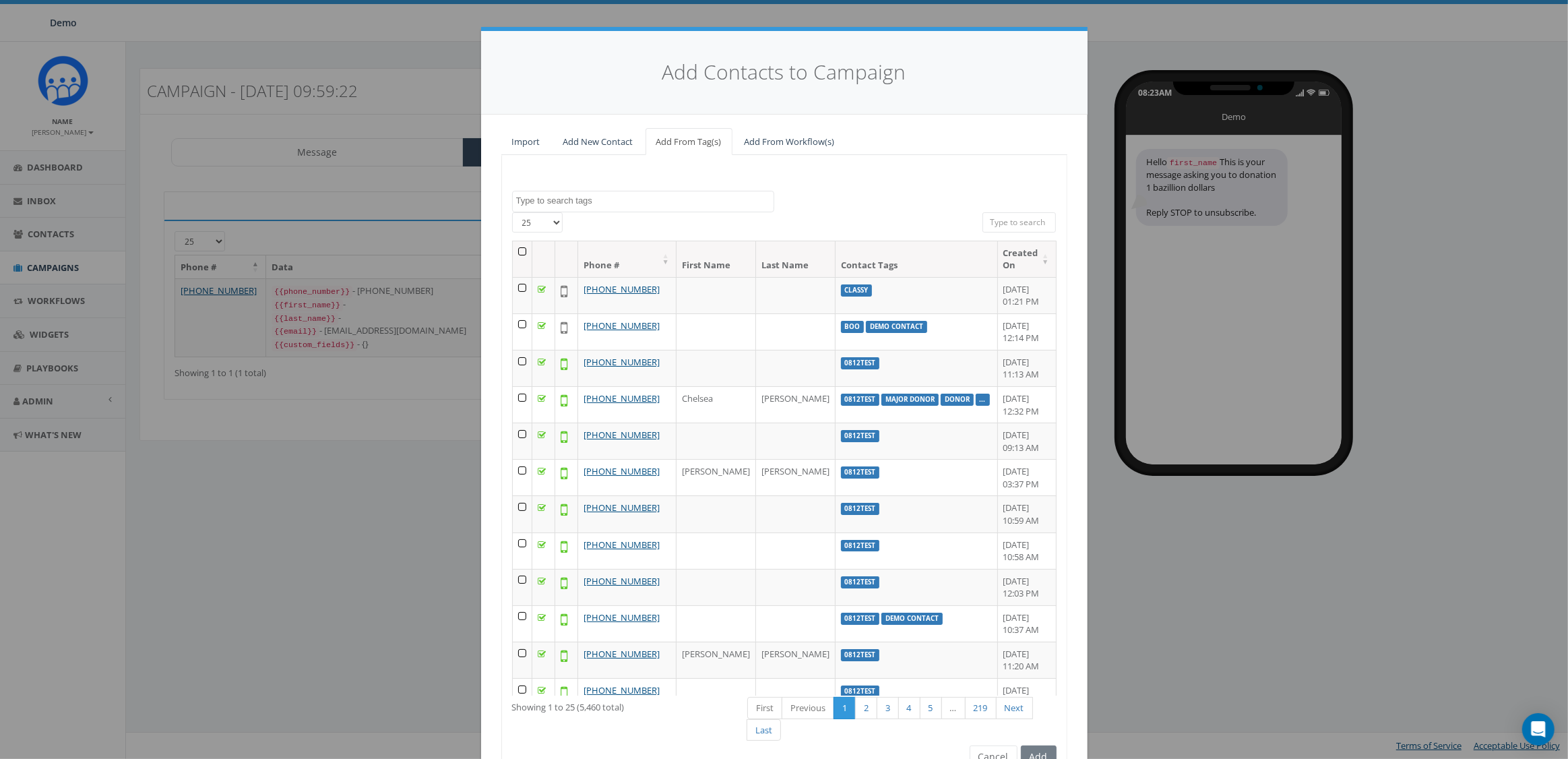
click at [576, 200] on textarea "Search" at bounding box center [645, 201] width 257 height 12
click at [1017, 218] on input "search" at bounding box center [1020, 222] width 74 height 21
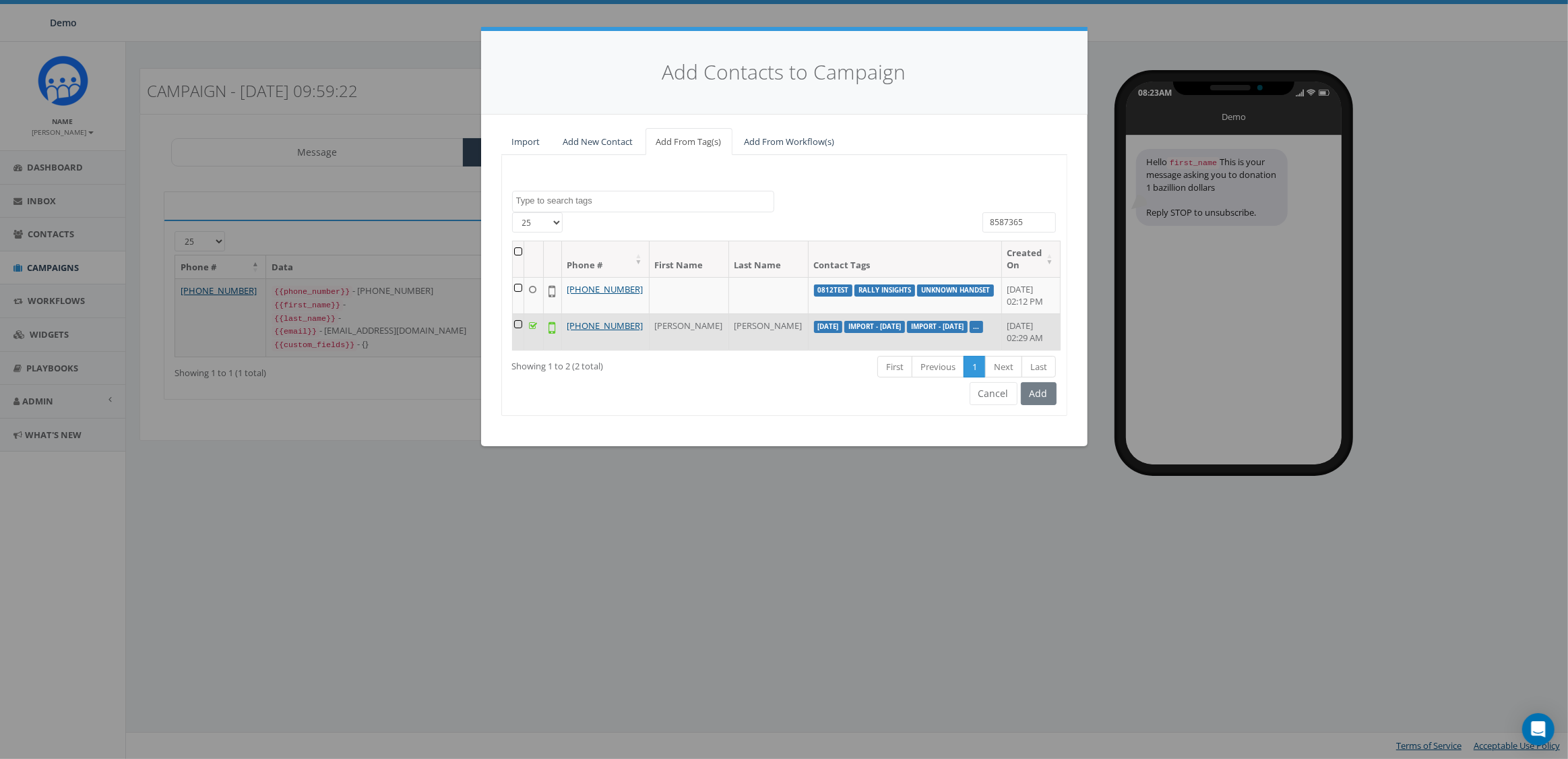
type input "8587365"
click at [518, 337] on td at bounding box center [518, 331] width 11 height 36
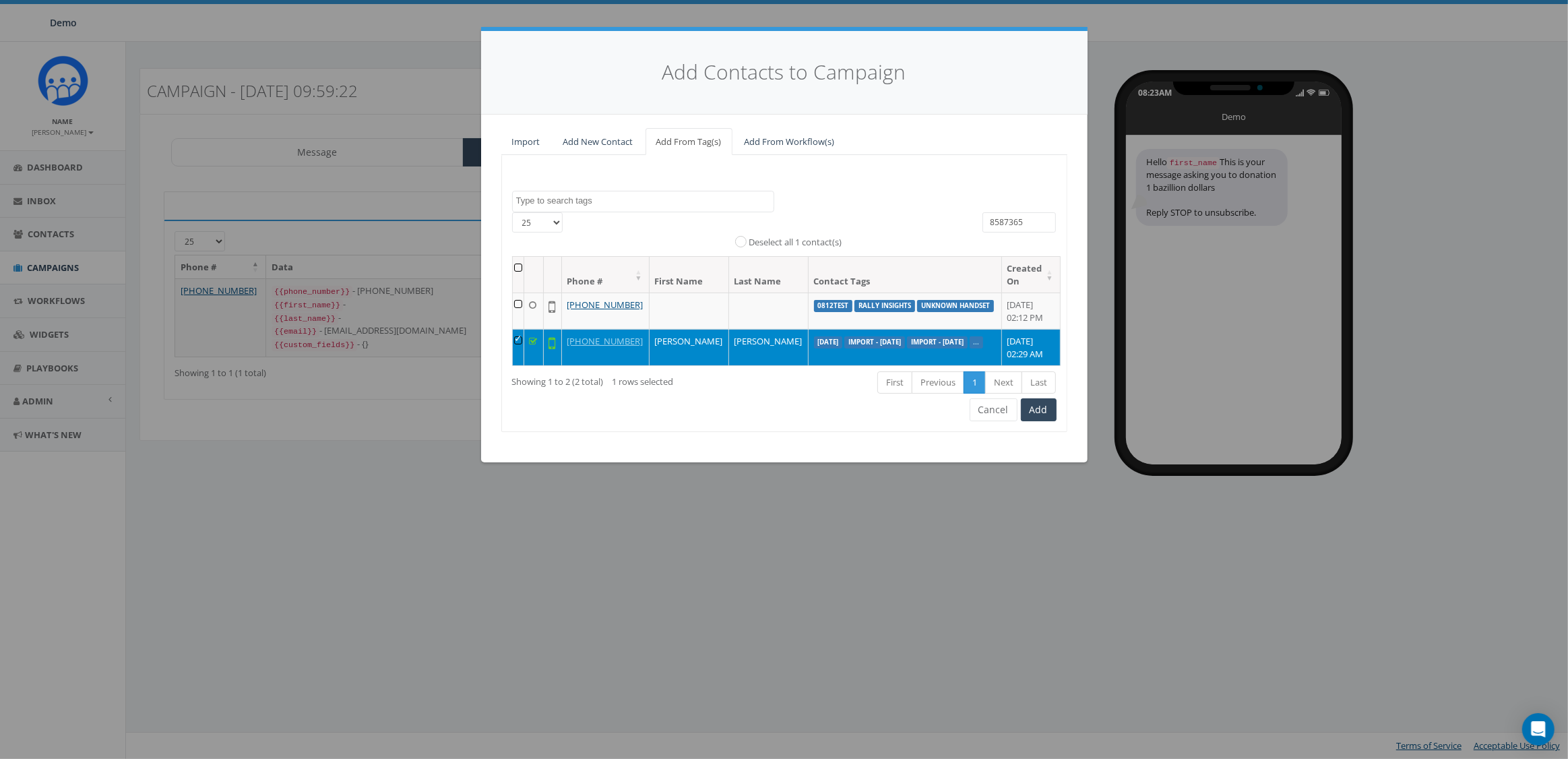
click at [1064, 428] on div "0812test [DATE] Big Reply AUG Boo classy classy_Passthrough Parameter Testing c…" at bounding box center [784, 294] width 566 height 276
click at [1046, 422] on button "Add" at bounding box center [1038, 410] width 36 height 23
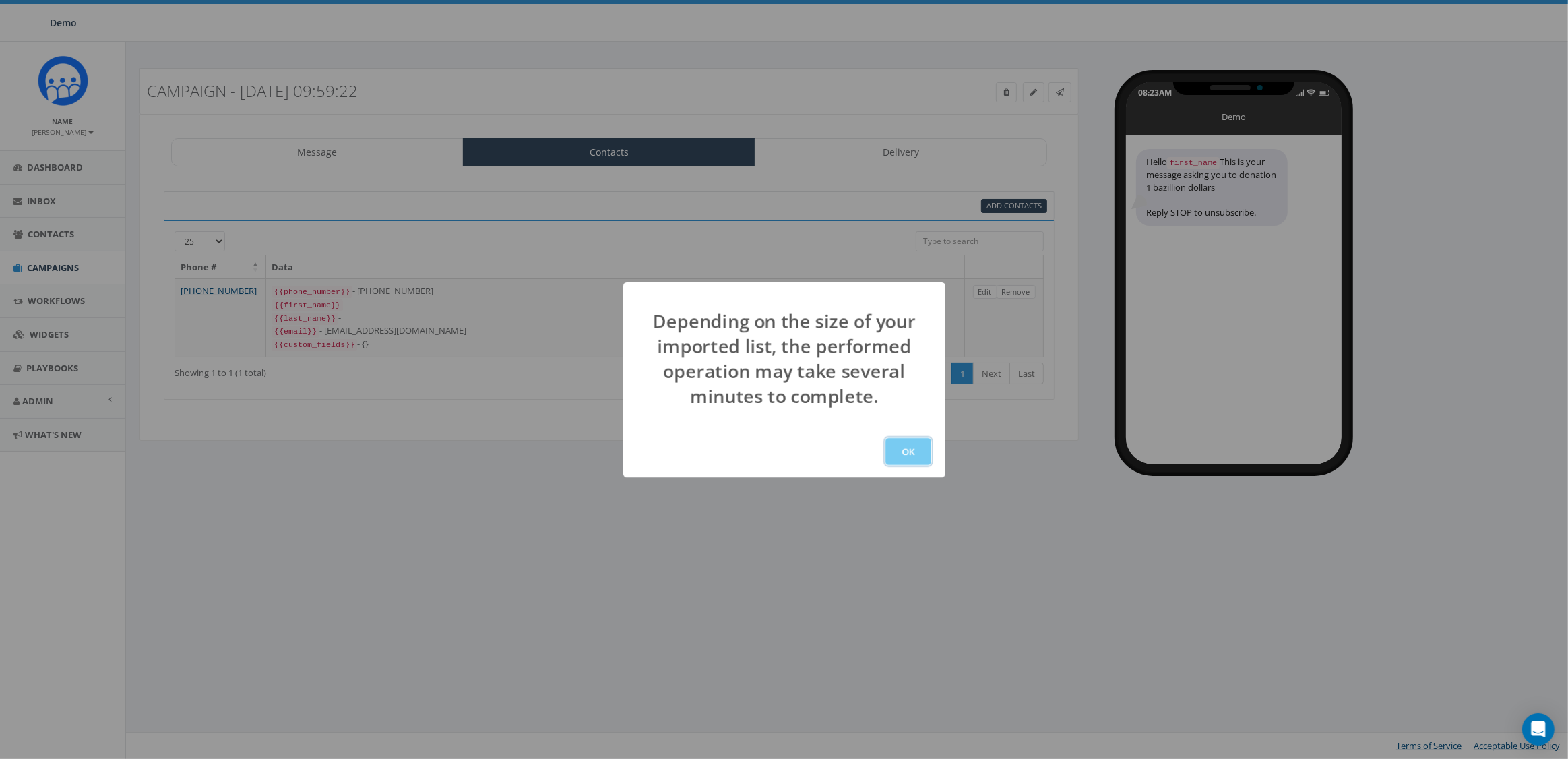
click at [892, 447] on button "OK" at bounding box center [908, 451] width 45 height 27
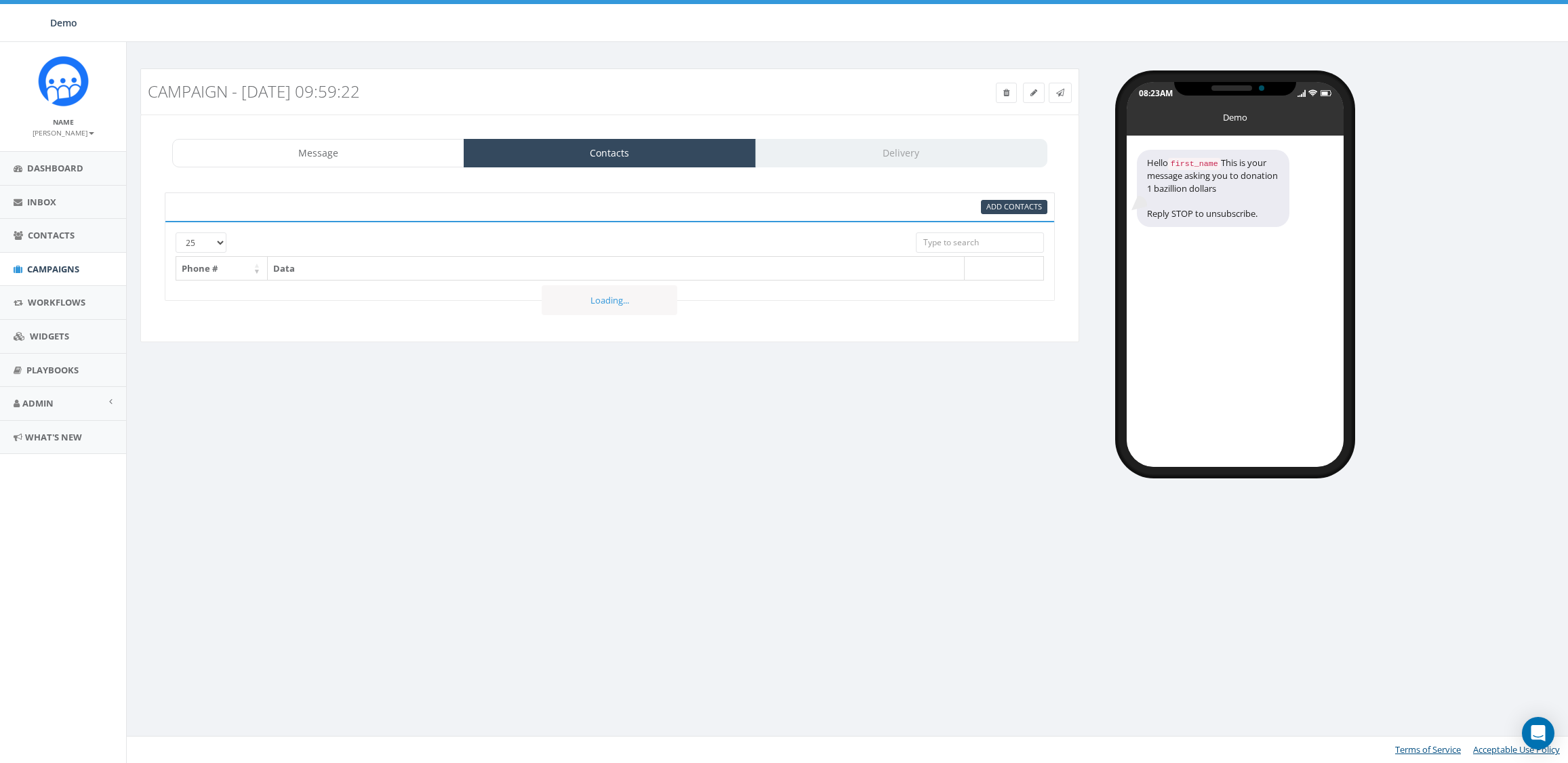
select select "81"
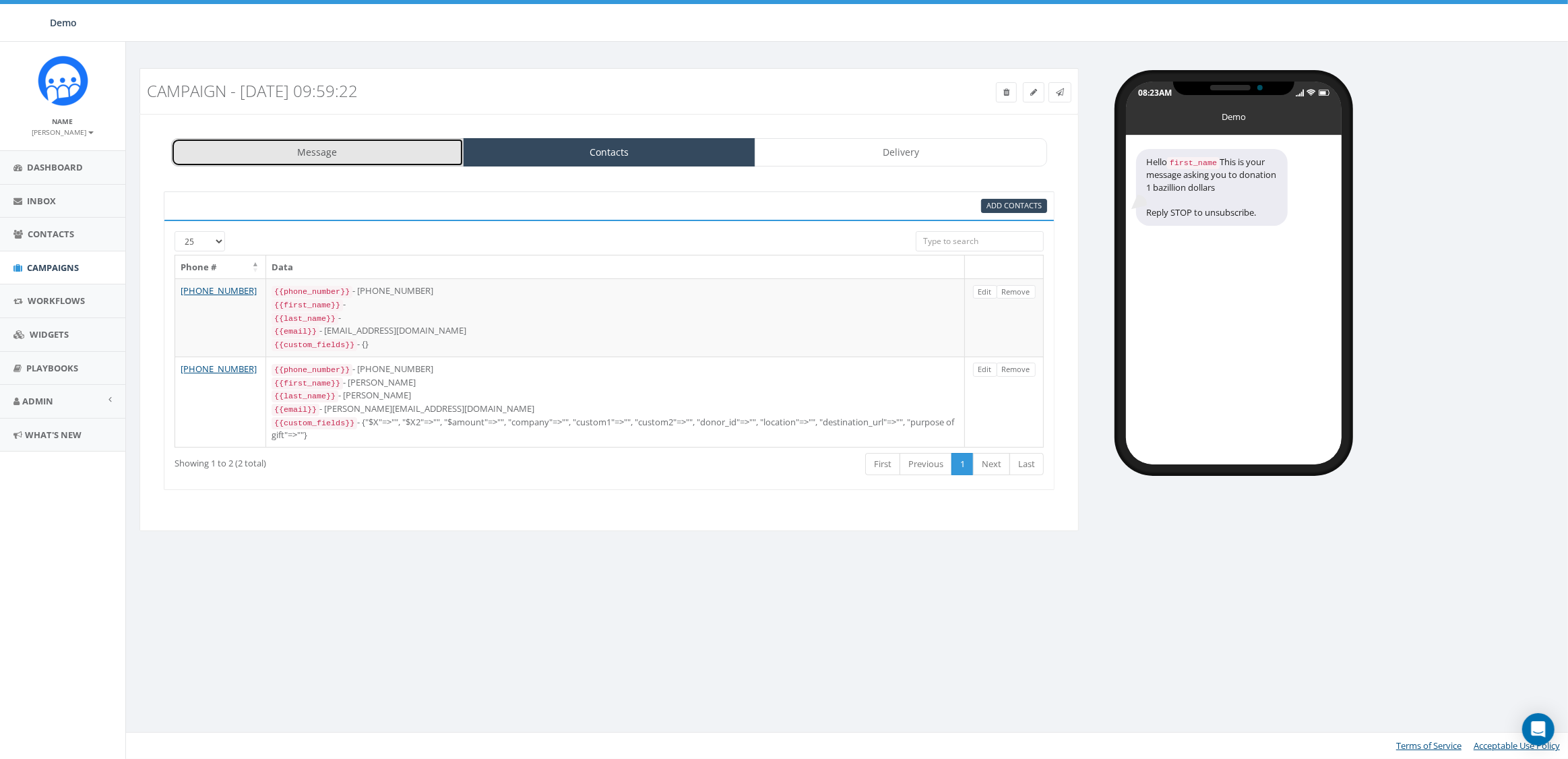
click at [318, 152] on link "Message" at bounding box center [317, 152] width 293 height 28
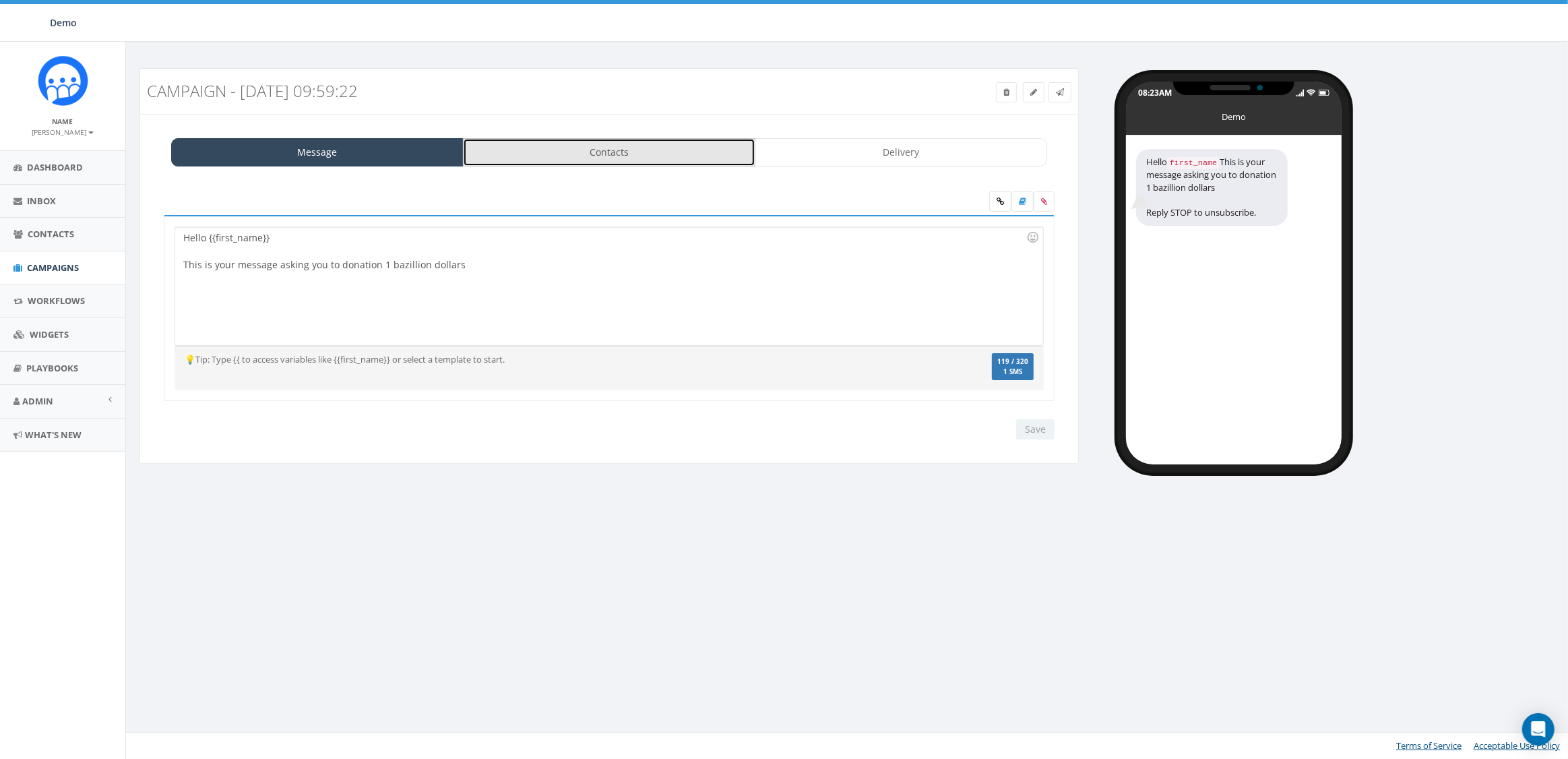
click at [626, 159] on link "Contacts" at bounding box center [608, 152] width 293 height 28
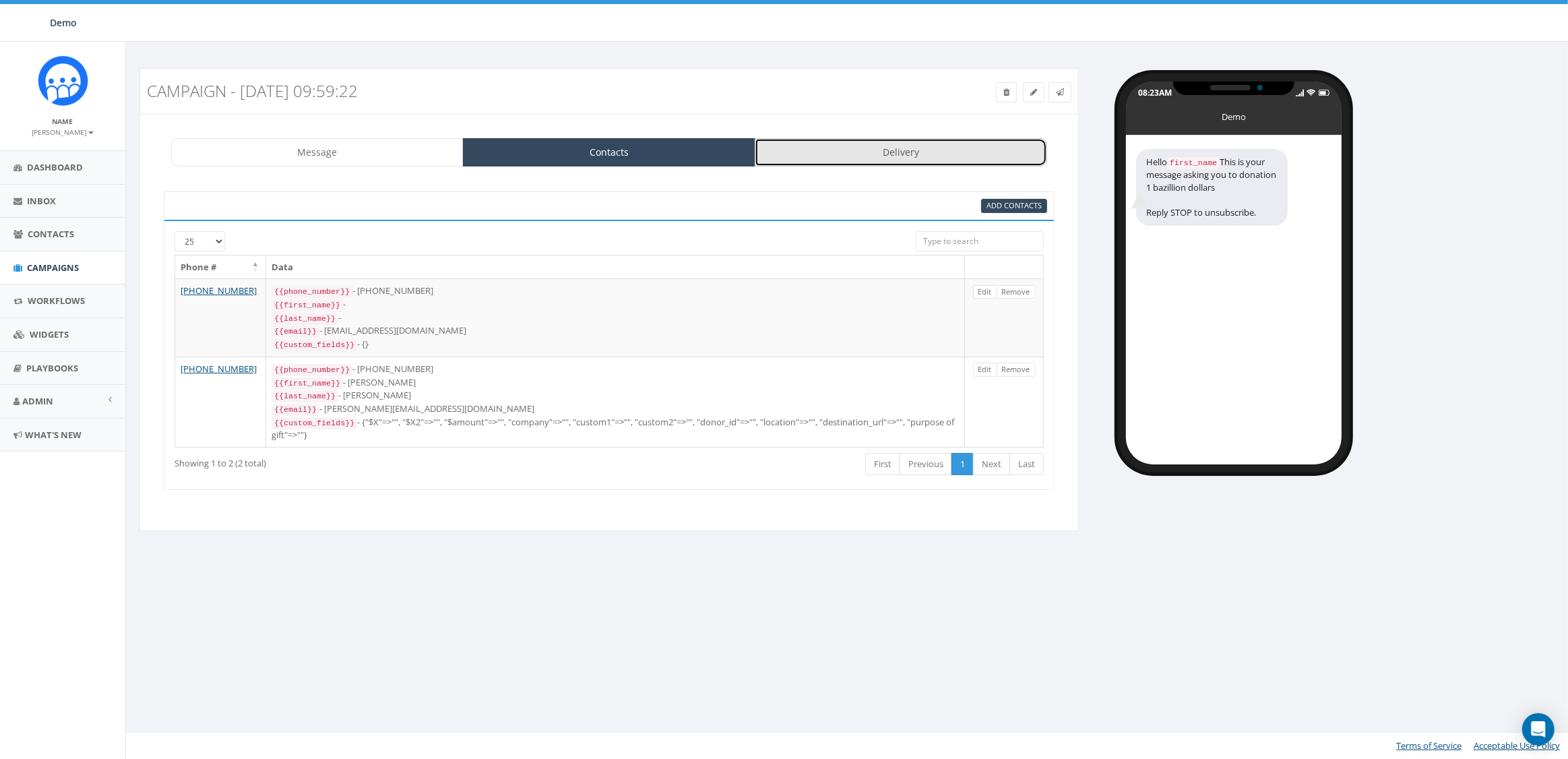
click at [911, 146] on link "Delivery" at bounding box center [900, 152] width 293 height 28
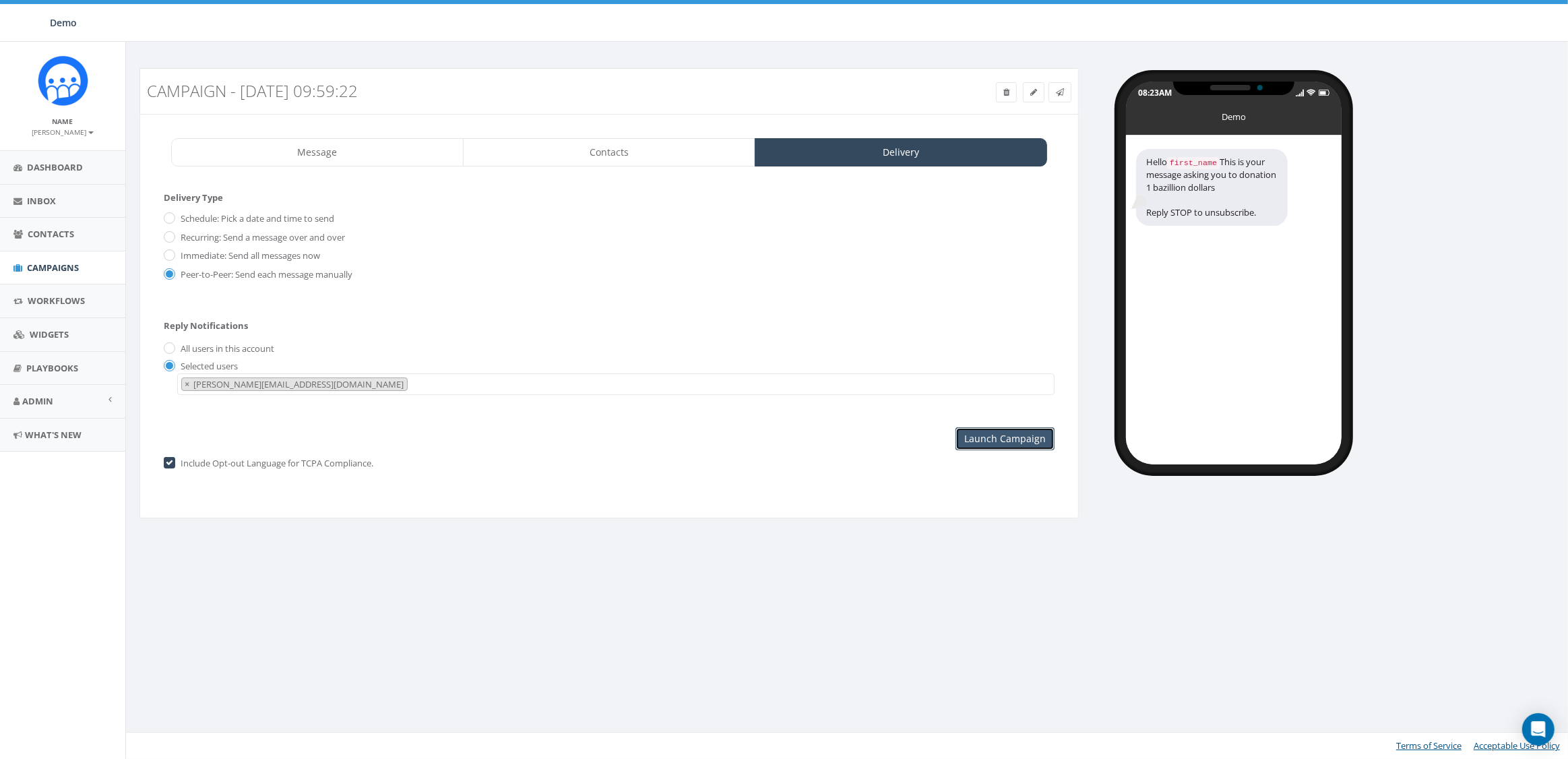
click at [1002, 444] on input "Launch Campaign" at bounding box center [1004, 439] width 99 height 23
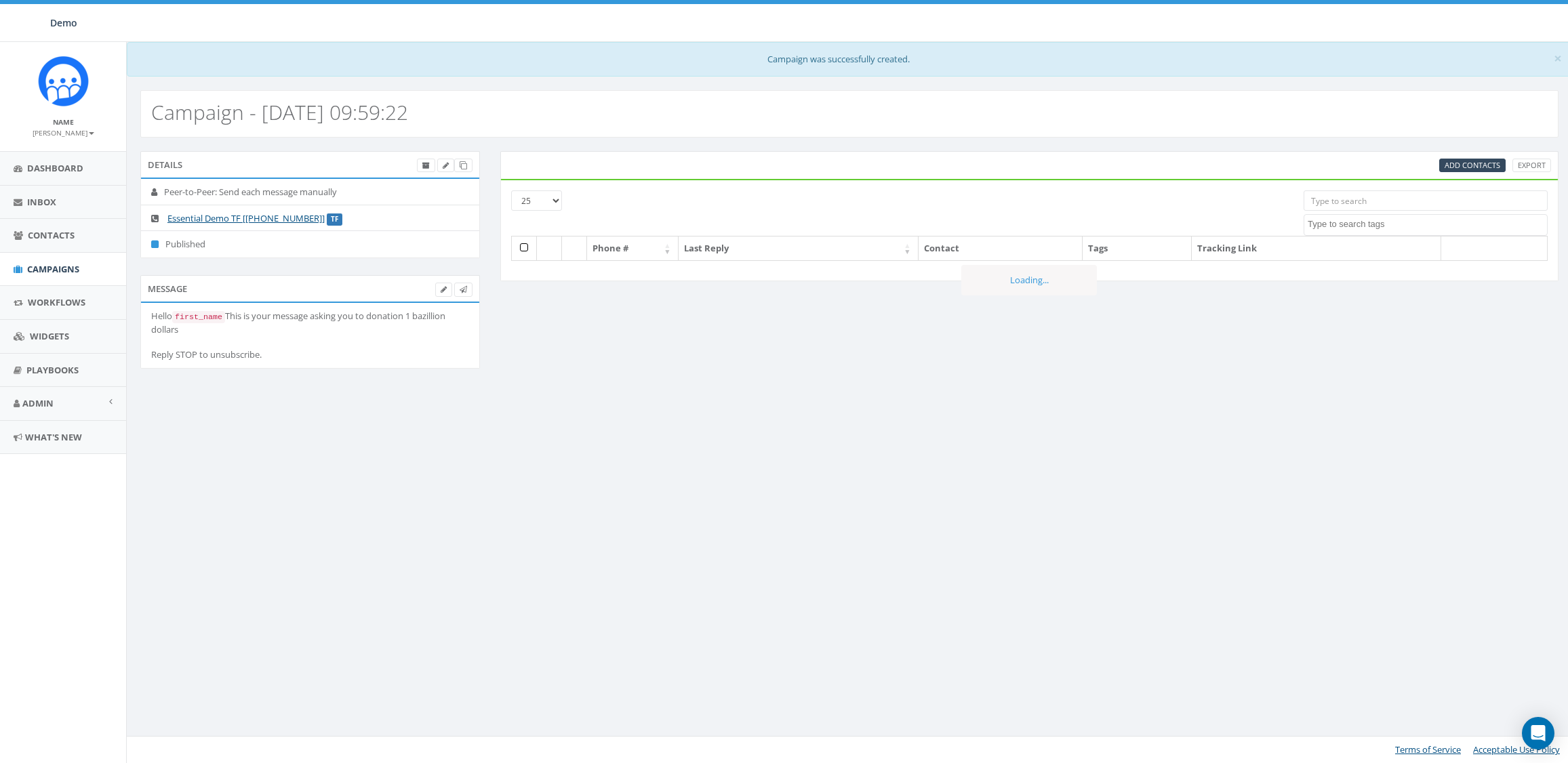
select select
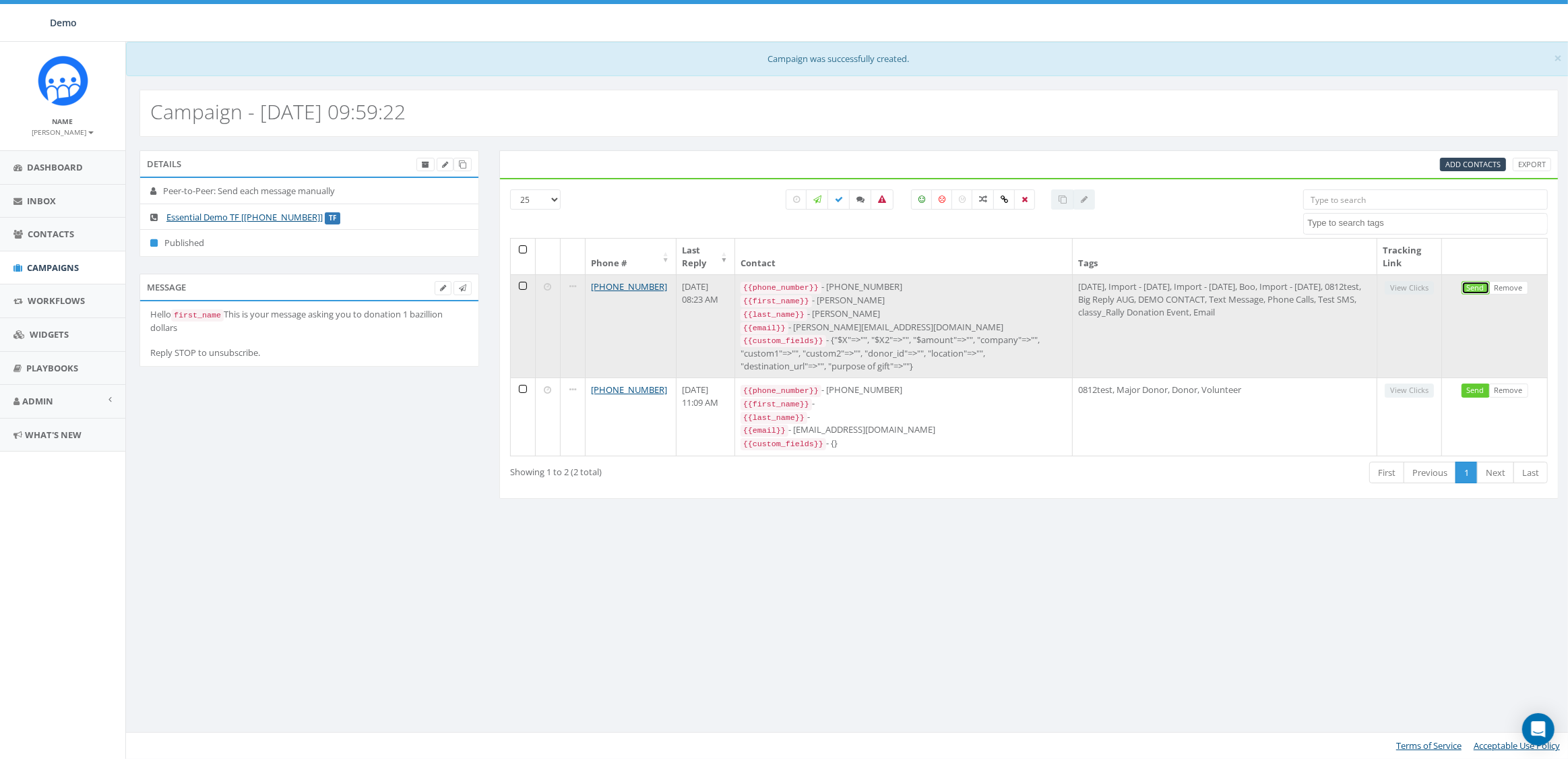
click at [1474, 287] on link "Send" at bounding box center [1475, 288] width 28 height 14
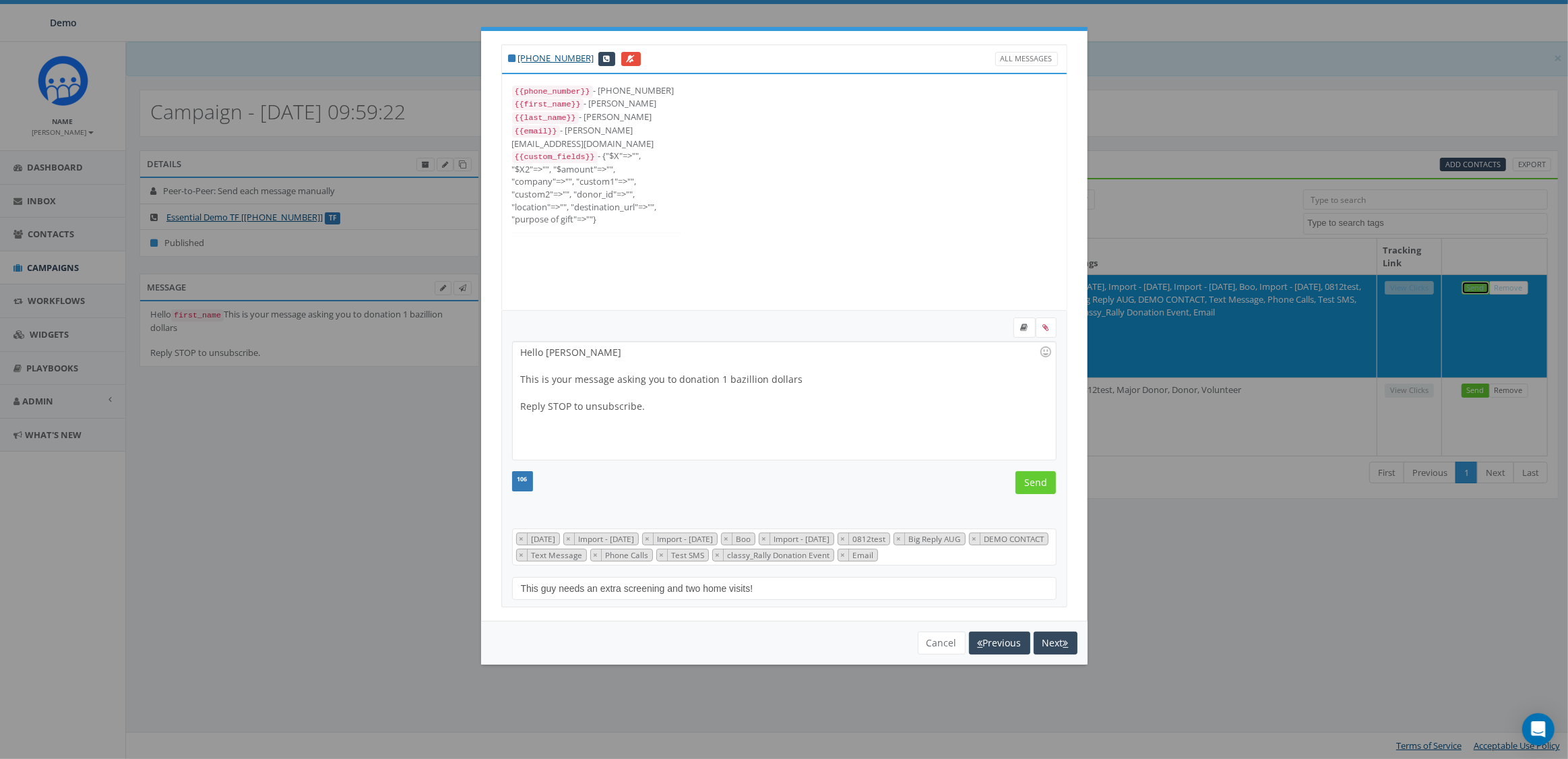
scroll to position [161, 0]
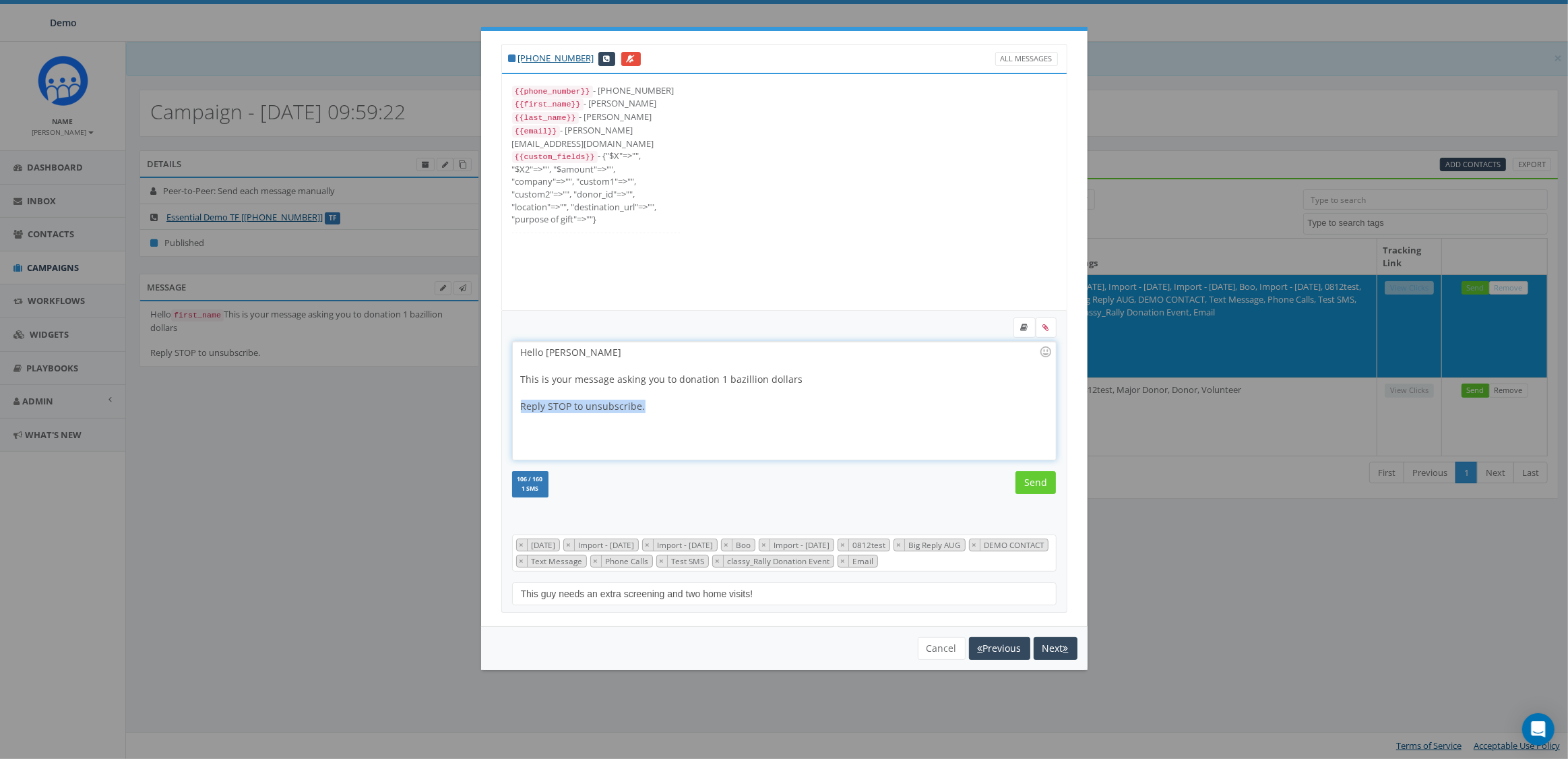
drag, startPoint x: 655, startPoint y: 406, endPoint x: 497, endPoint y: 406, distance: 158.0
click at [497, 406] on div "+1 858-736-5358 All Messages {{phone_number}} - +18587365358 {{first_name}} - J…" at bounding box center [784, 328] width 607 height 595
click at [1030, 479] on input "Send" at bounding box center [1035, 483] width 40 height 23
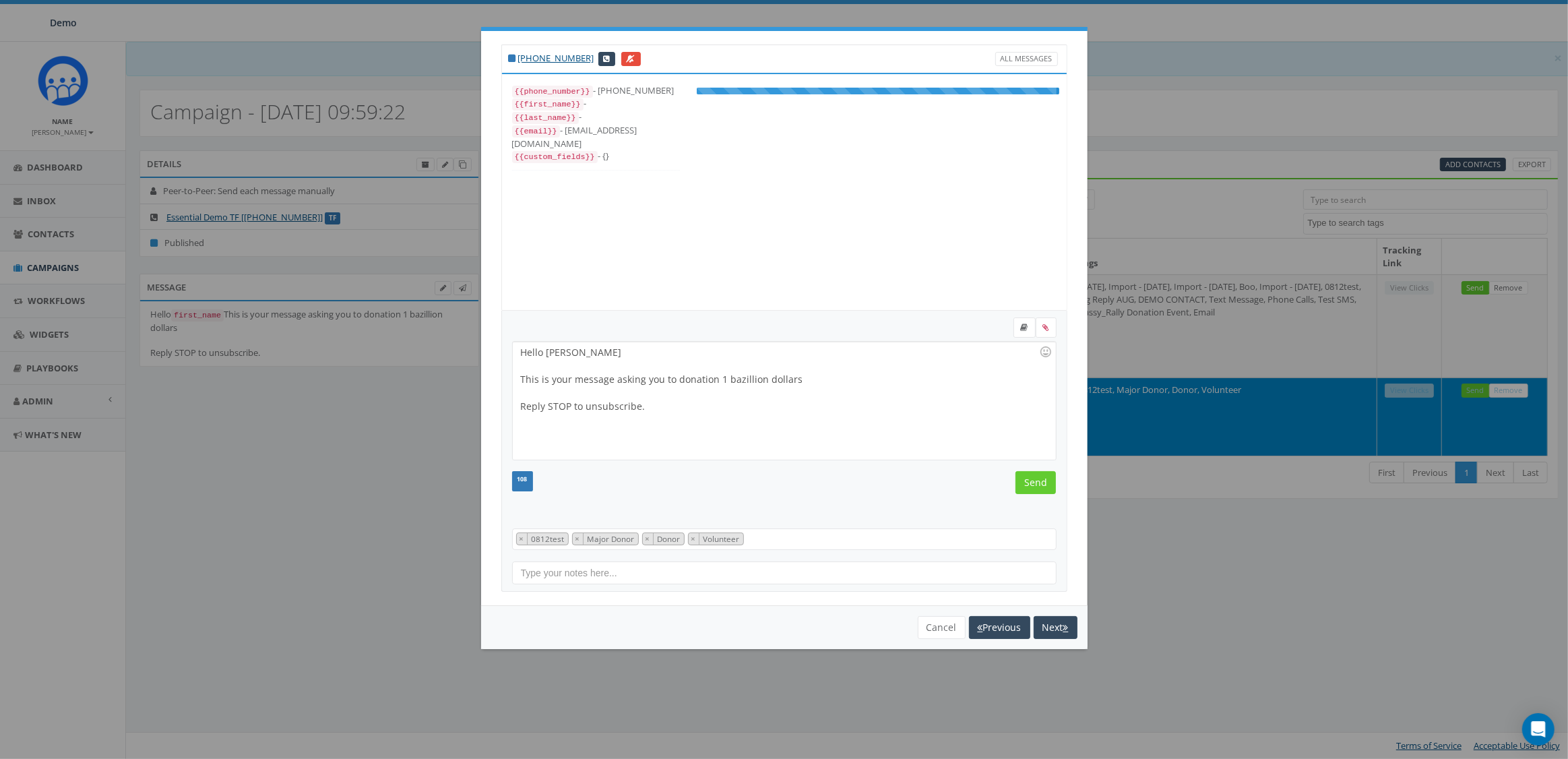
scroll to position [40, 0]
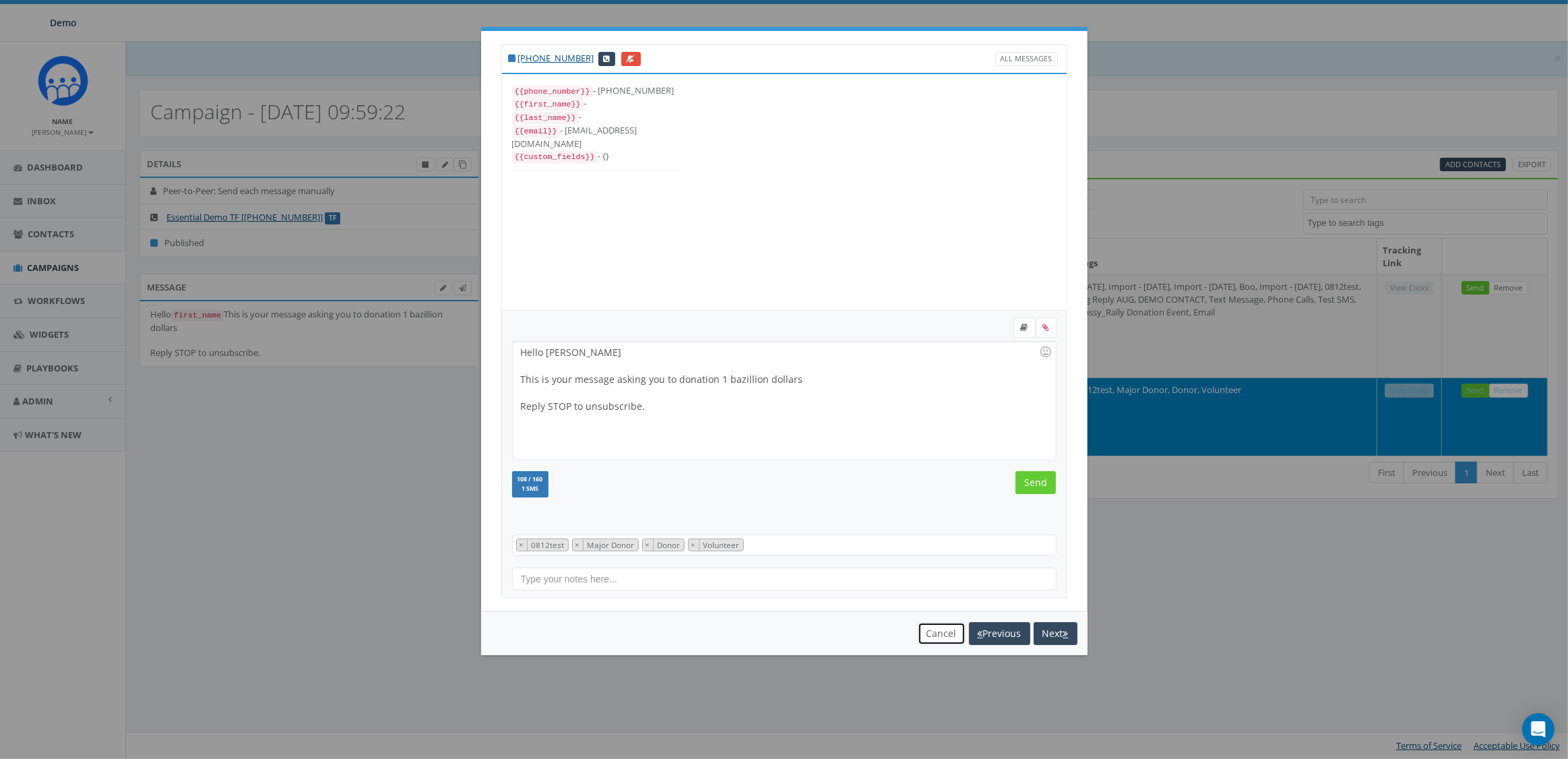
click at [934, 635] on button "Cancel" at bounding box center [941, 634] width 48 height 23
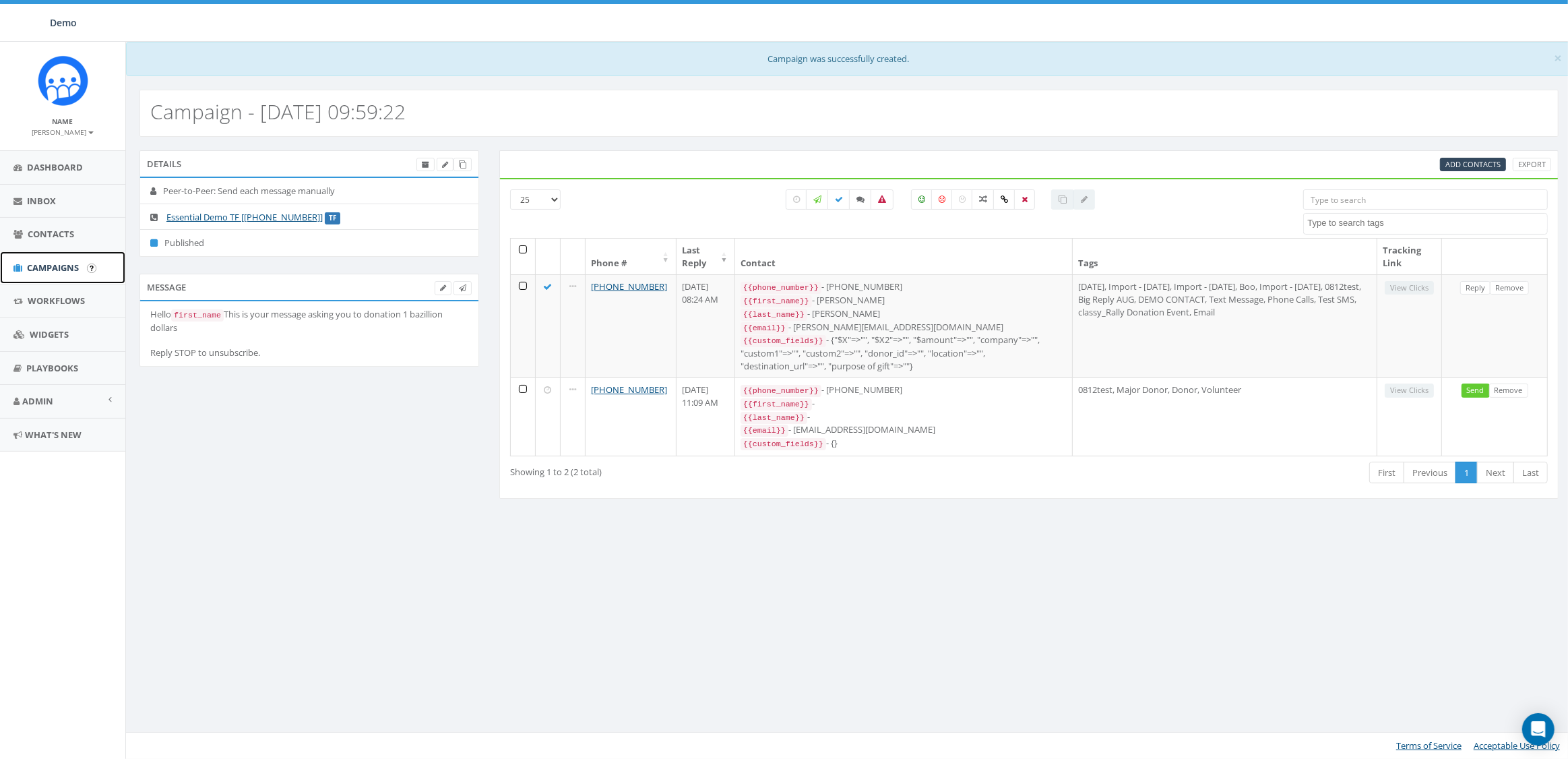
click at [53, 276] on link "Campaigns" at bounding box center [63, 268] width 125 height 33
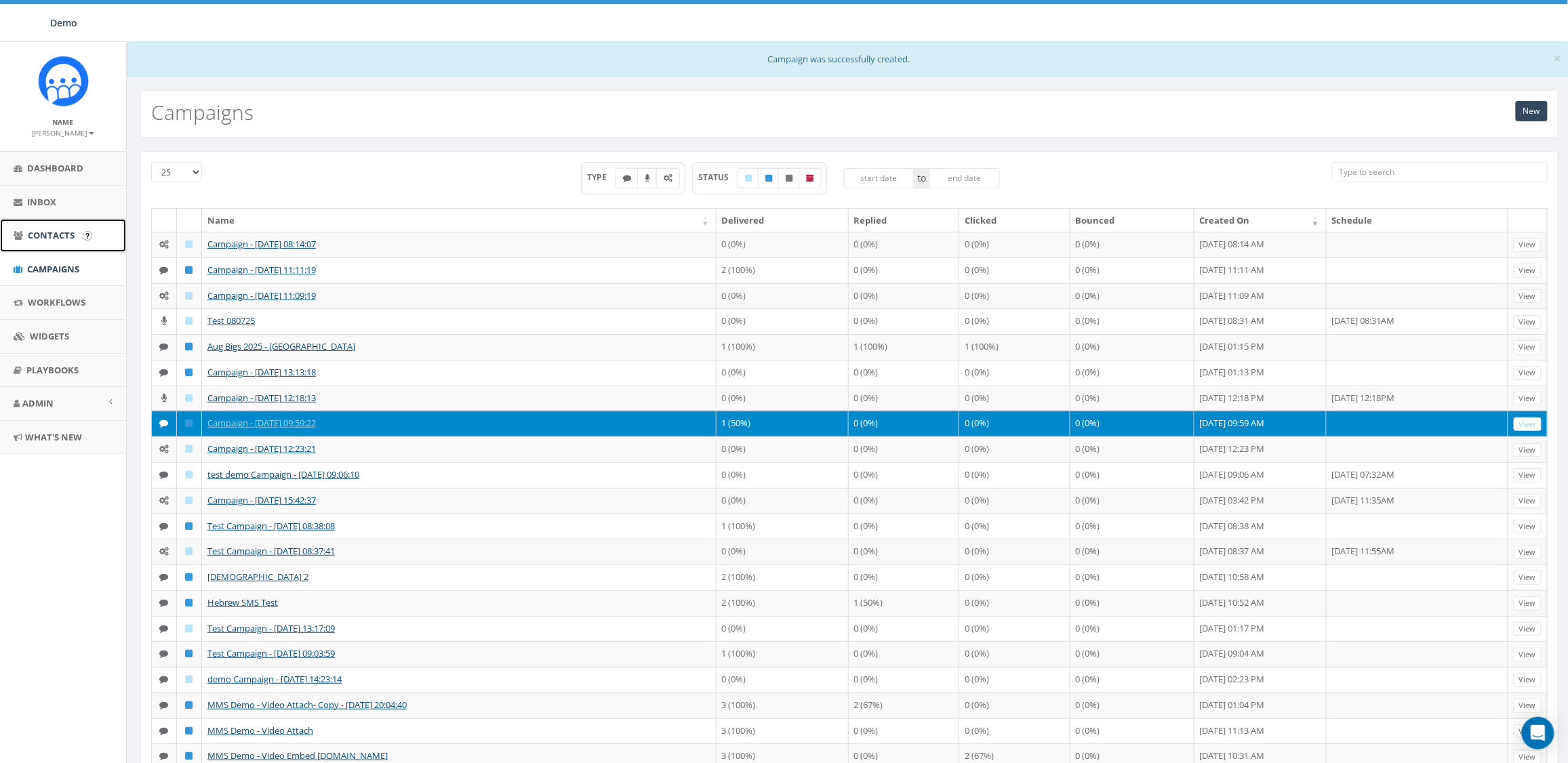
click at [37, 241] on span "Contacts" at bounding box center [51, 235] width 47 height 12
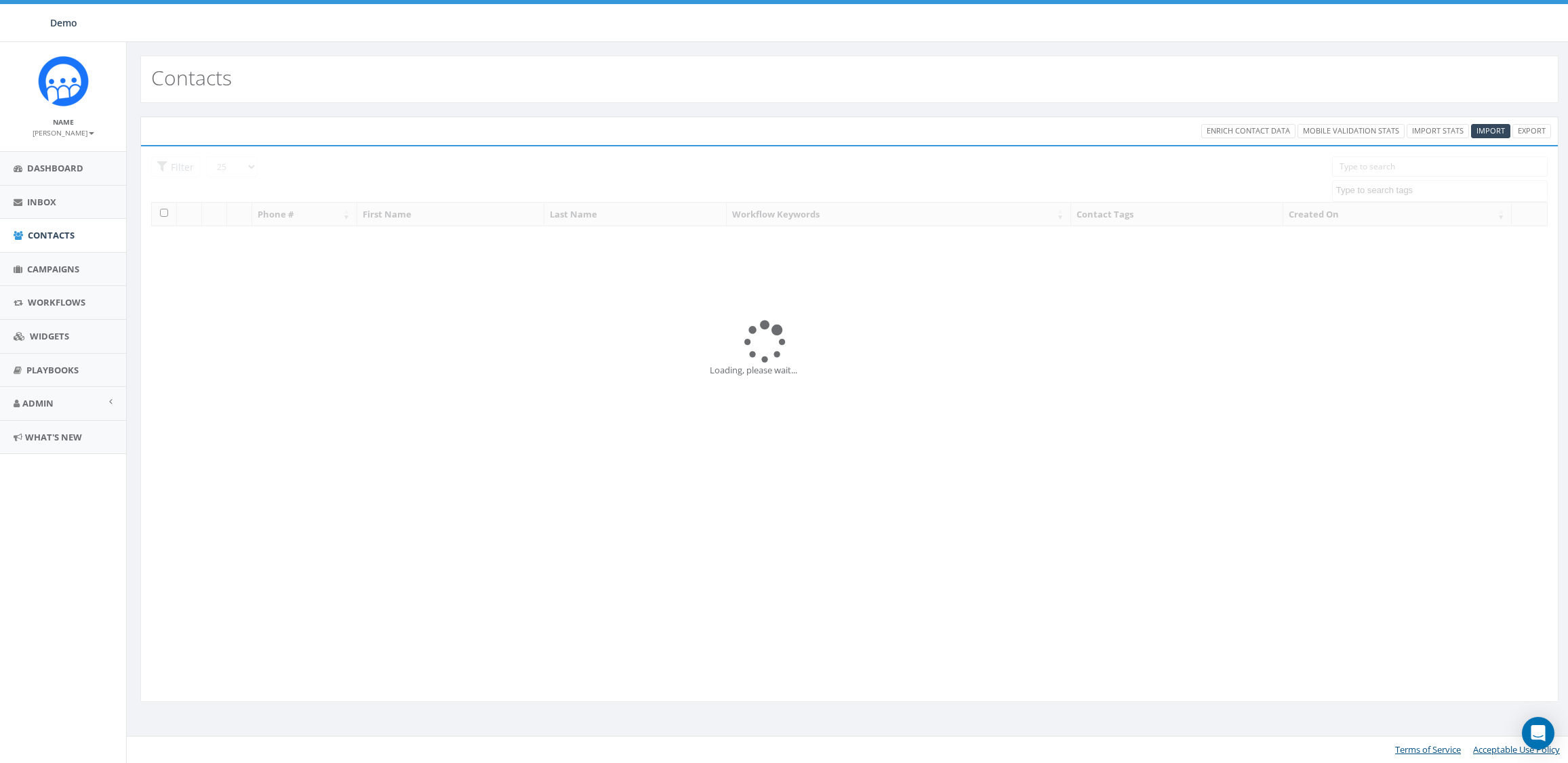
select select
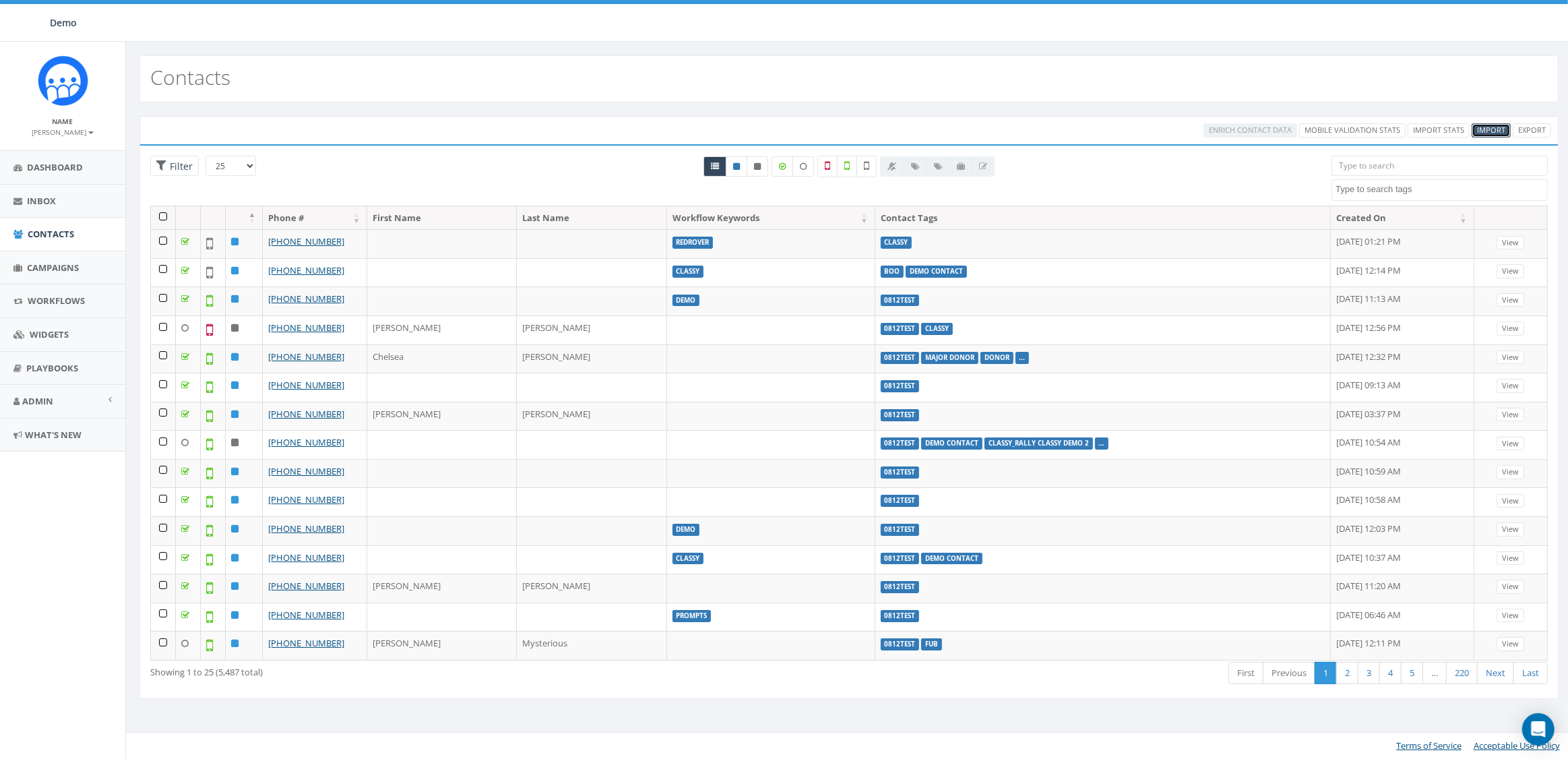
click at [1486, 124] on span "Import" at bounding box center [1491, 130] width 28 height 10
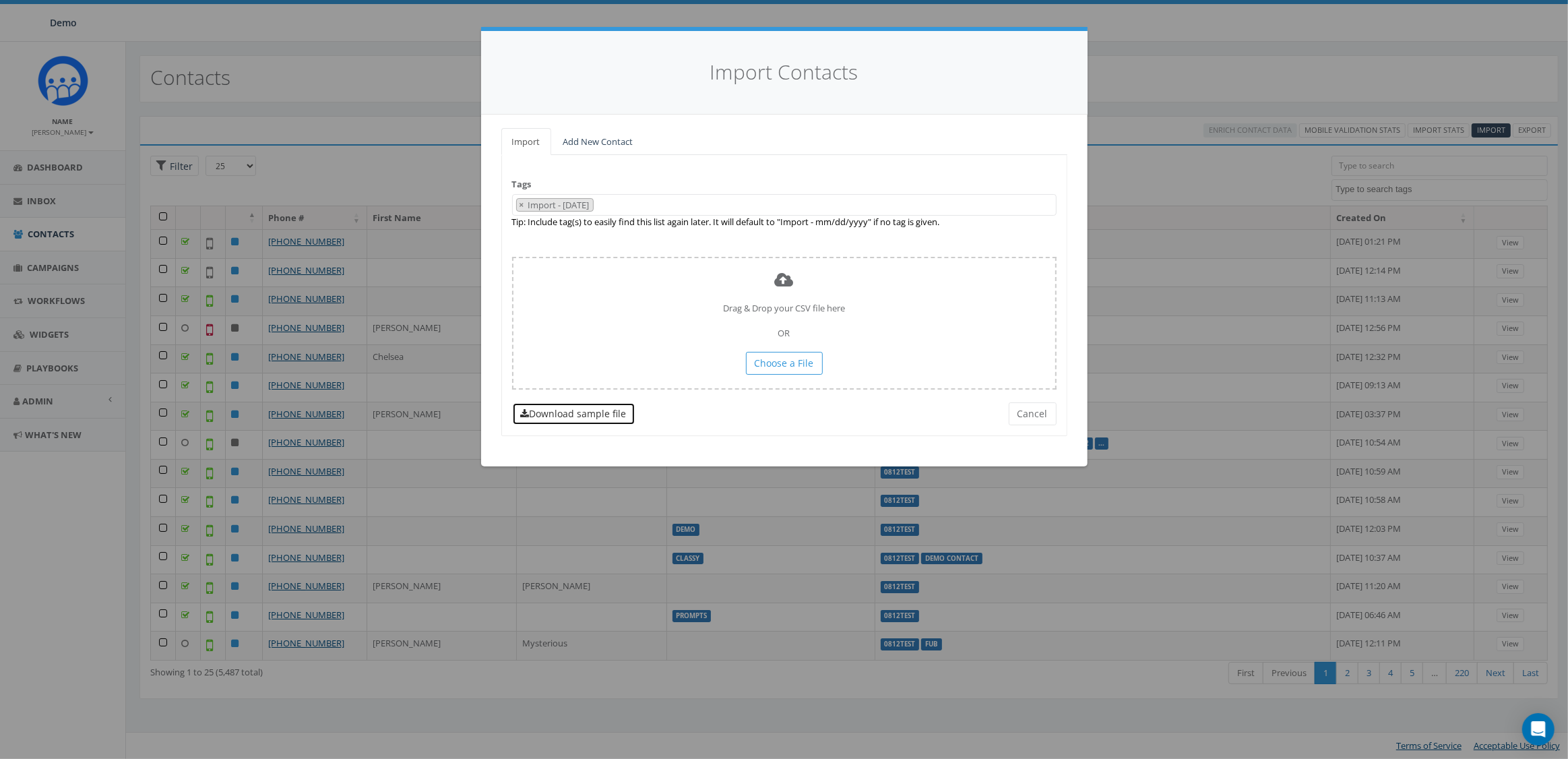
click at [560, 412] on link "Download sample file" at bounding box center [574, 414] width 124 height 23
click at [681, 203] on span "× Import - 08/27/2025" at bounding box center [784, 205] width 544 height 22
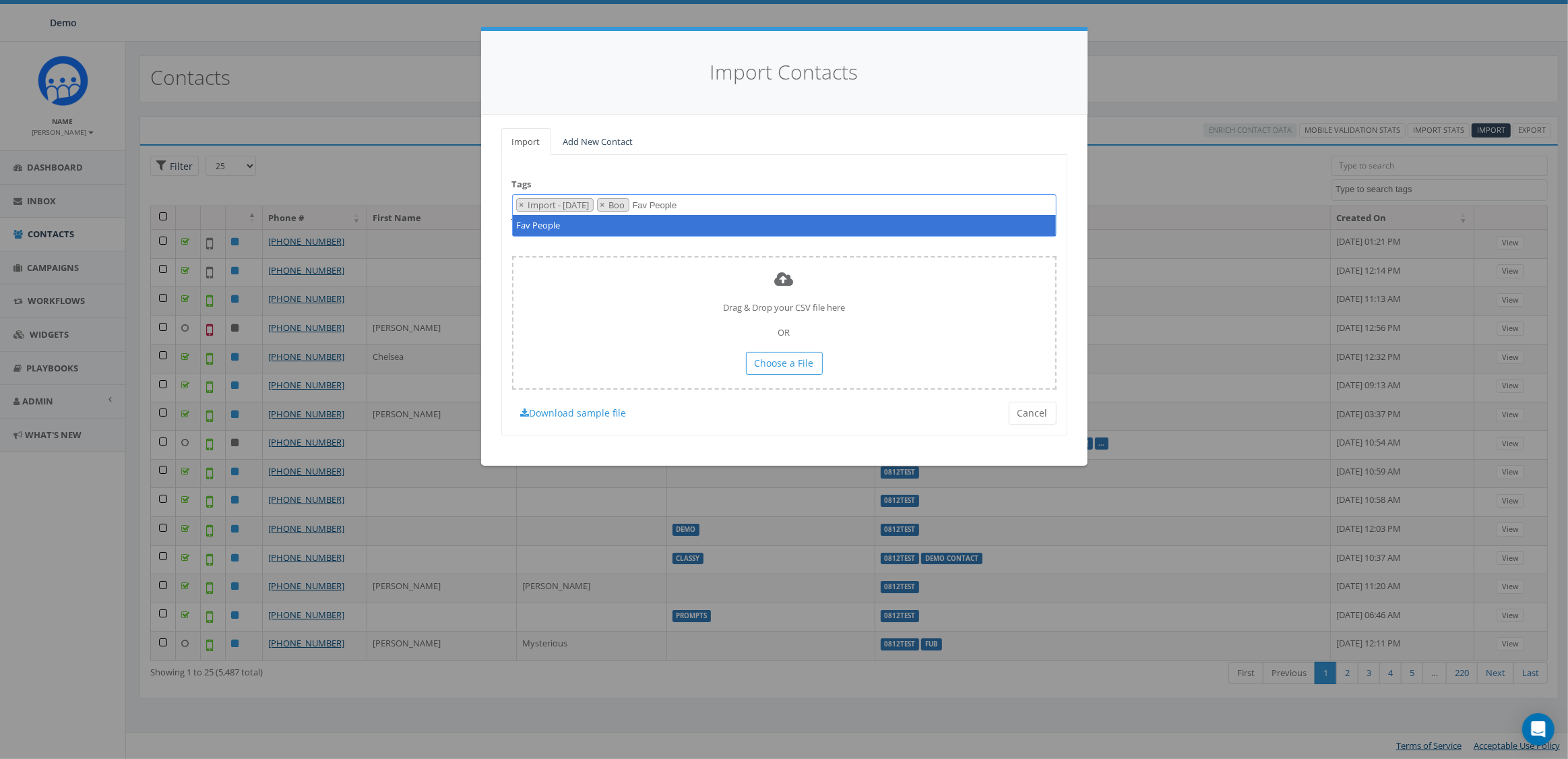
type textarea "Fav People"
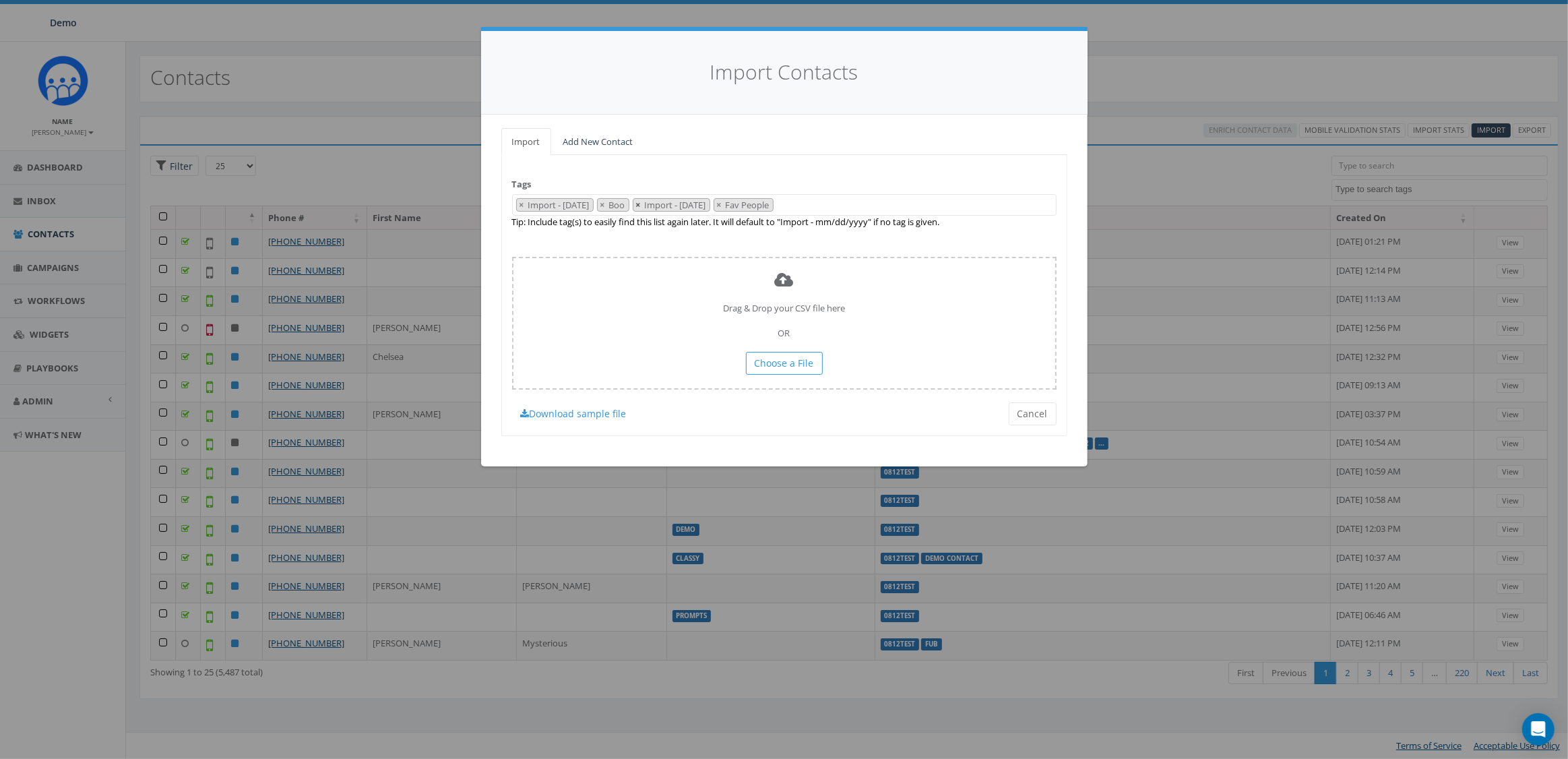
click at [641, 203] on span "×" at bounding box center [638, 205] width 4 height 12
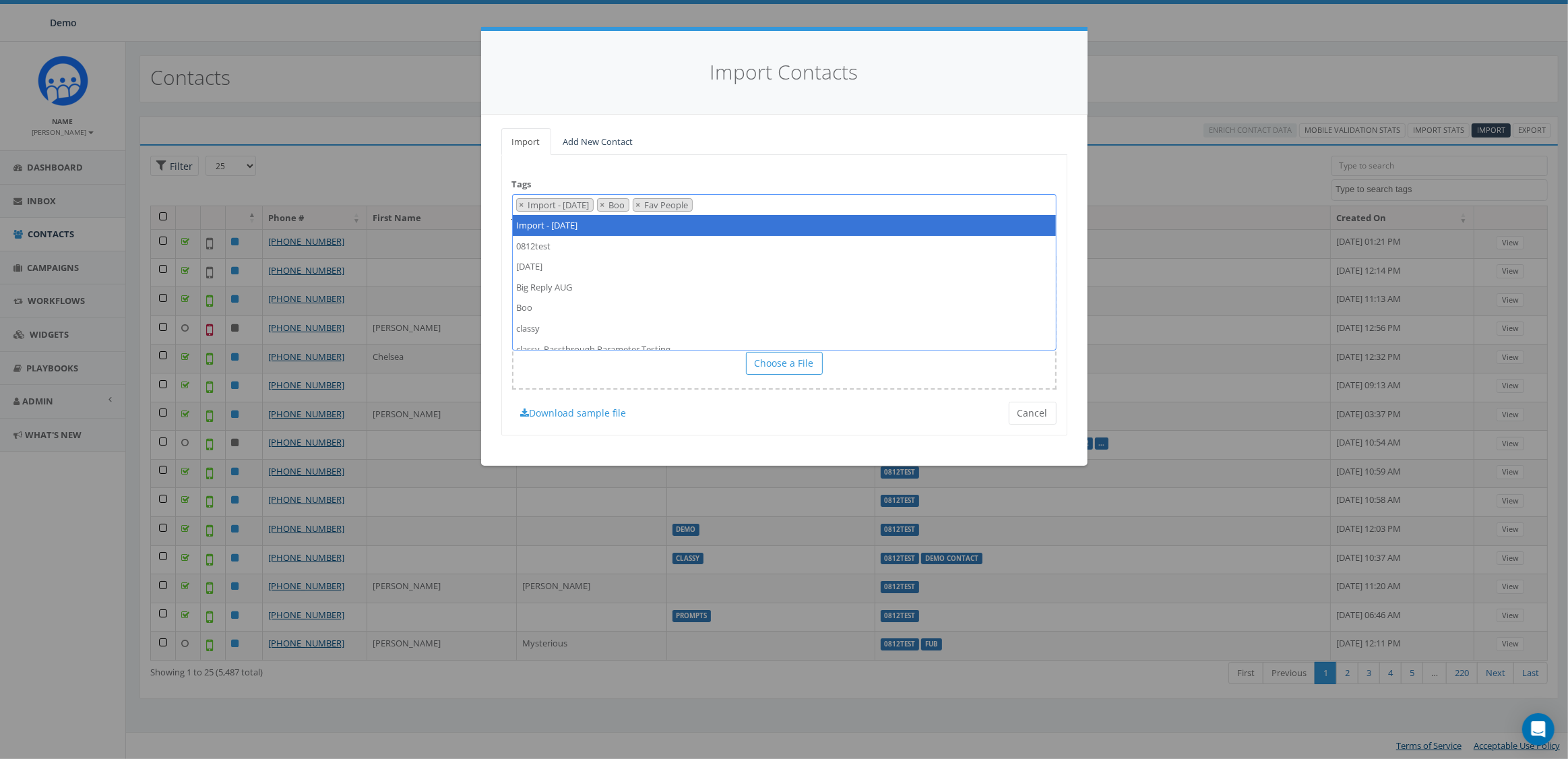
click at [803, 171] on div "Tags Import - 08/27/2025 0812test 2025/08/27 Big Reply AUG Boo classy classy_Pa…" at bounding box center [784, 295] width 566 height 281
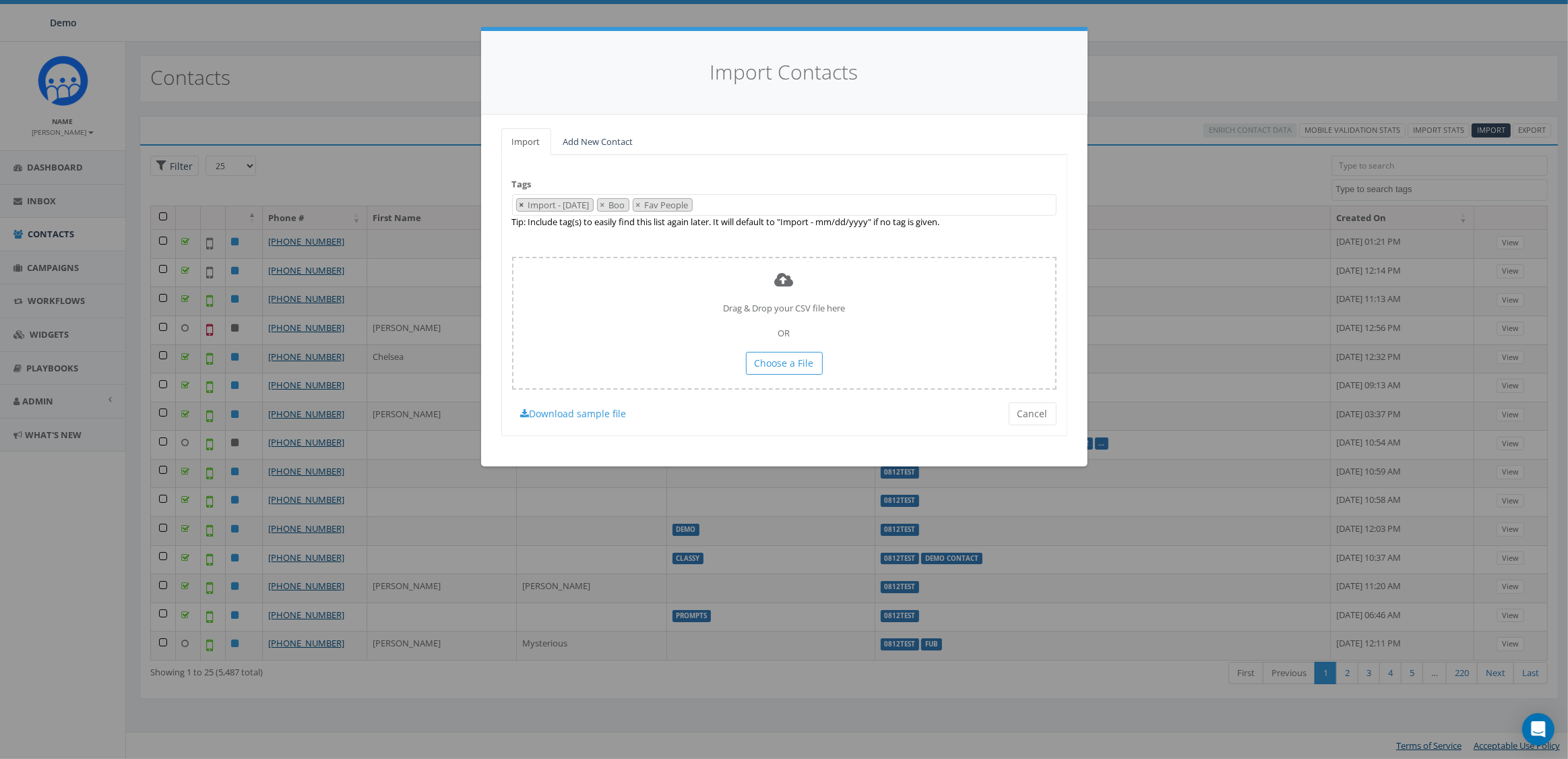
click at [522, 203] on span "×" at bounding box center [521, 205] width 4 height 12
select select "Boo"
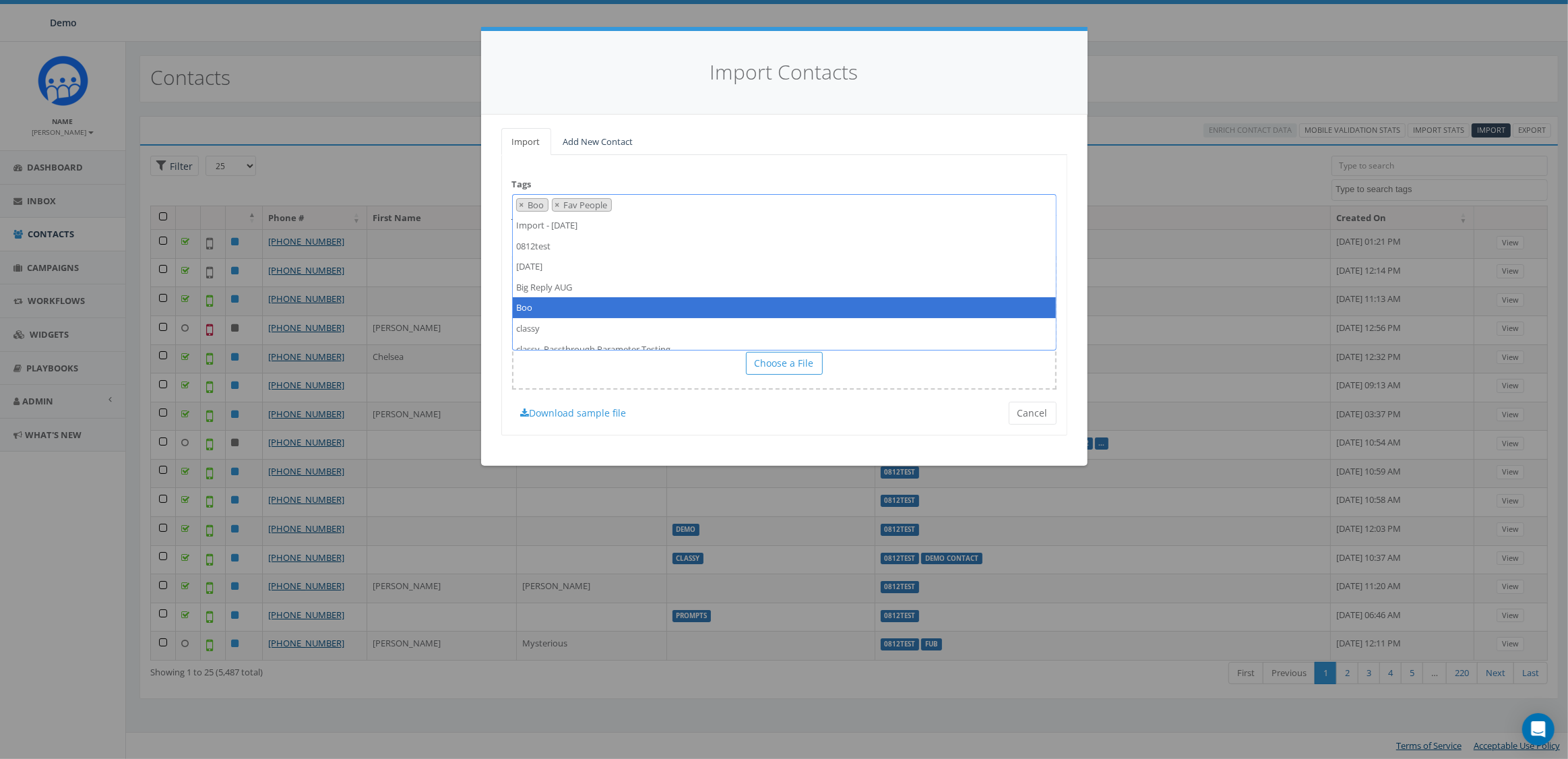
click at [772, 177] on div "Tags Import - 08/27/2025 0812test 2025/08/27 Big Reply AUG Boo classy classy_Pa…" at bounding box center [784, 295] width 566 height 281
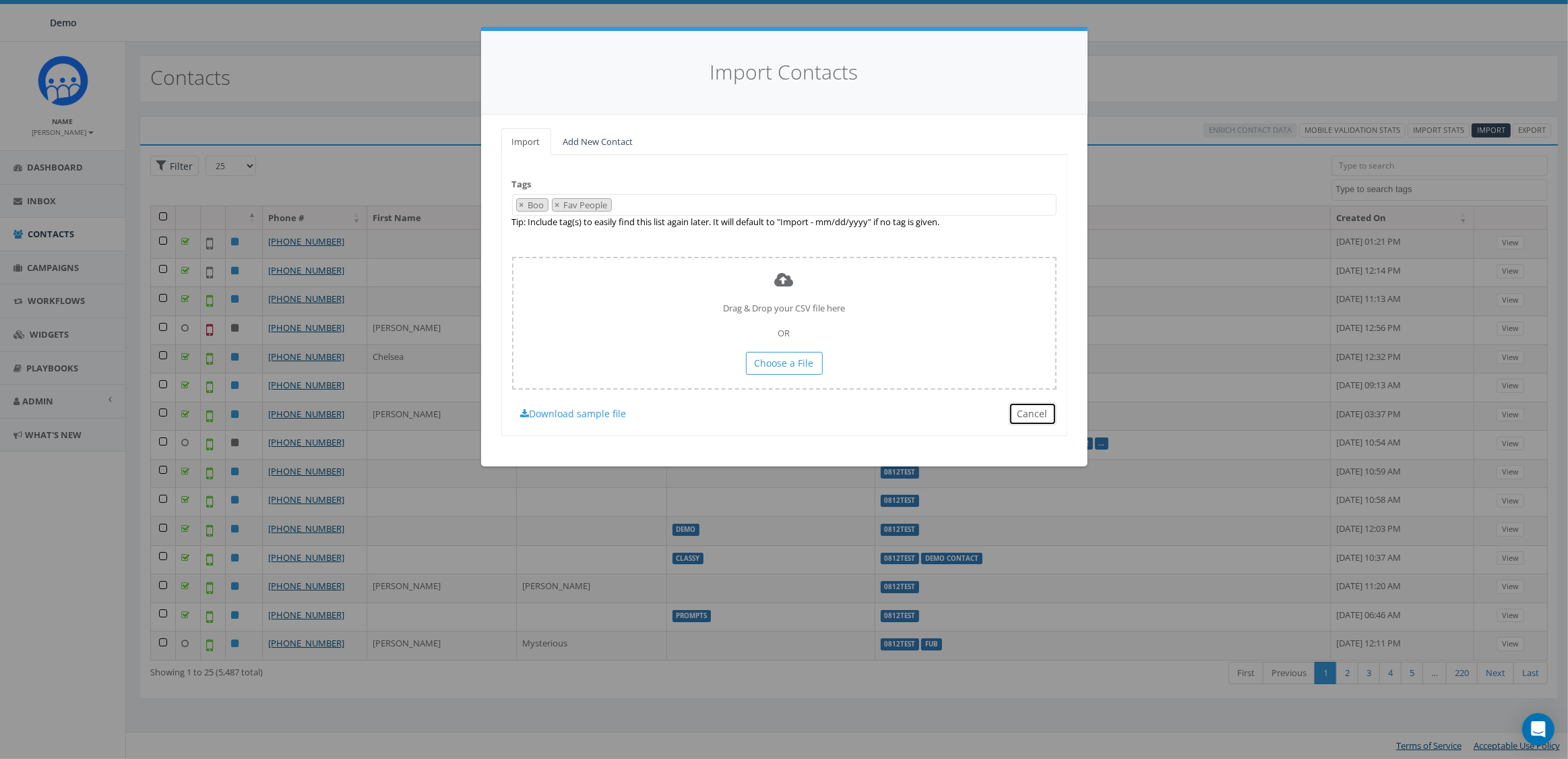
click at [1020, 410] on button "Cancel" at bounding box center [1032, 414] width 48 height 23
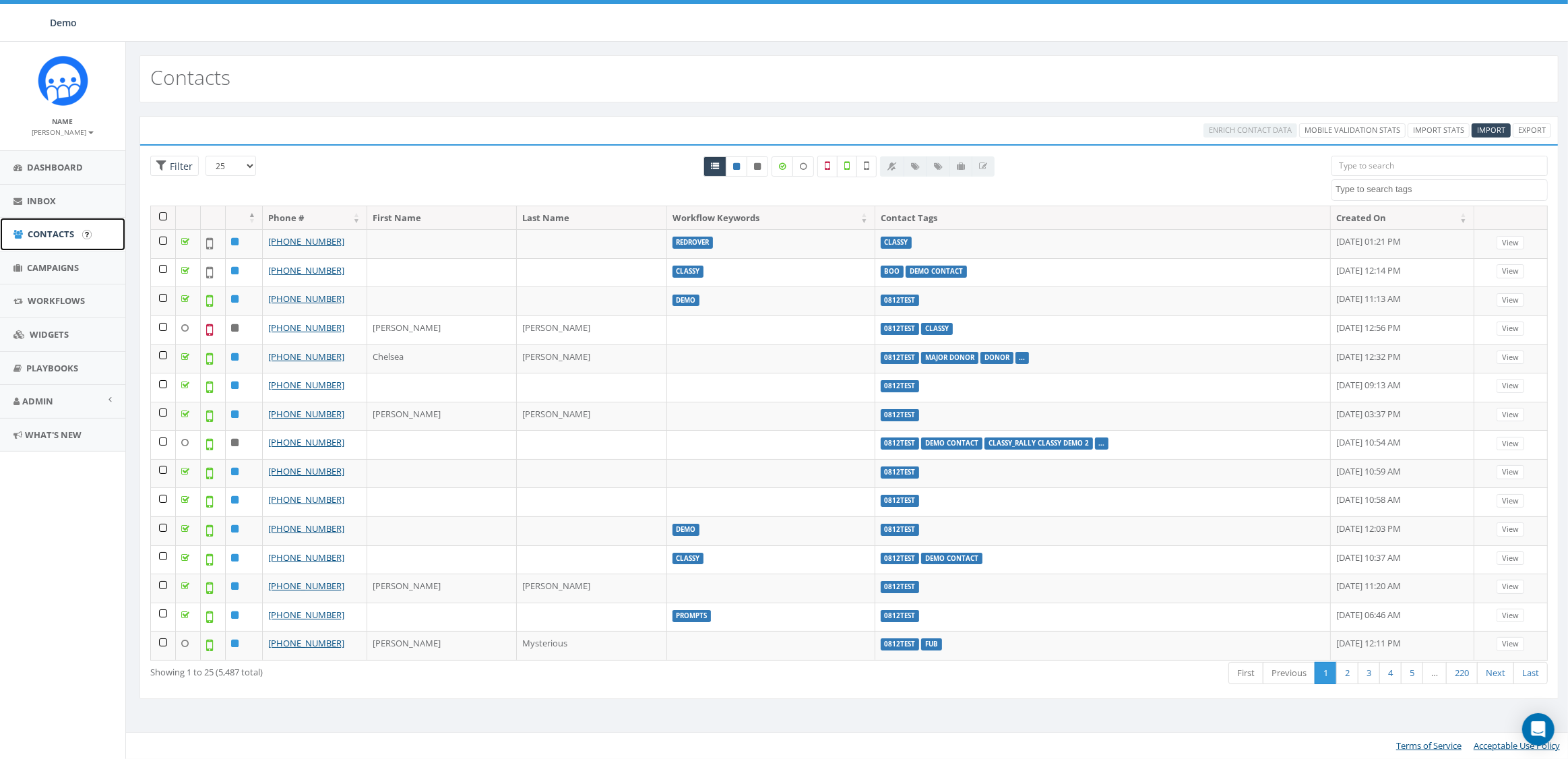
click at [51, 245] on link "Contacts" at bounding box center [63, 234] width 125 height 33
click at [1394, 190] on textarea "Search" at bounding box center [1441, 190] width 212 height 12
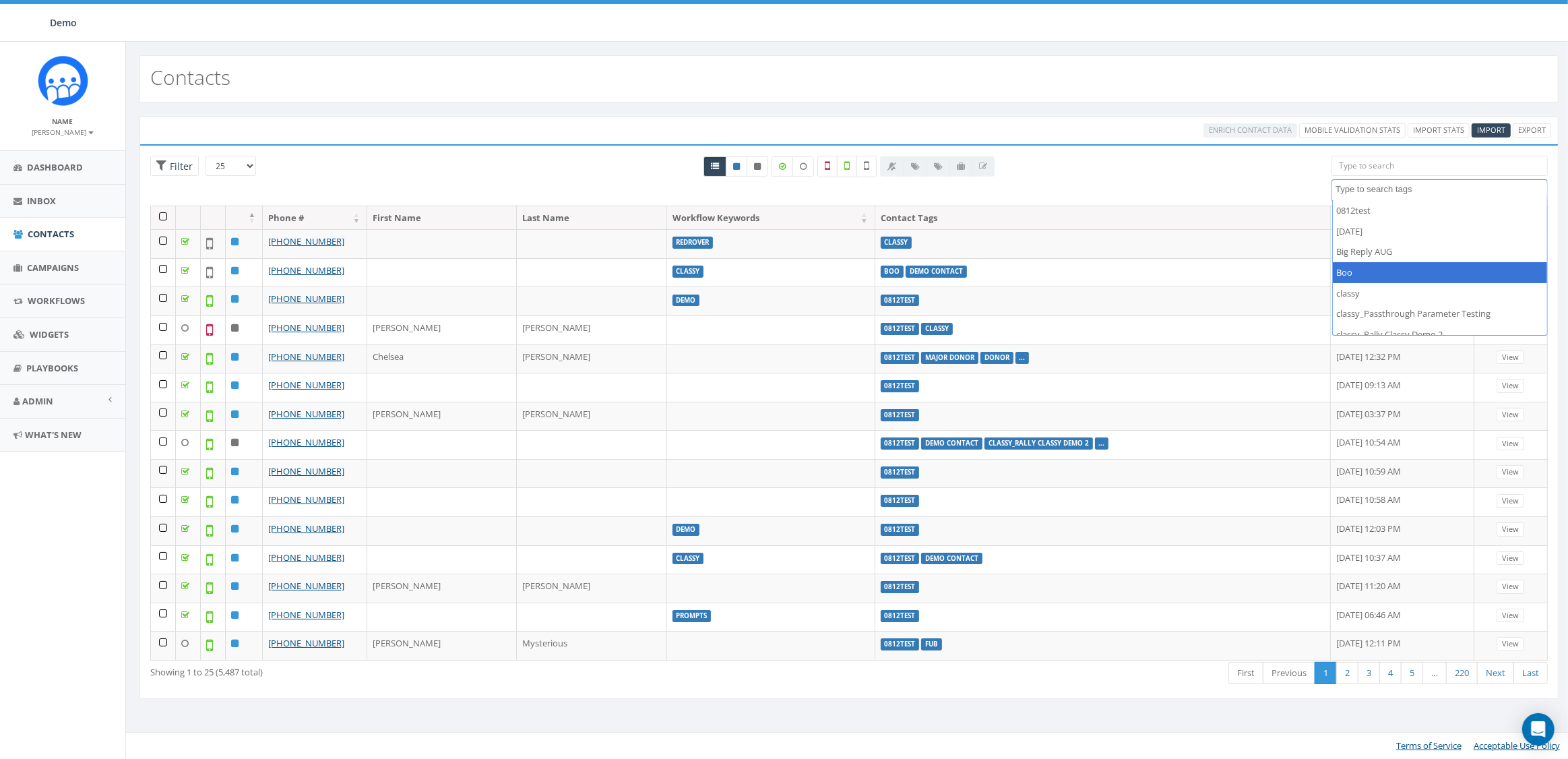
select select "Boo"
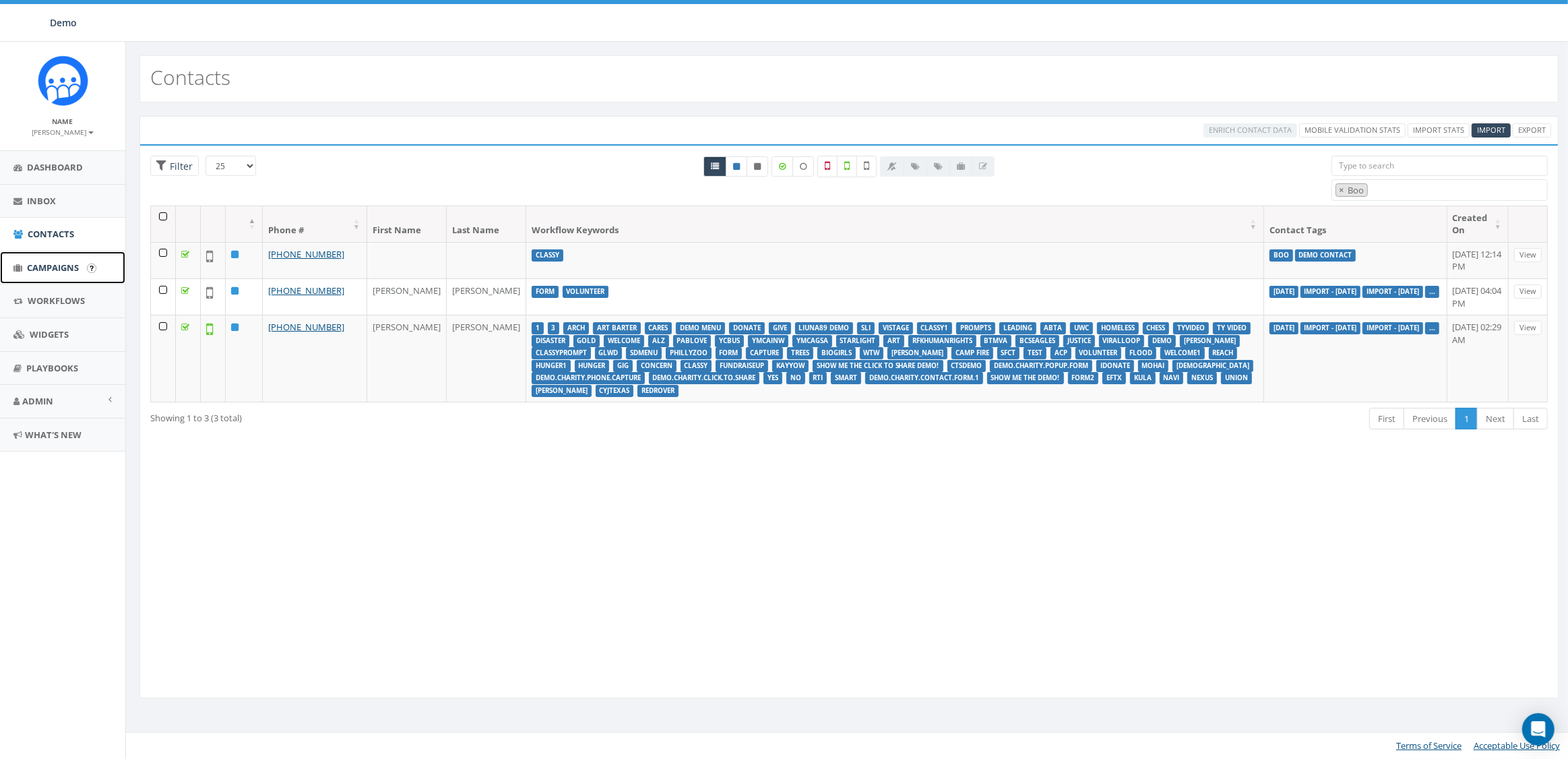
click at [49, 273] on link "Campaigns" at bounding box center [63, 268] width 125 height 33
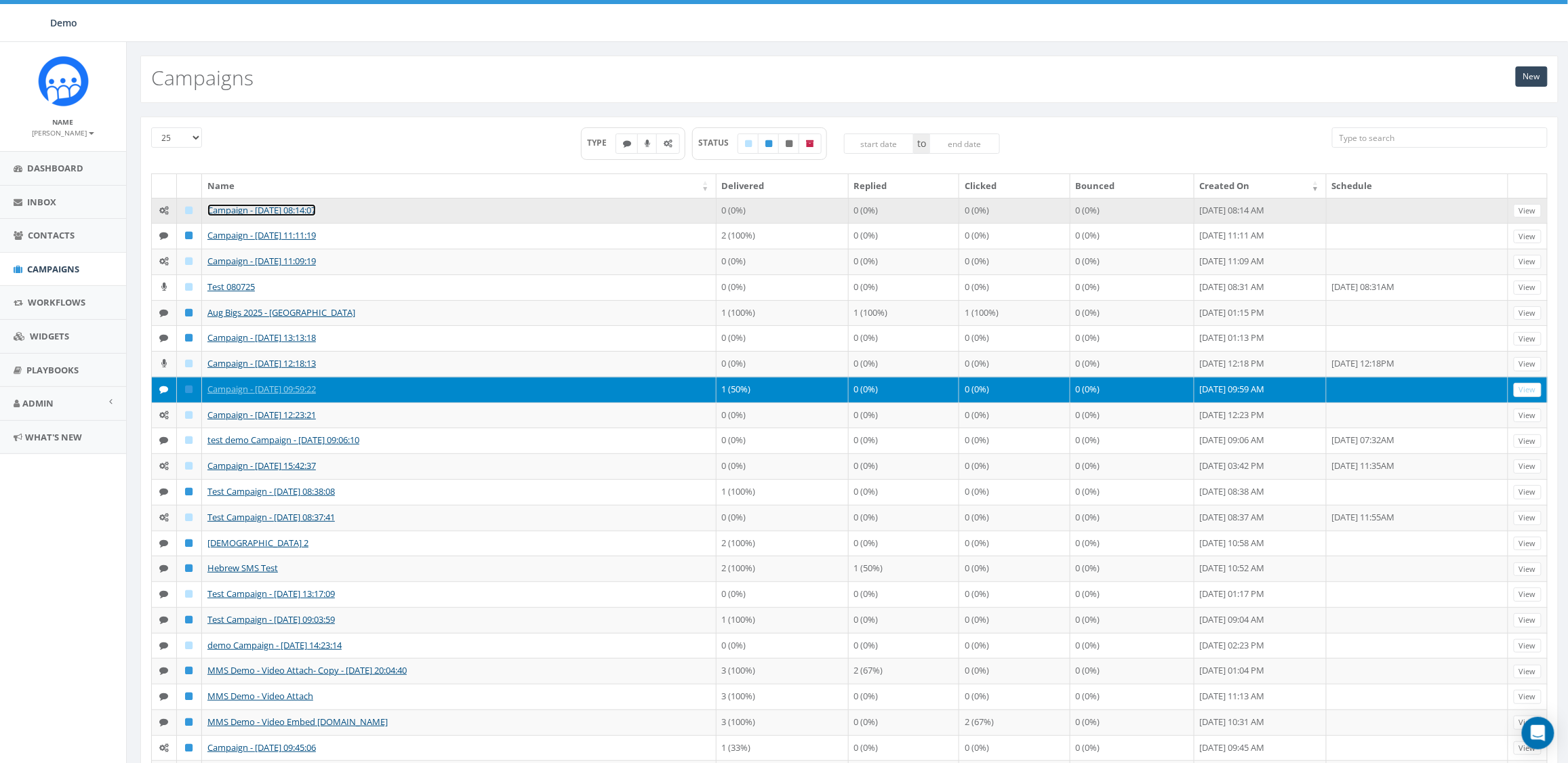
click at [234, 207] on link "Campaign - [DATE] 08:14:07" at bounding box center [262, 210] width 109 height 12
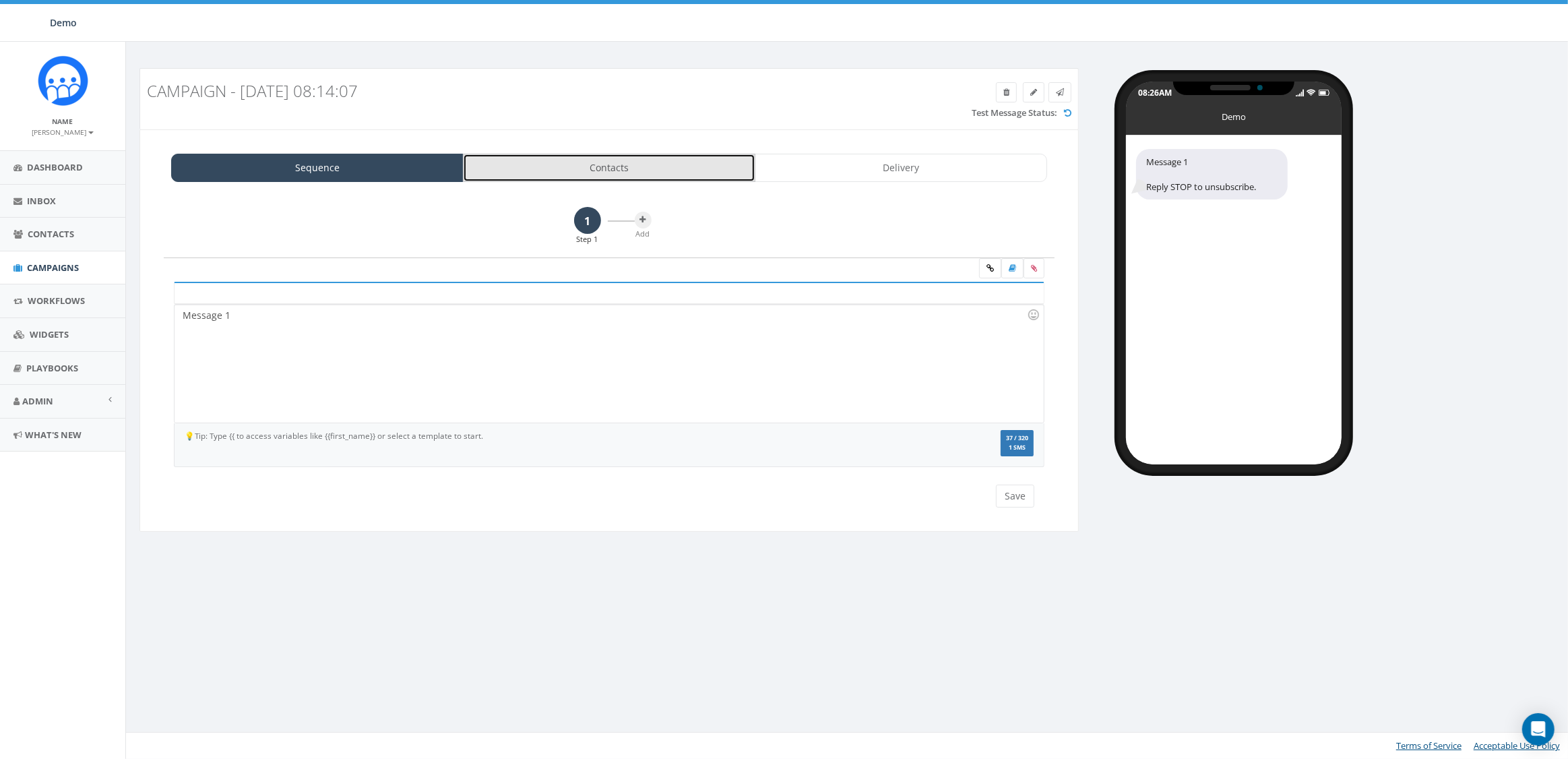
click at [620, 166] on link "Contacts" at bounding box center [608, 167] width 293 height 28
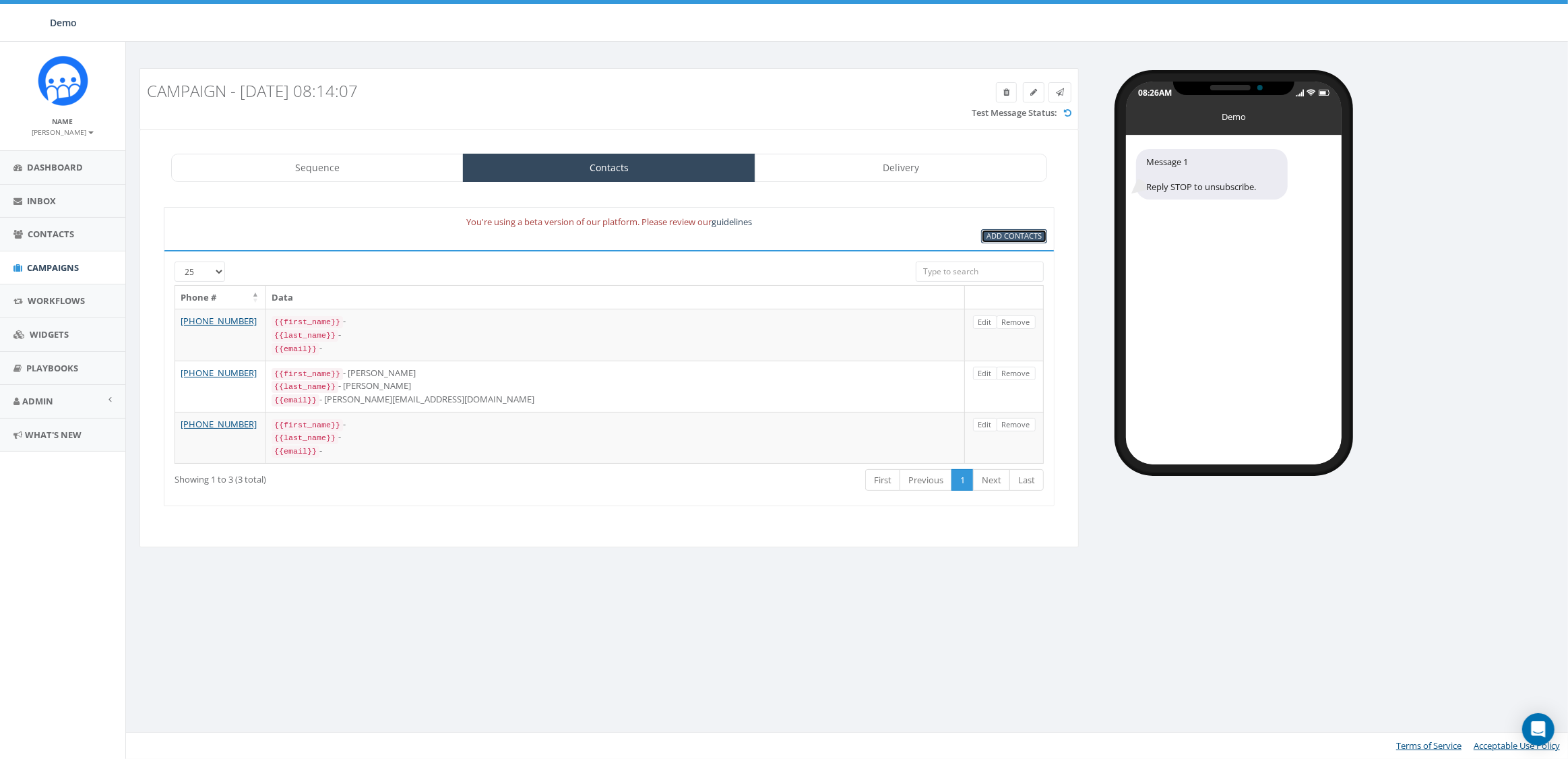
click at [1007, 231] on span "Add Contacts" at bounding box center [1014, 236] width 55 height 10
select select
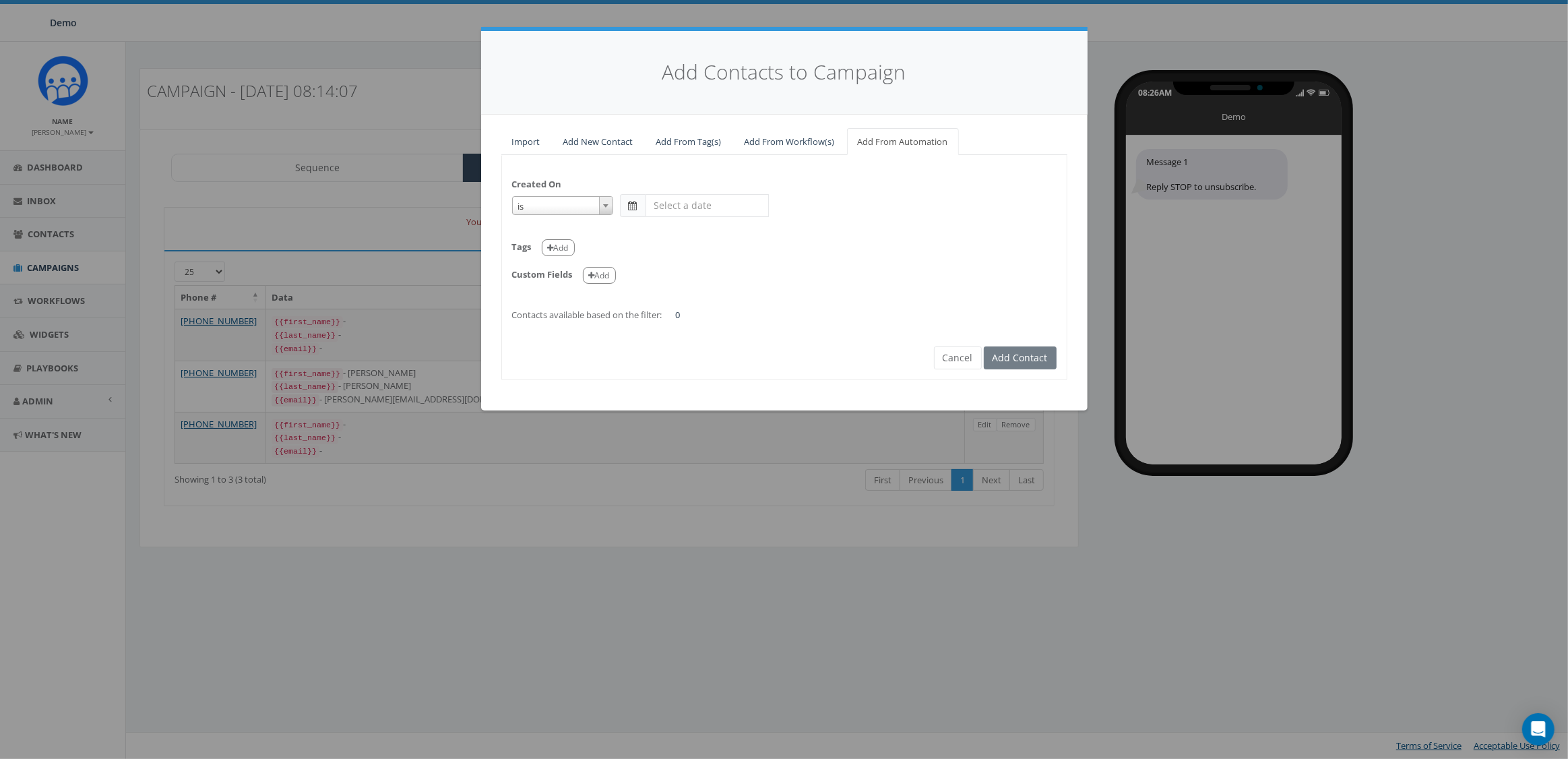
select select "is on or after"
type input "May 31 2025"
select select "contains"
select select "classy"
select select
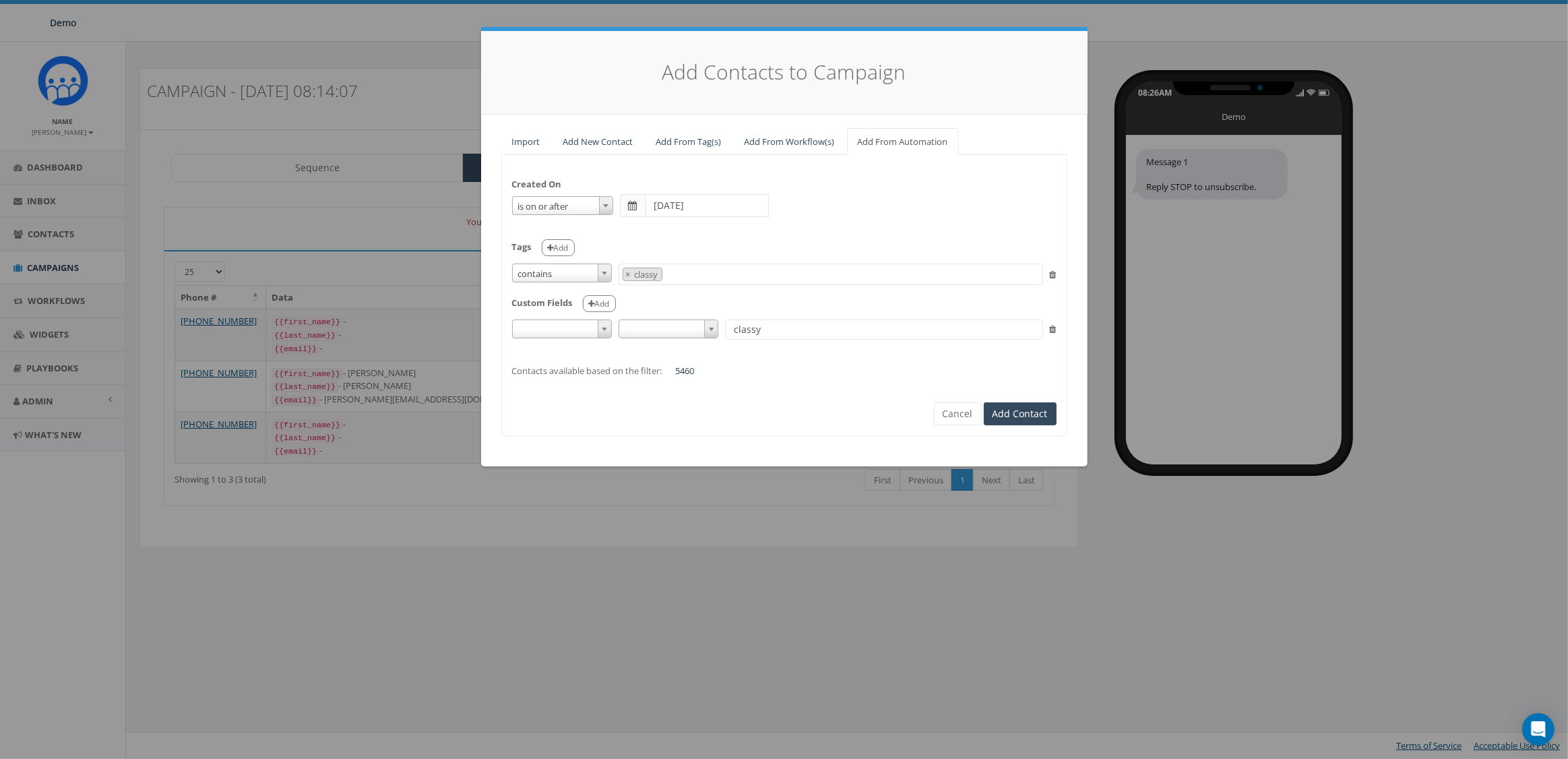
scroll to position [54, 0]
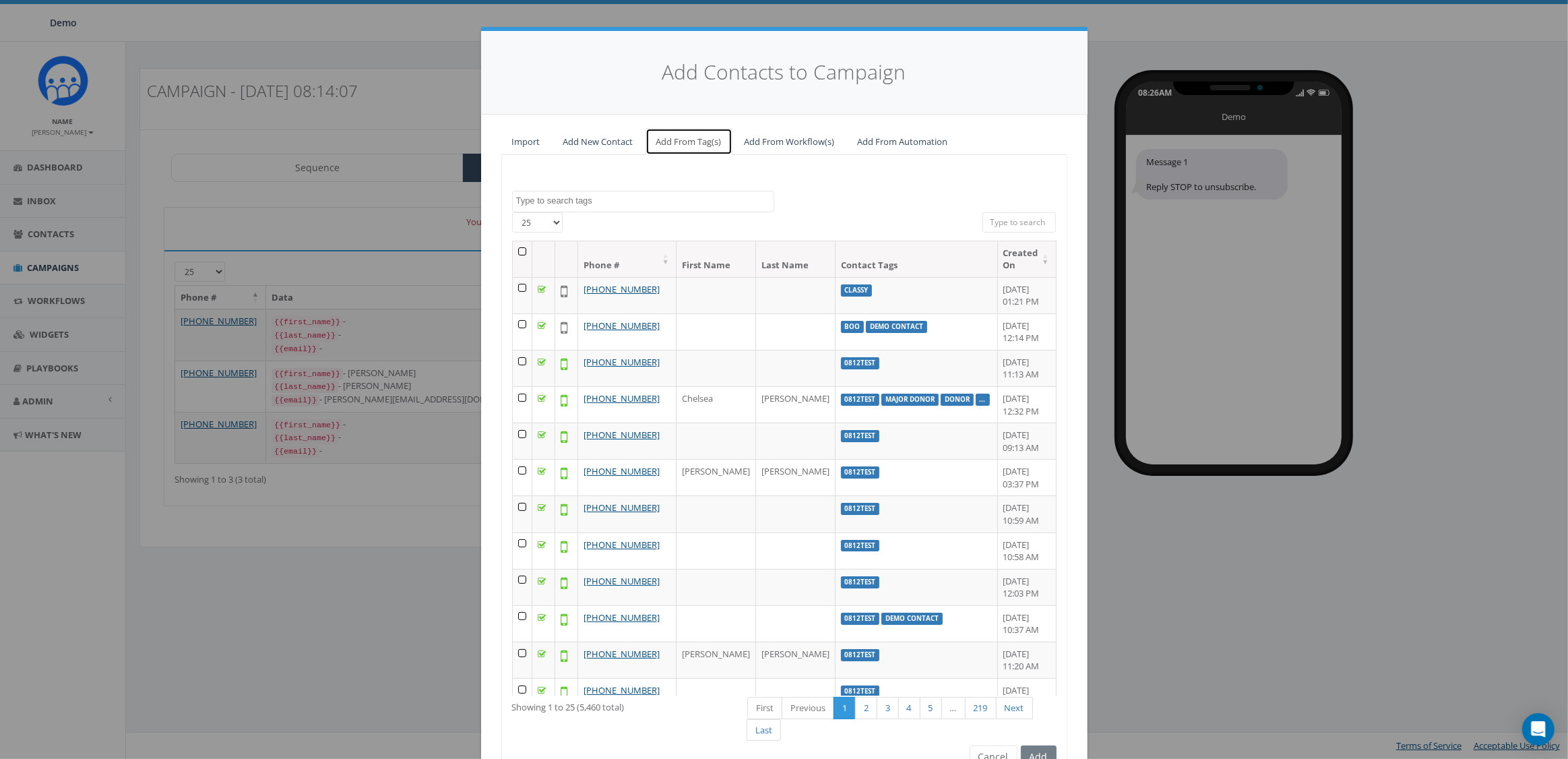
click at [680, 141] on link "Add From Tag(s)" at bounding box center [688, 142] width 87 height 27
click at [614, 193] on span at bounding box center [643, 201] width 262 height 21
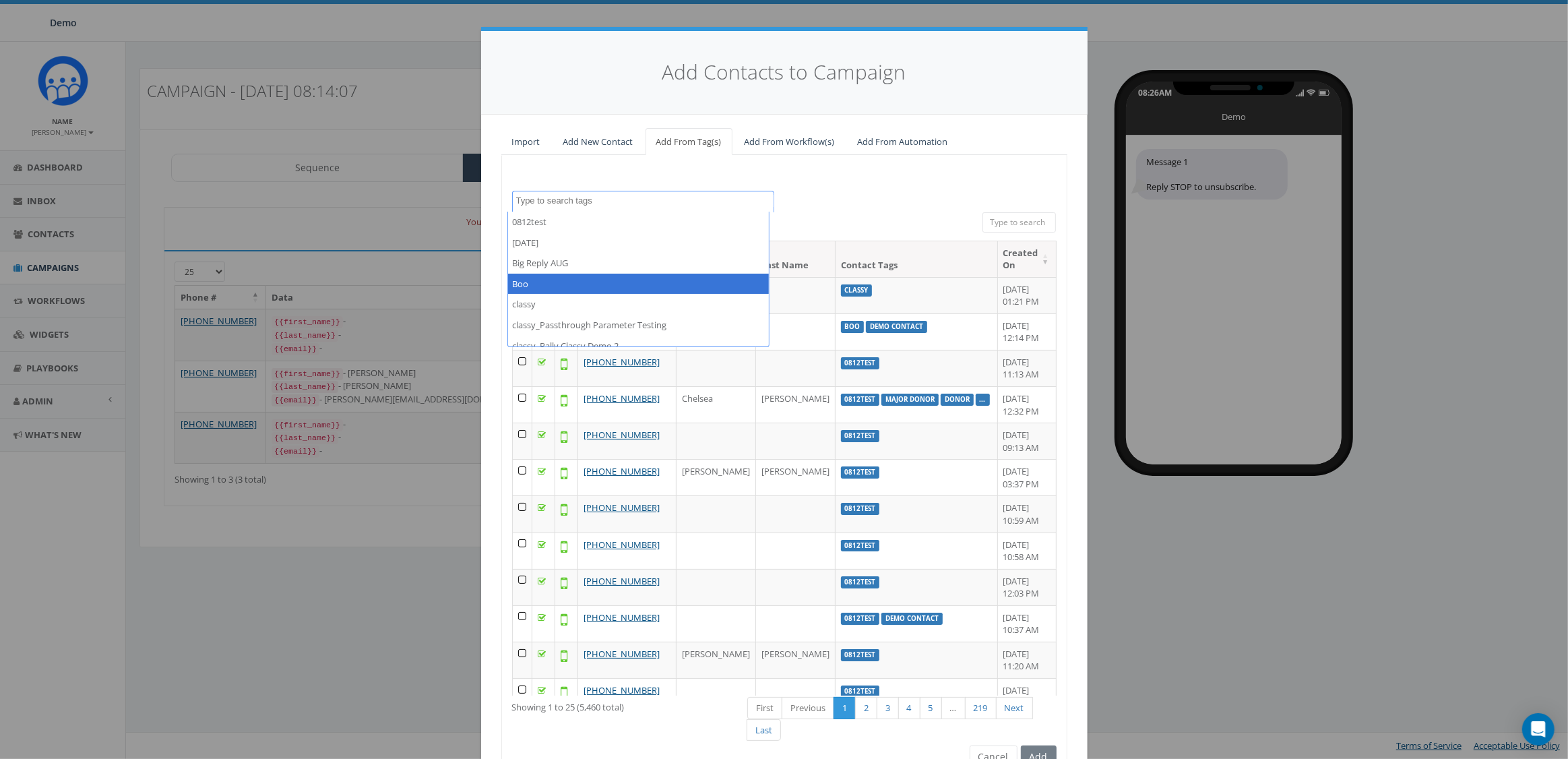
select select "Boo"
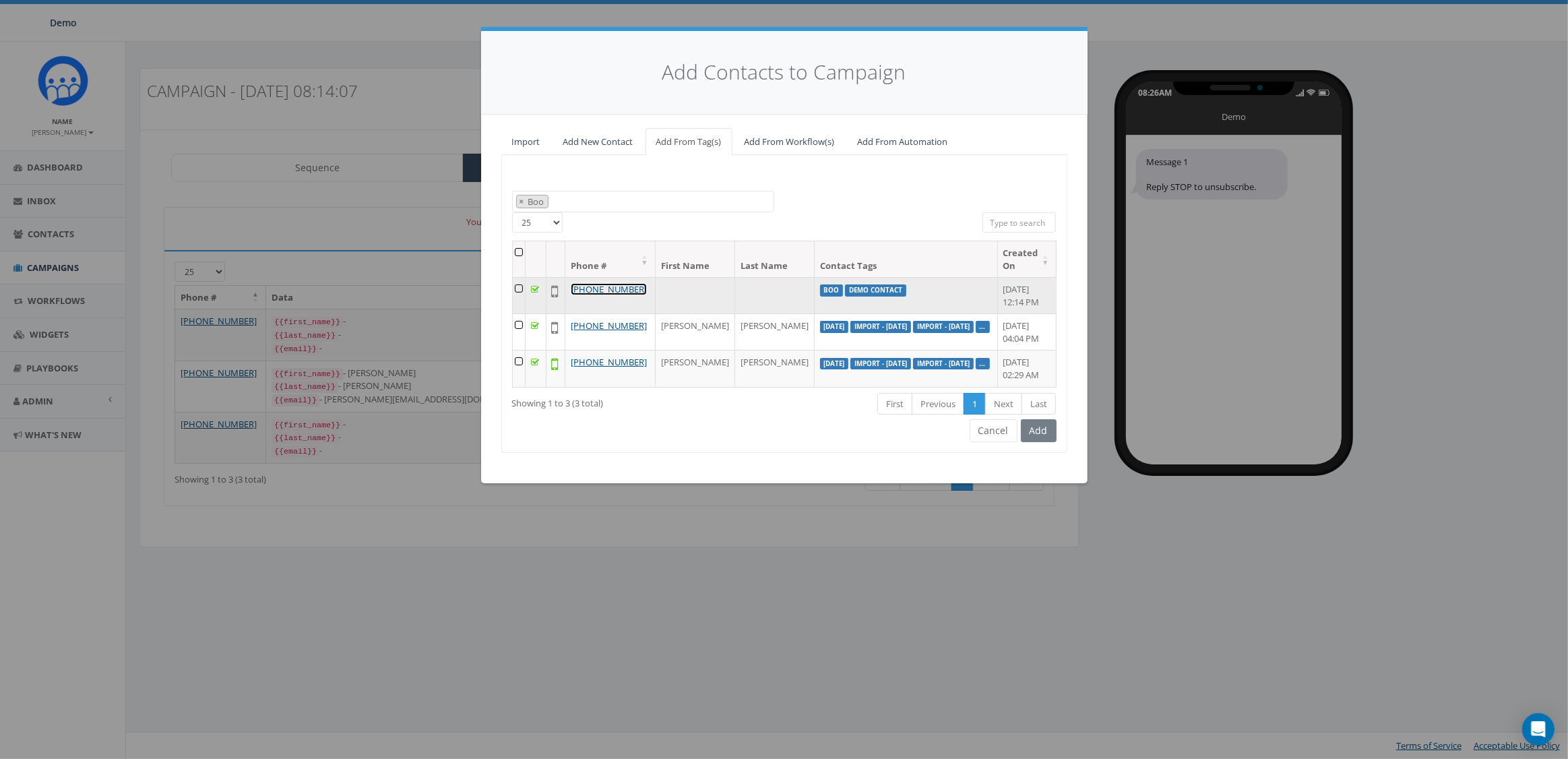
click at [627, 287] on link "[PHONE_NUMBER]" at bounding box center [608, 289] width 76 height 12
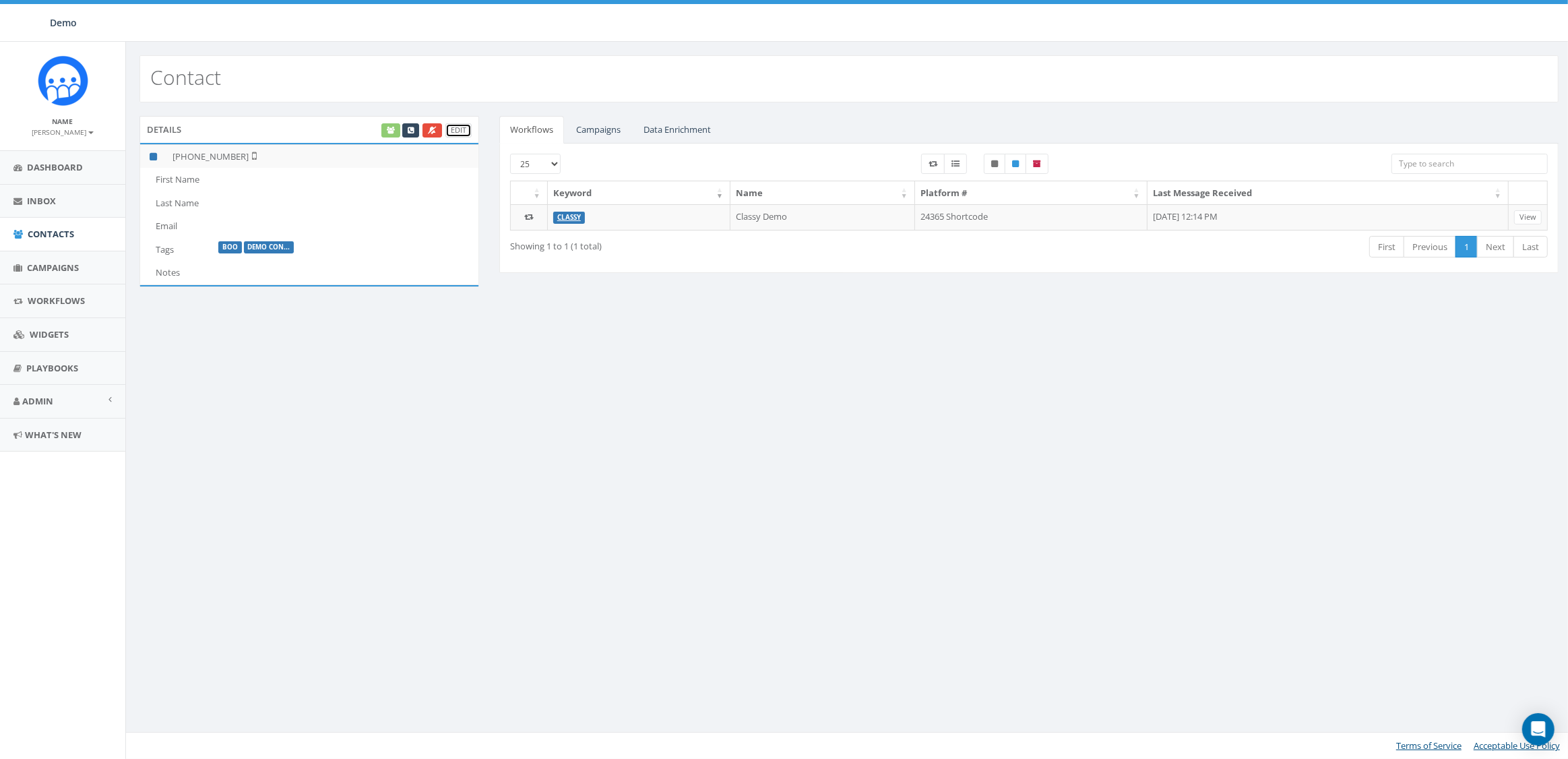
click at [455, 133] on link "Edit" at bounding box center [458, 131] width 27 height 14
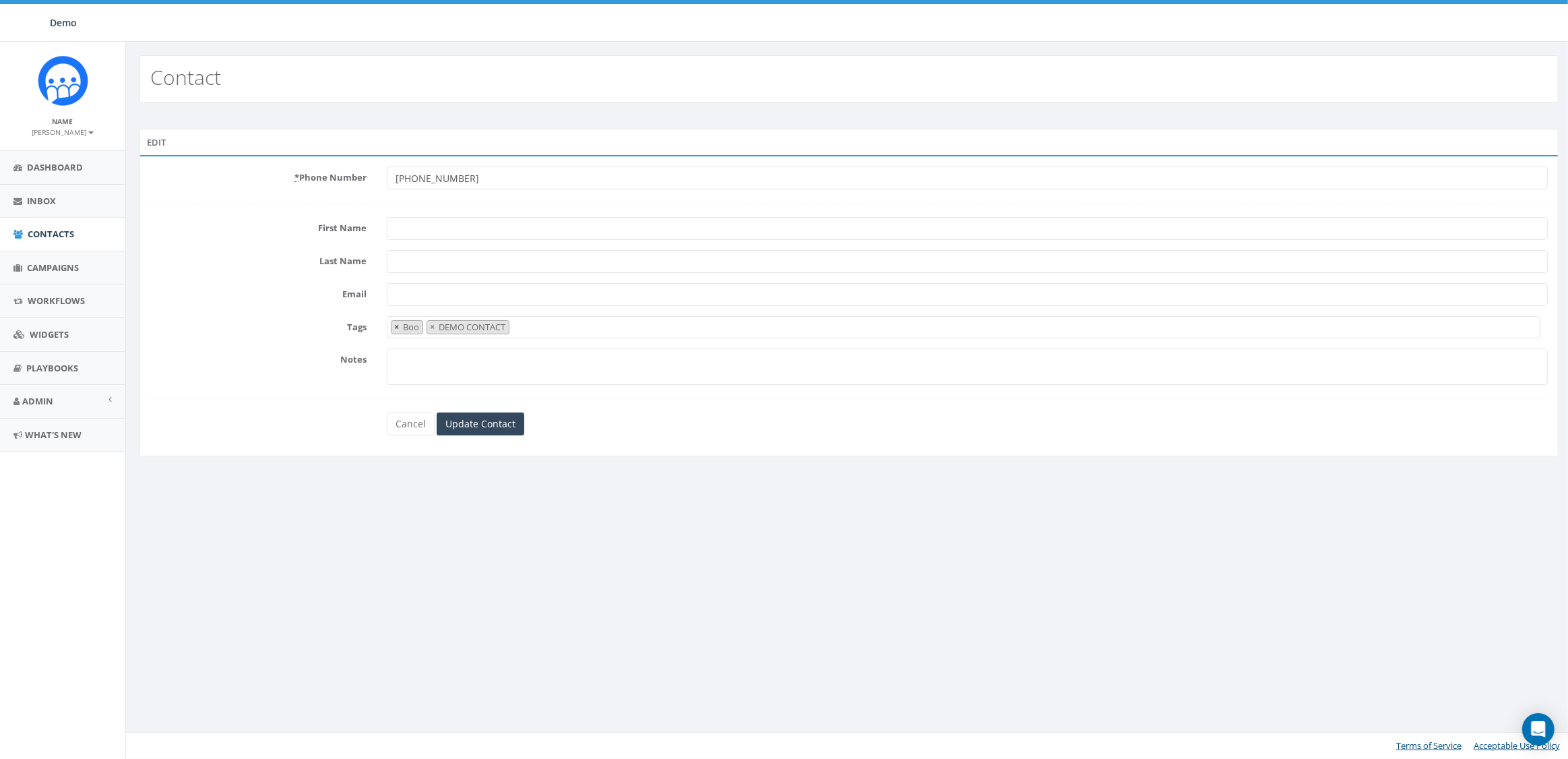
click at [397, 323] on span "×" at bounding box center [396, 327] width 4 height 12
select select "DEMO CONTACT"
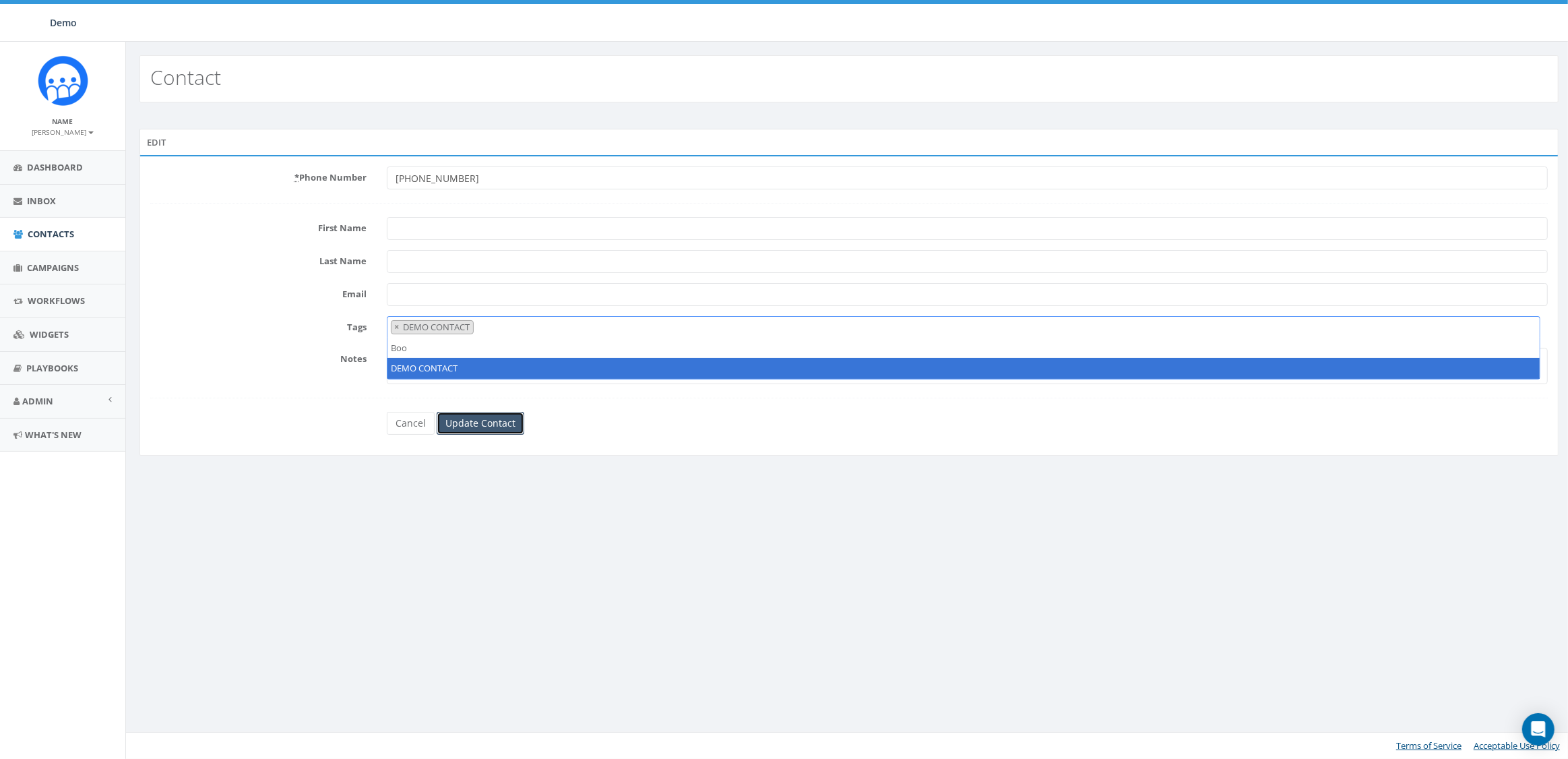
drag, startPoint x: 464, startPoint y: 423, endPoint x: 814, endPoint y: 406, distance: 350.4
click at [469, 424] on input "Update Contact" at bounding box center [481, 423] width 88 height 23
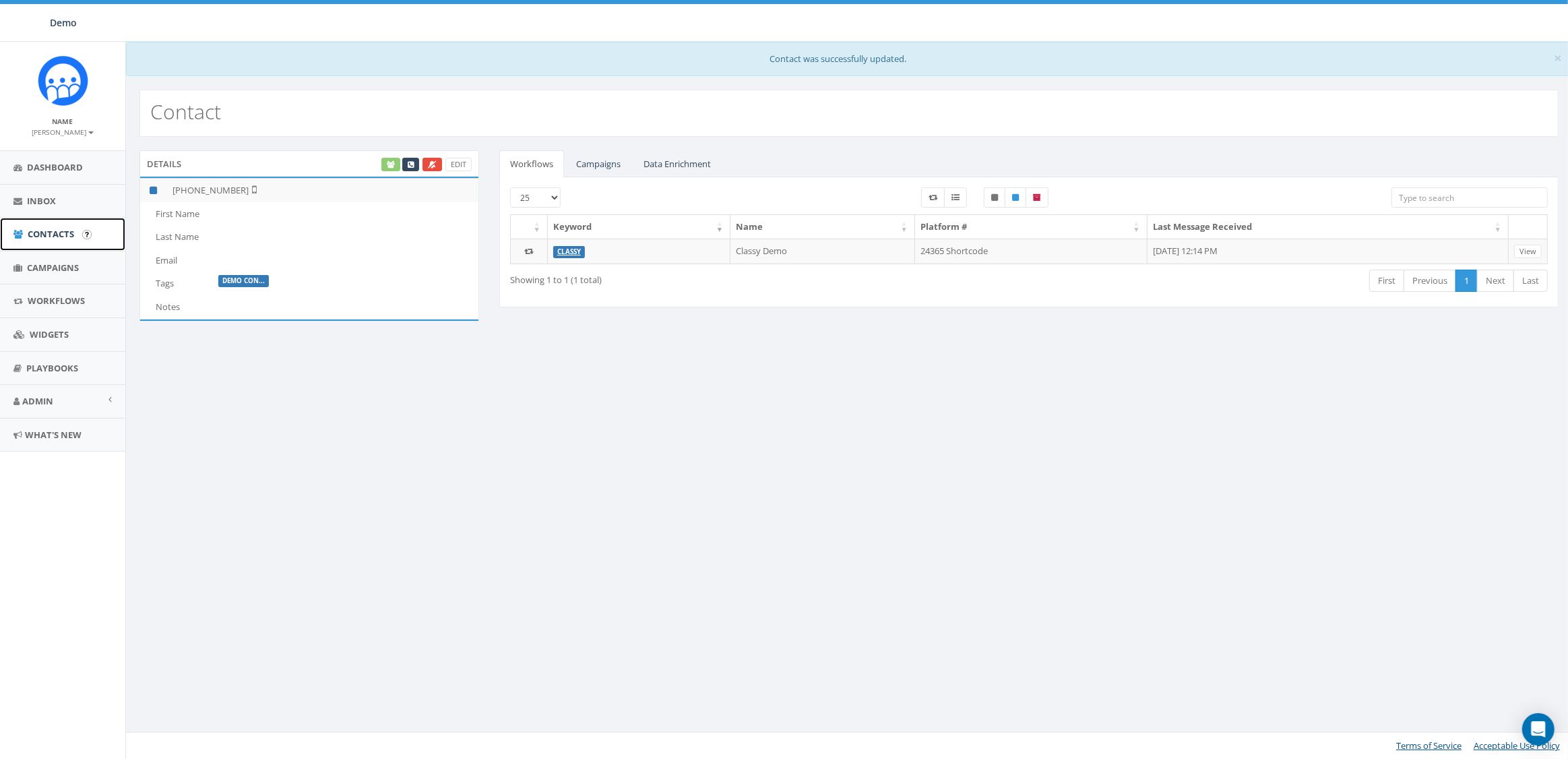
click at [53, 244] on link "Contacts" at bounding box center [63, 234] width 125 height 33
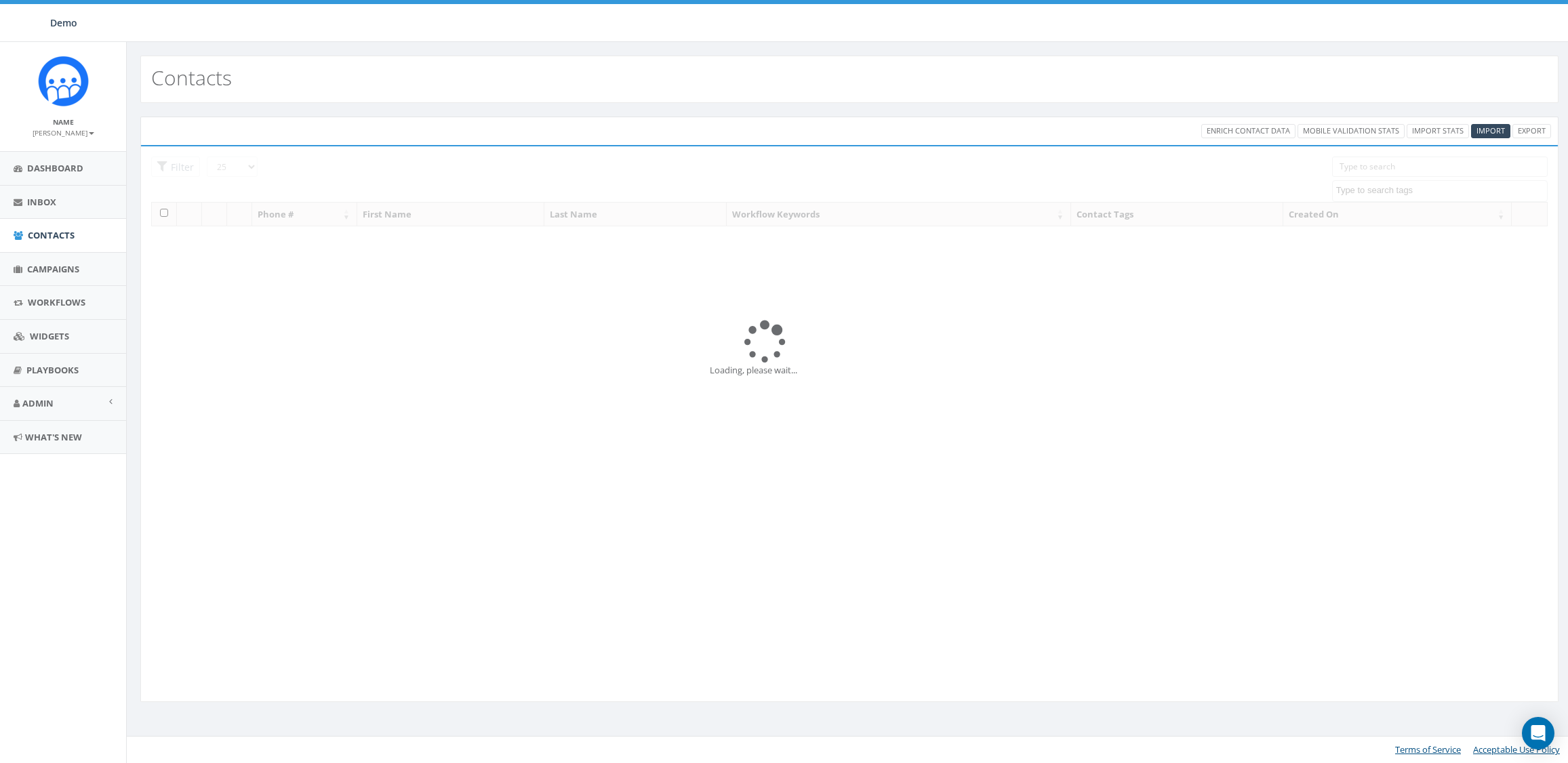
select select
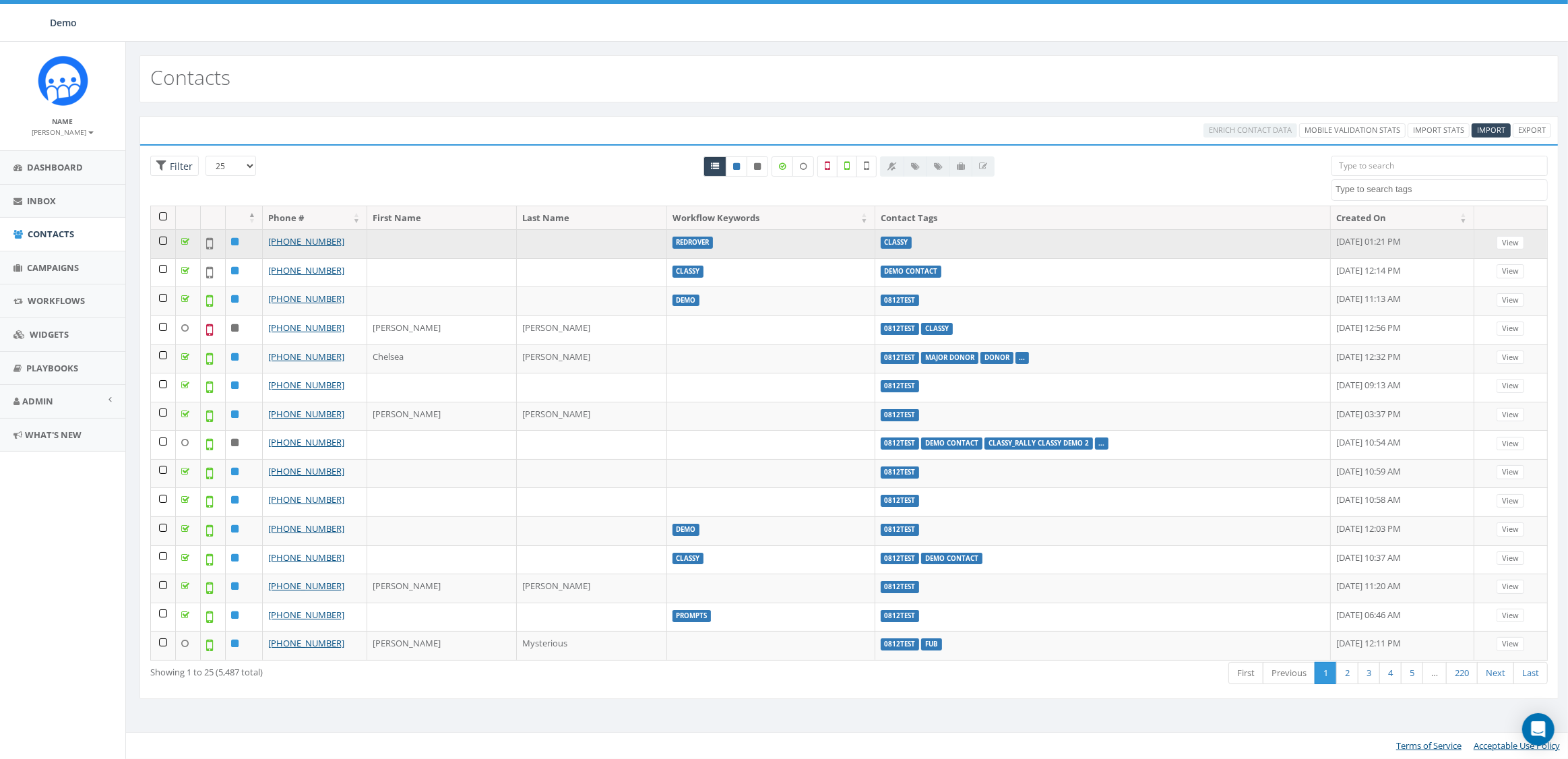
click at [161, 240] on td at bounding box center [163, 244] width 25 height 29
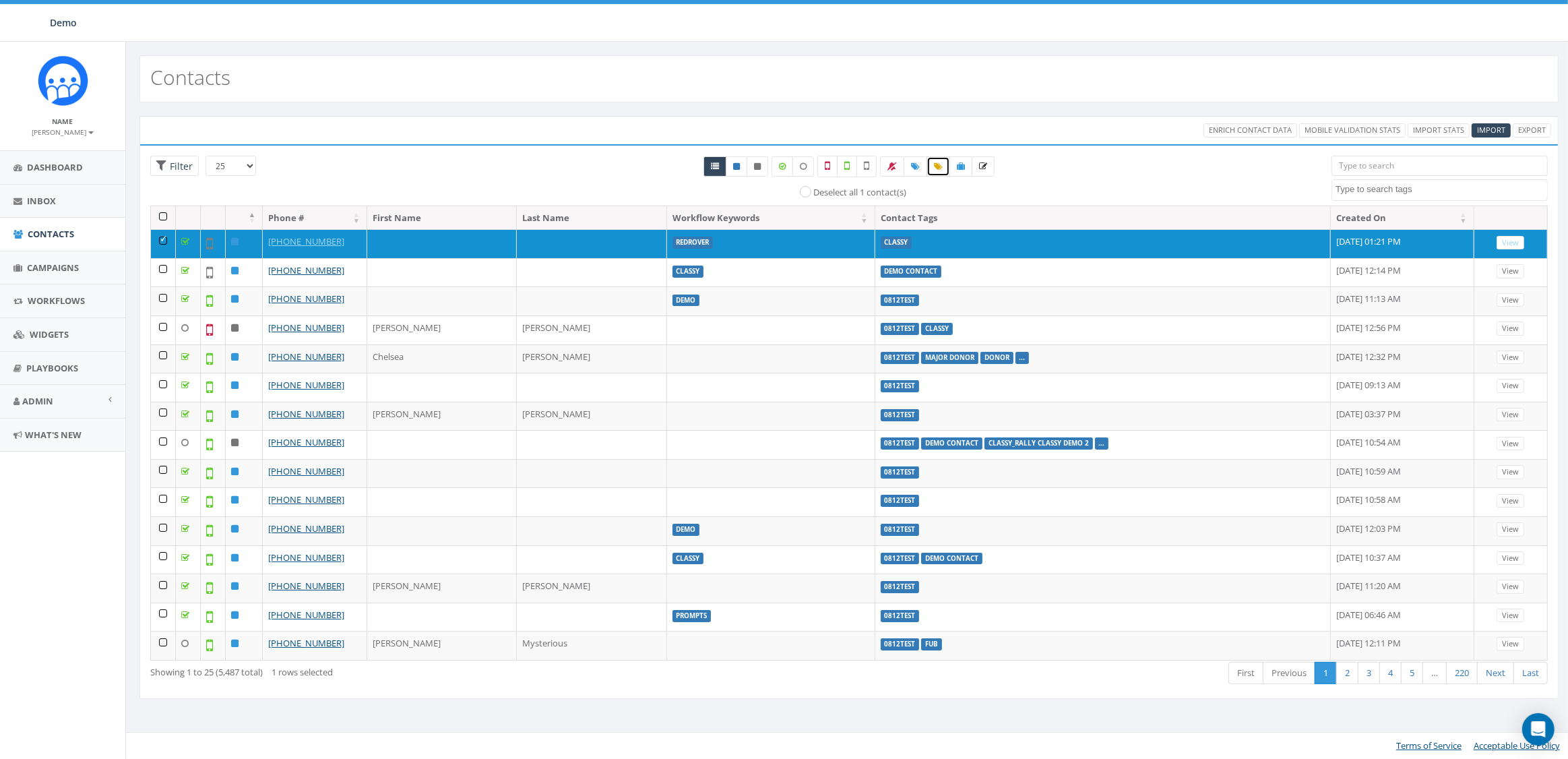
click at [934, 167] on icon at bounding box center [938, 166] width 9 height 8
select select "classy"
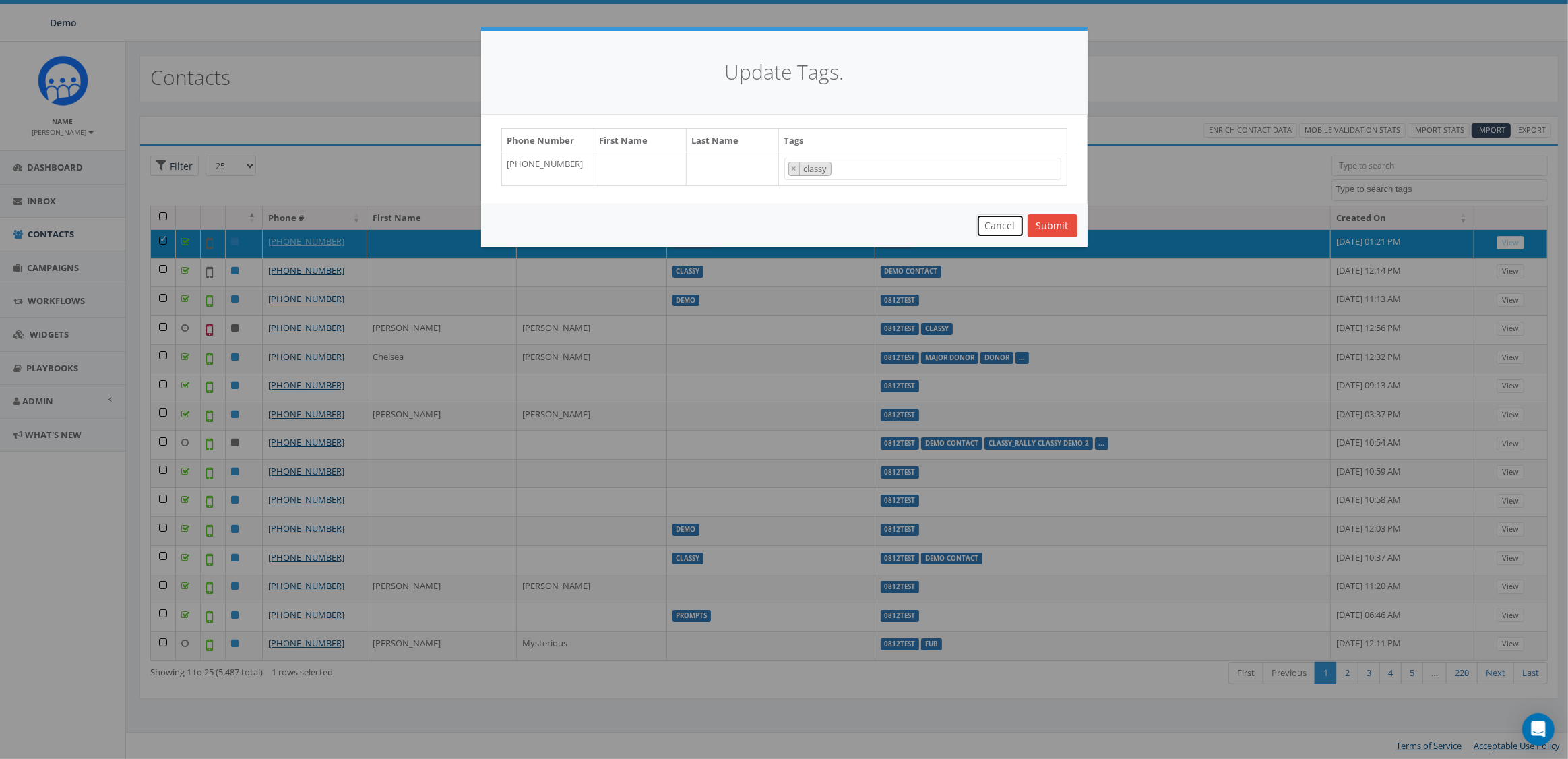
click at [1005, 224] on button "Cancel" at bounding box center [1001, 226] width 48 height 23
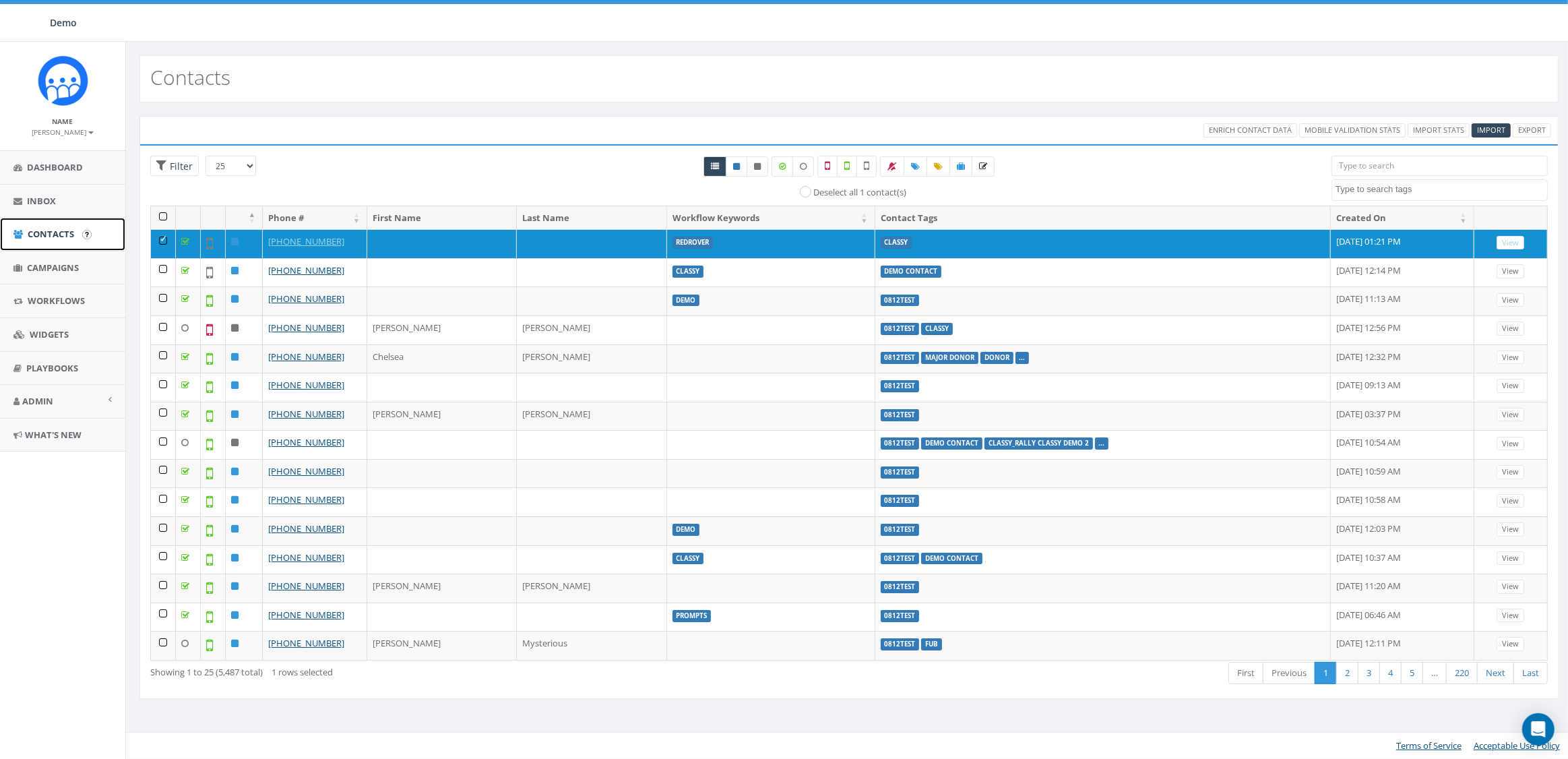
click at [27, 235] on link "Contacts" at bounding box center [63, 234] width 125 height 33
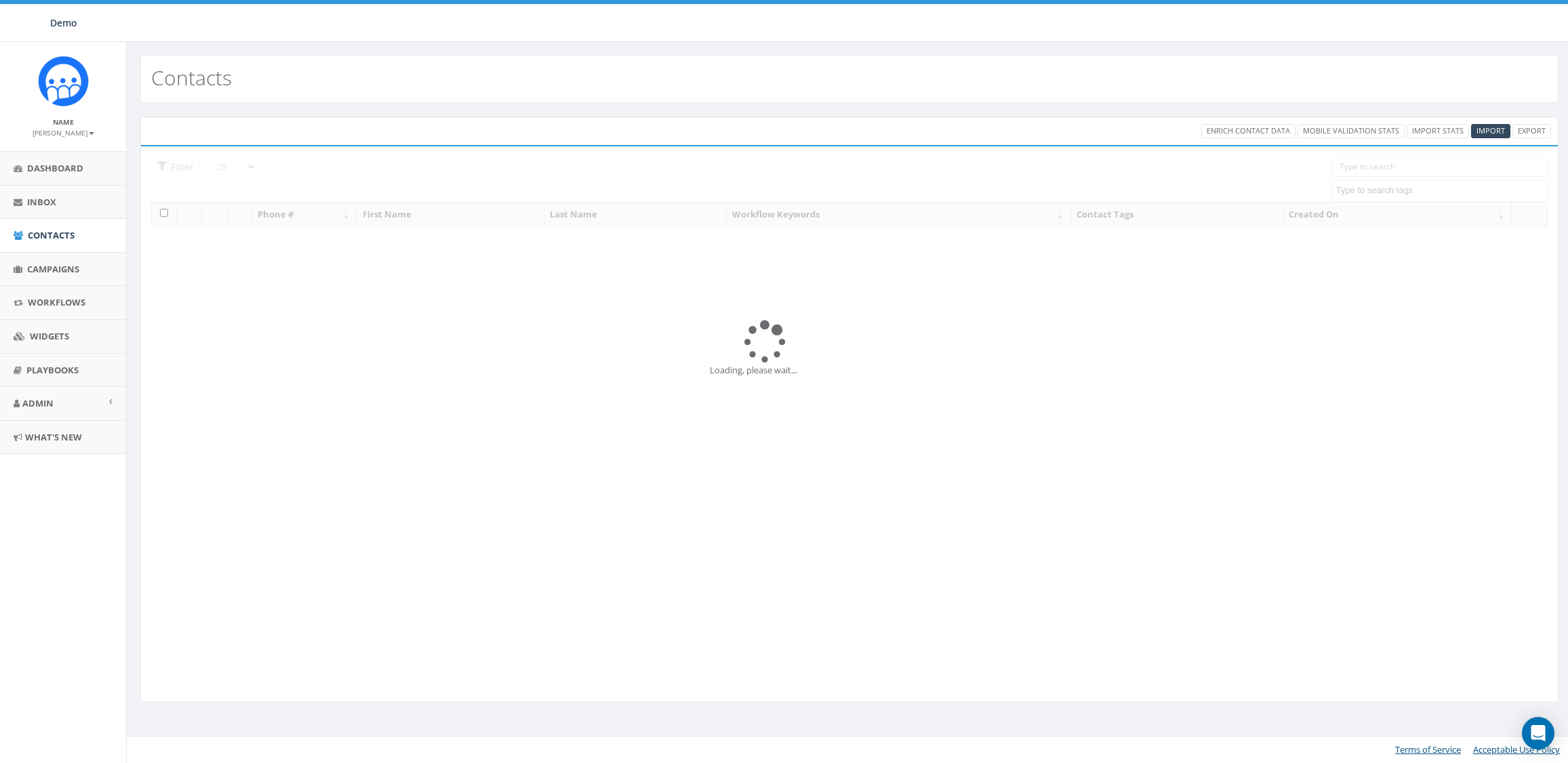
select select
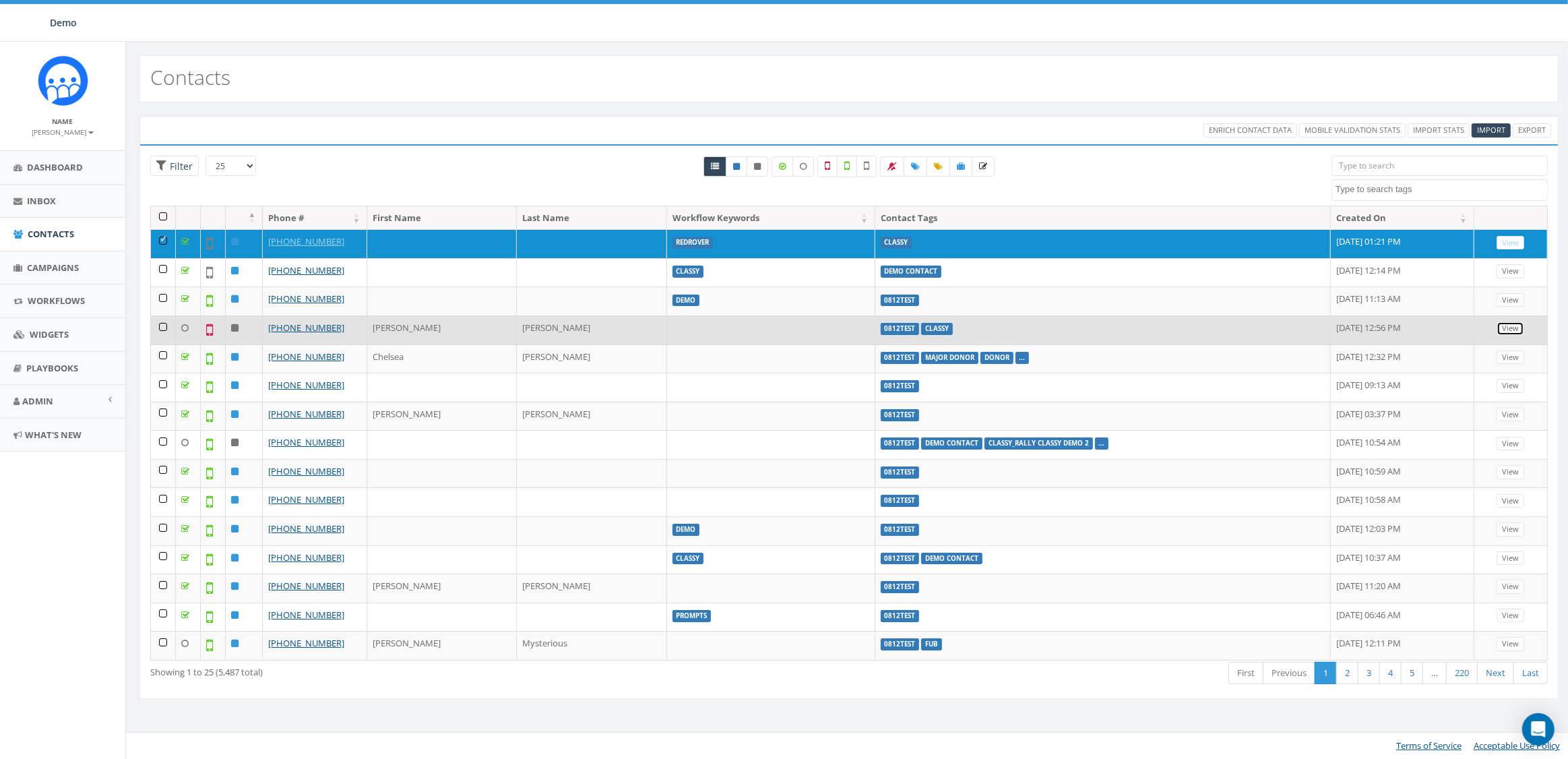
click at [1509, 328] on link "View" at bounding box center [1510, 329] width 27 height 14
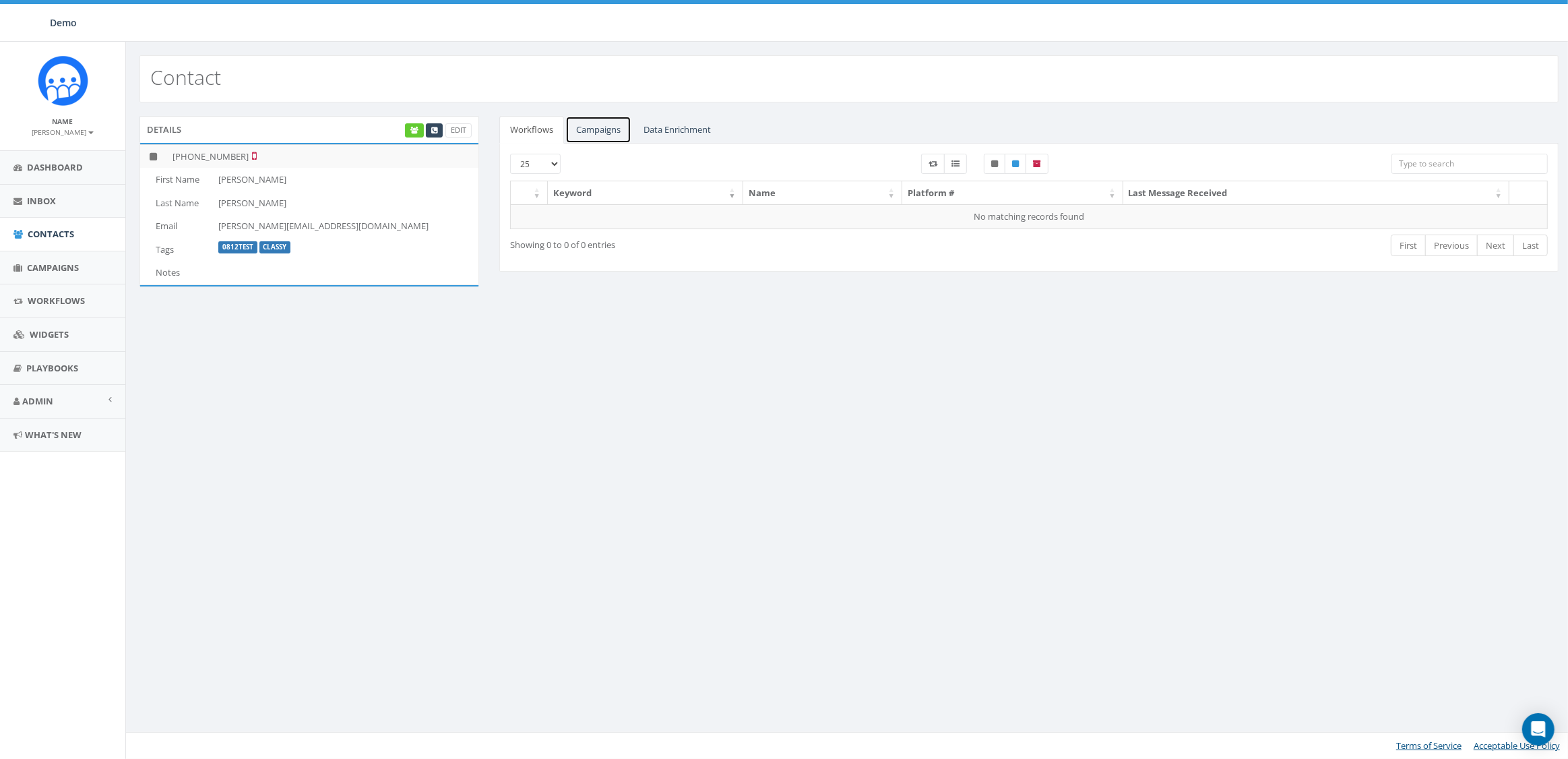
click at [589, 127] on link "Campaigns" at bounding box center [598, 130] width 66 height 27
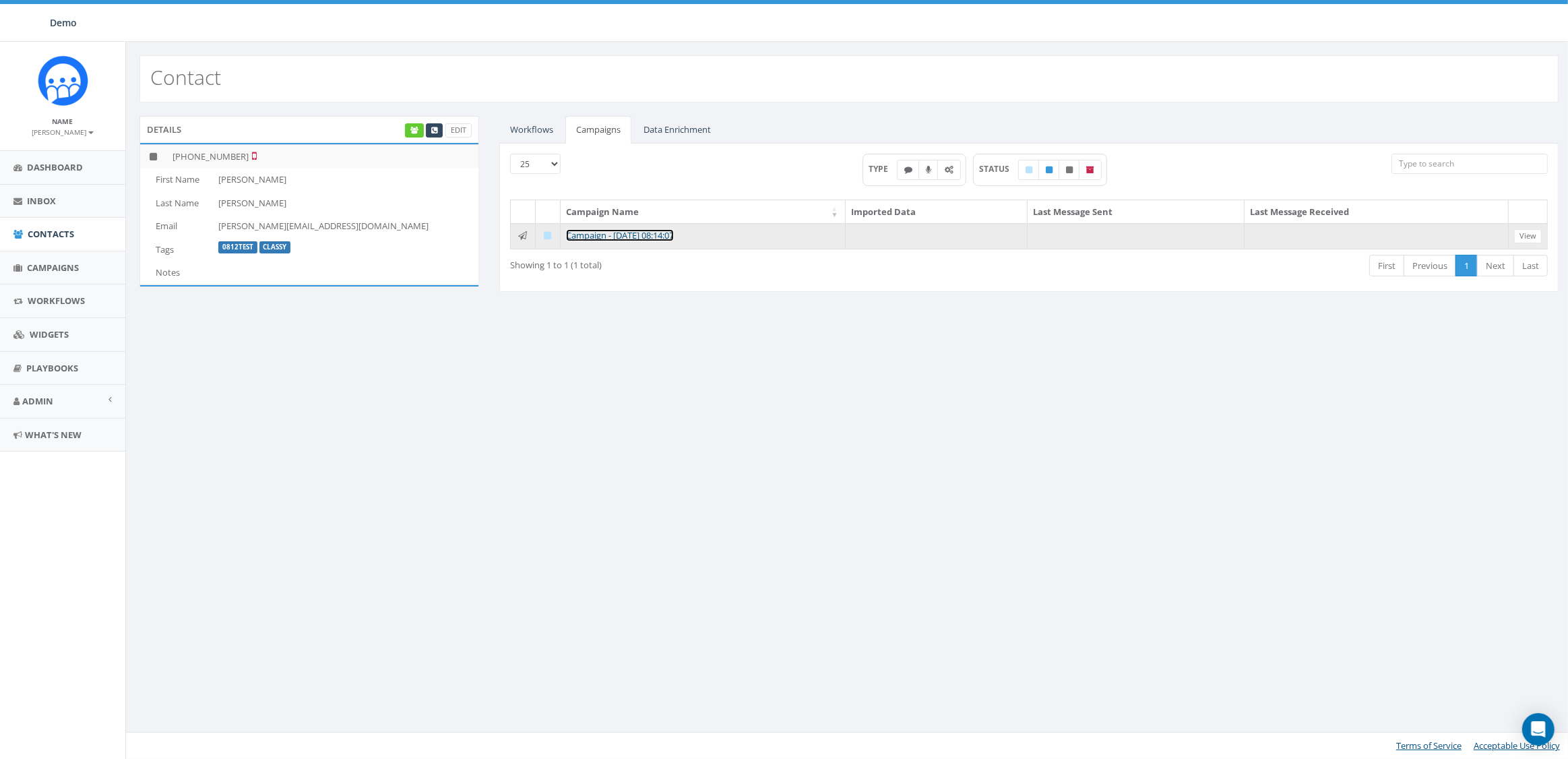
click at [601, 231] on link "Campaign - [DATE] 08:14:07" at bounding box center [620, 235] width 108 height 12
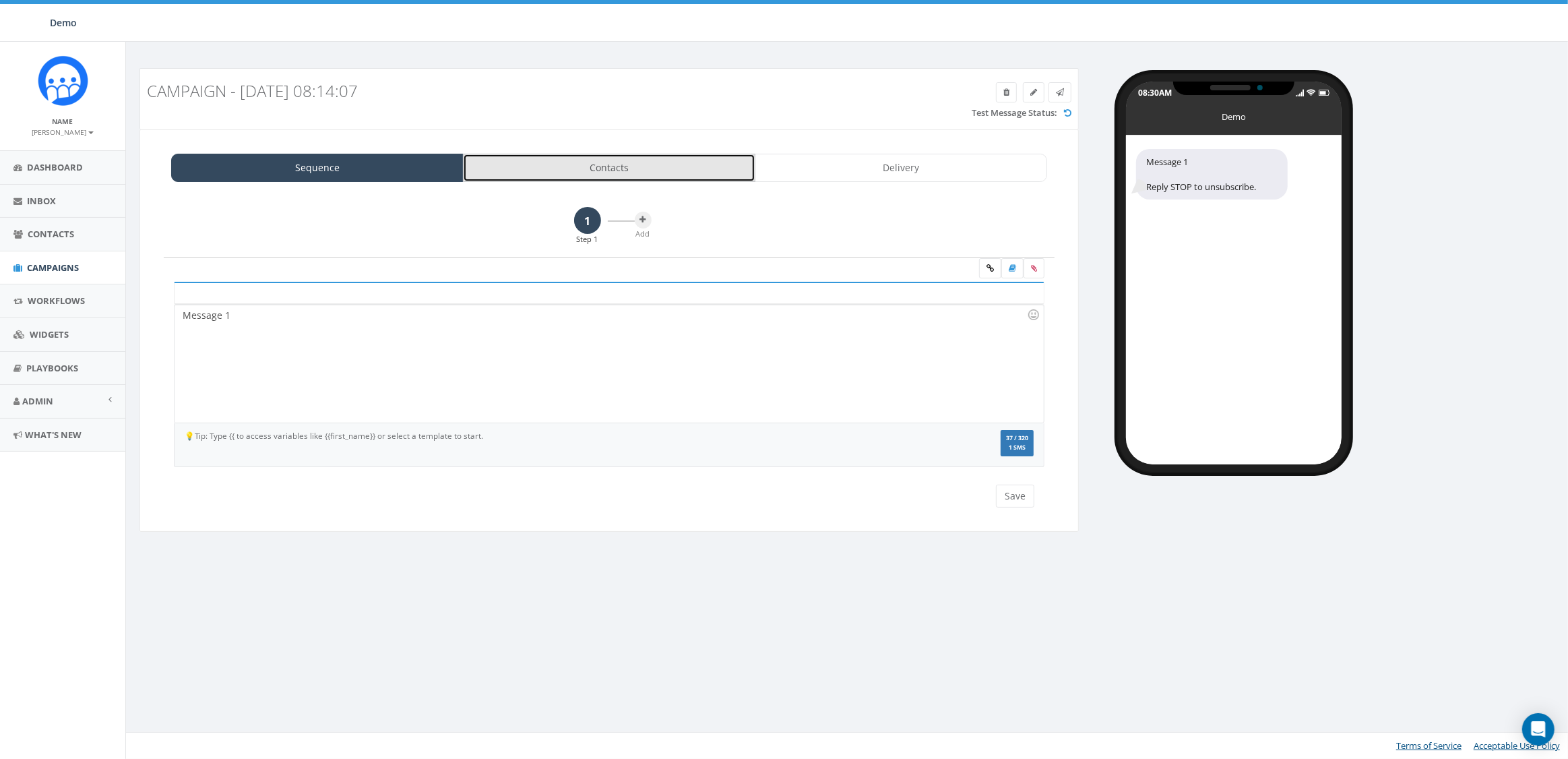
click at [629, 171] on link "Contacts" at bounding box center [608, 167] width 293 height 28
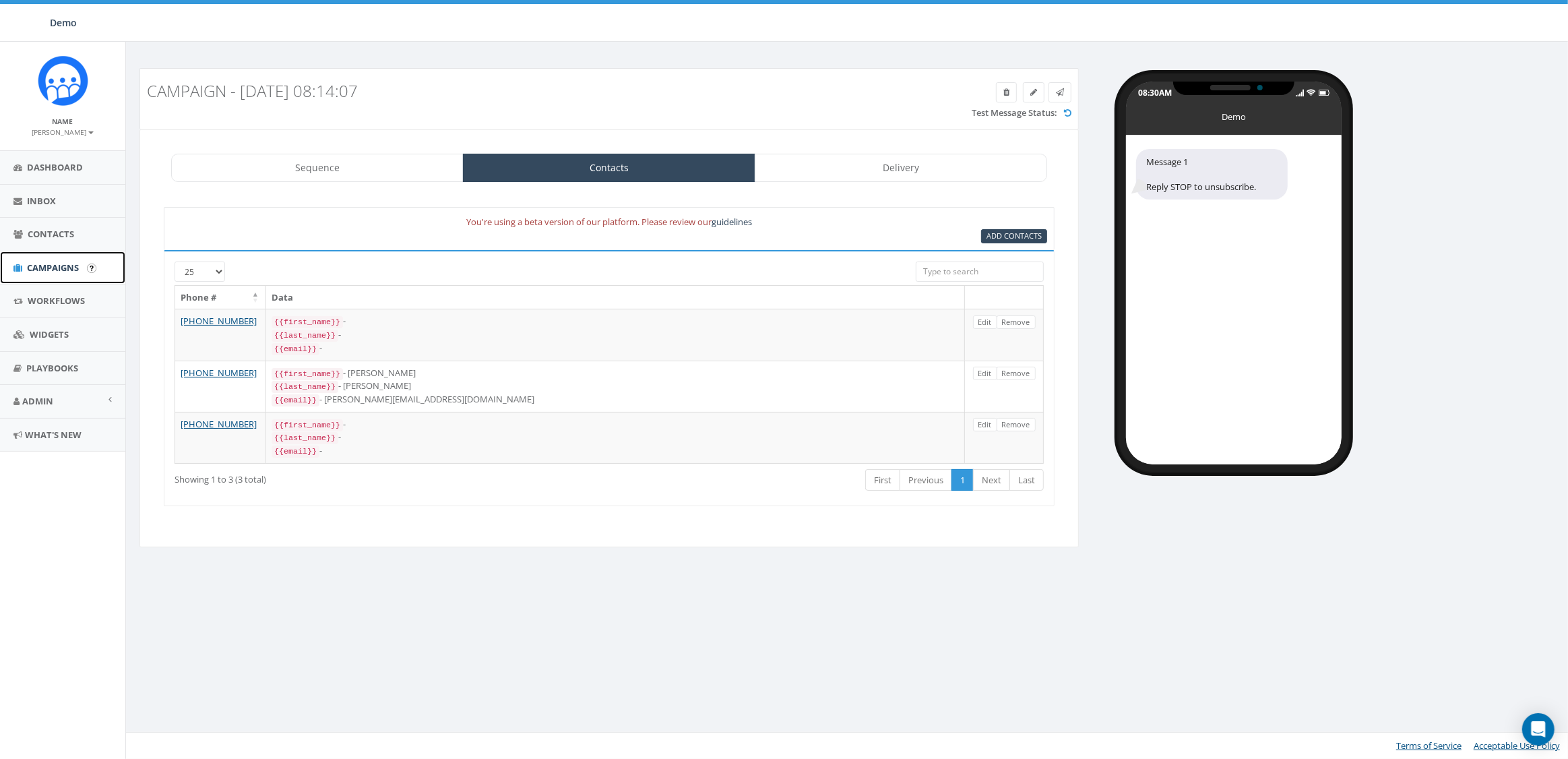
click at [51, 268] on span "Campaigns" at bounding box center [52, 268] width 51 height 12
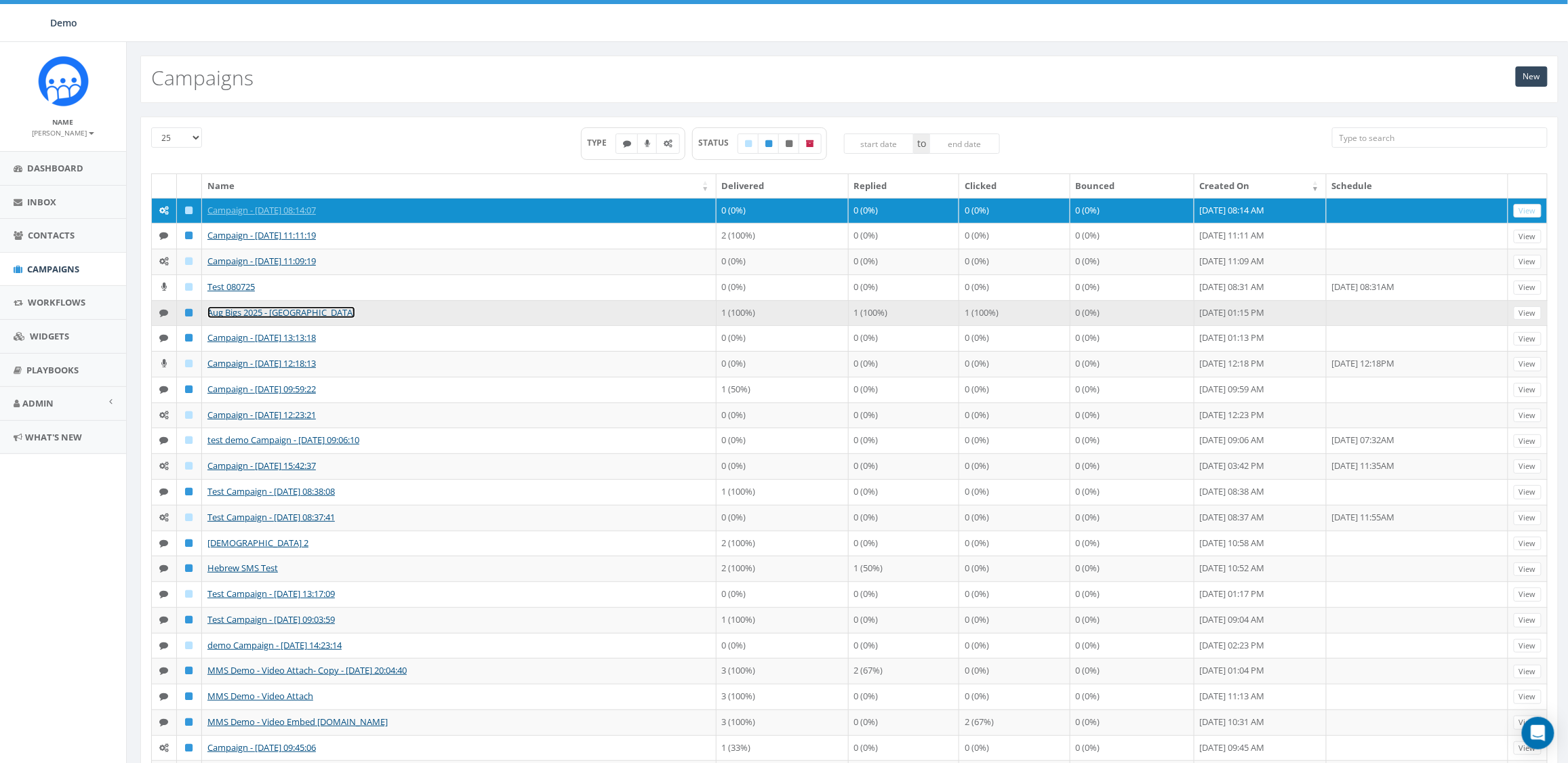
click at [236, 314] on link "Aug Bigs 2025 - [GEOGRAPHIC_DATA]" at bounding box center [281, 312] width 148 height 12
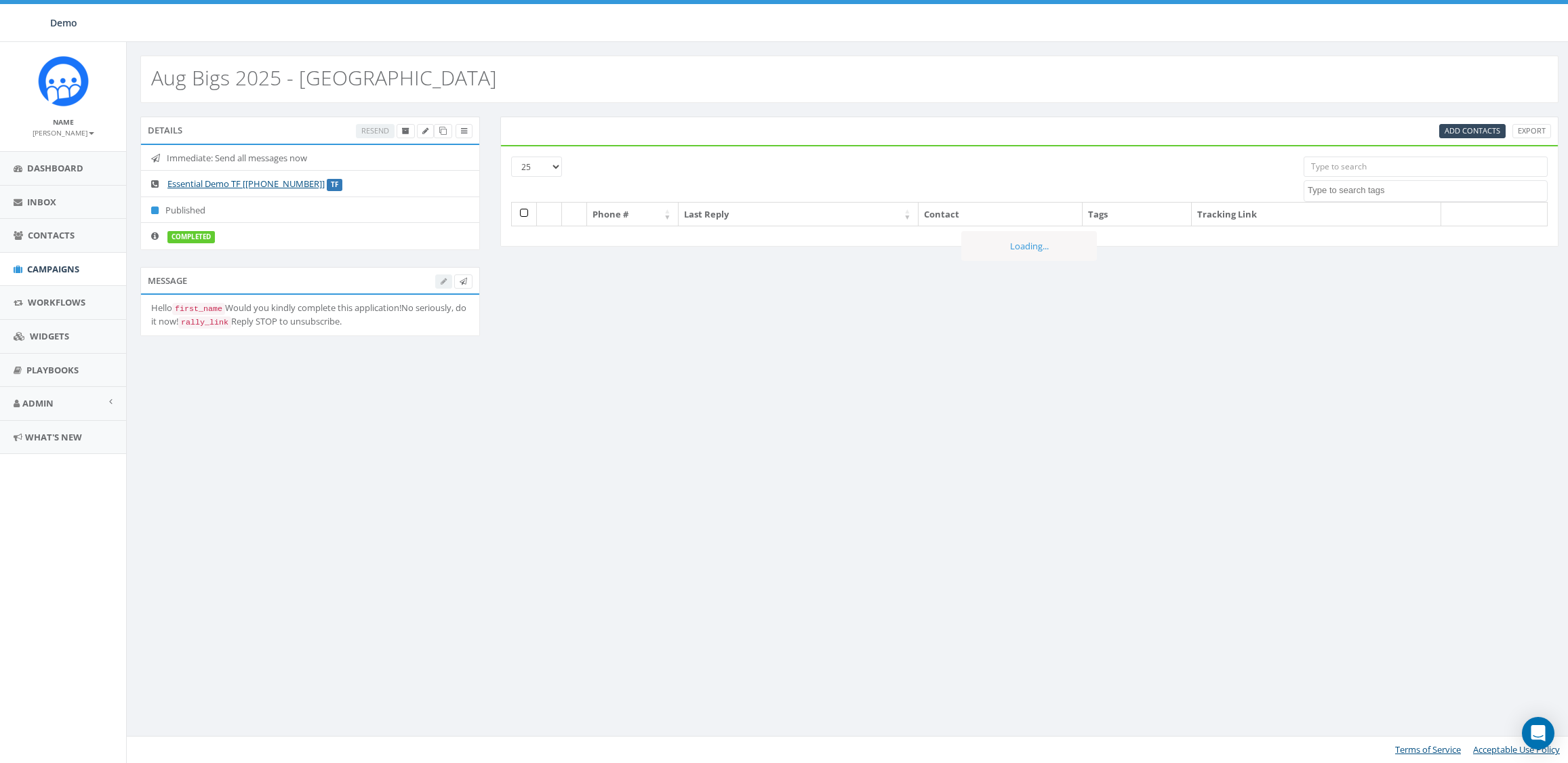
select select
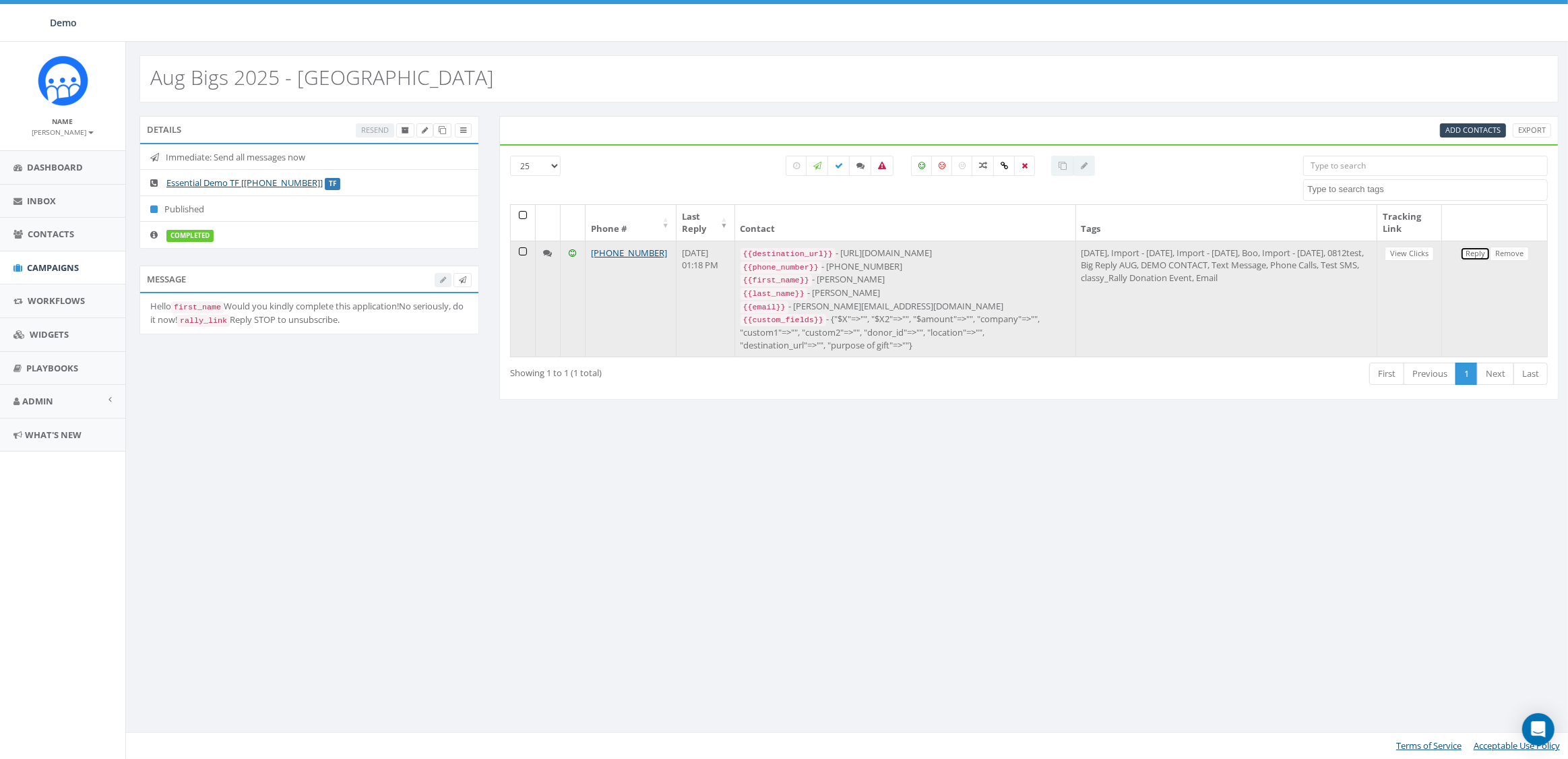
click at [1476, 252] on link "Reply" at bounding box center [1474, 253] width 30 height 14
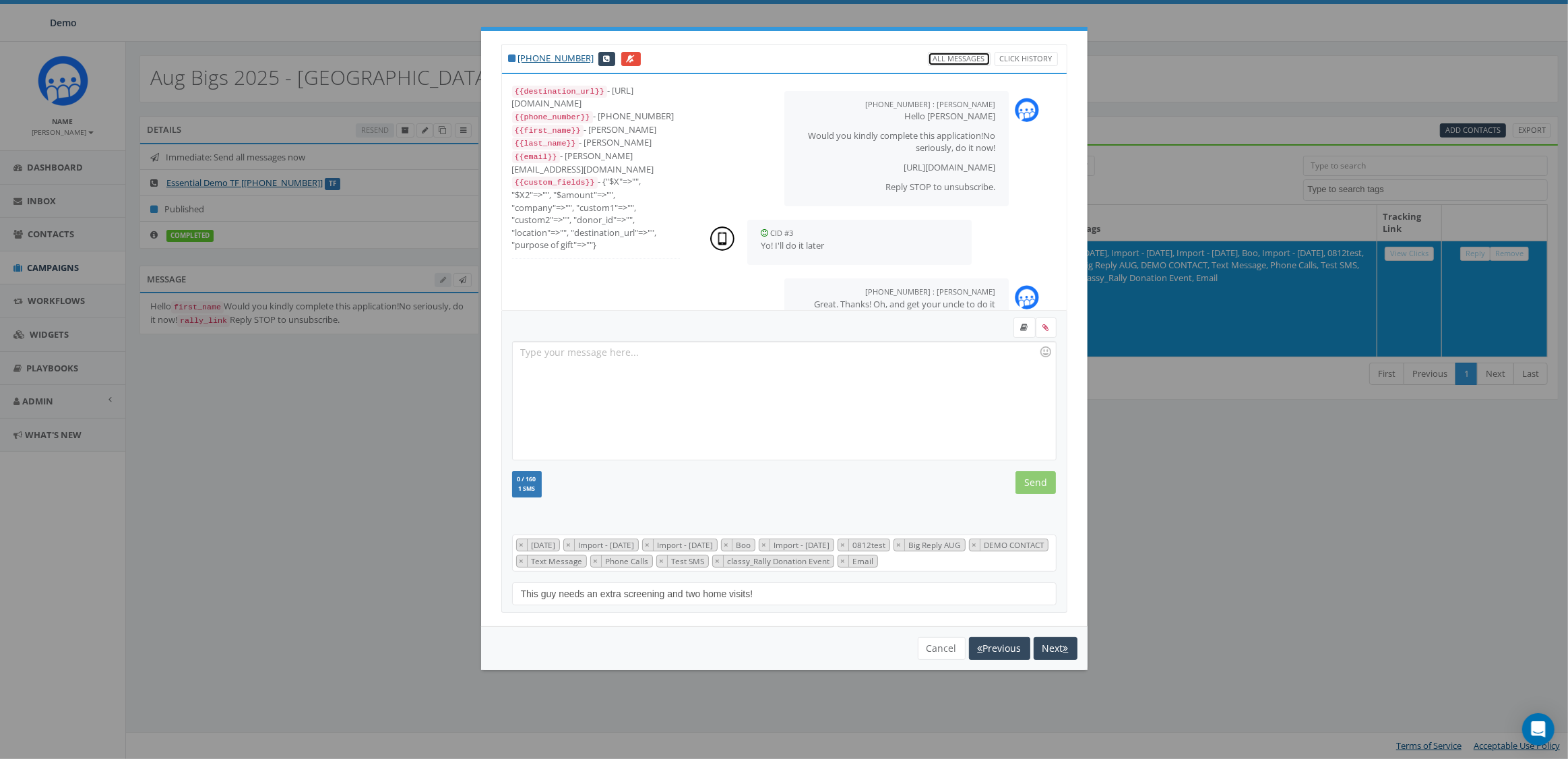
click at [946, 63] on link "All Messages" at bounding box center [959, 58] width 63 height 14
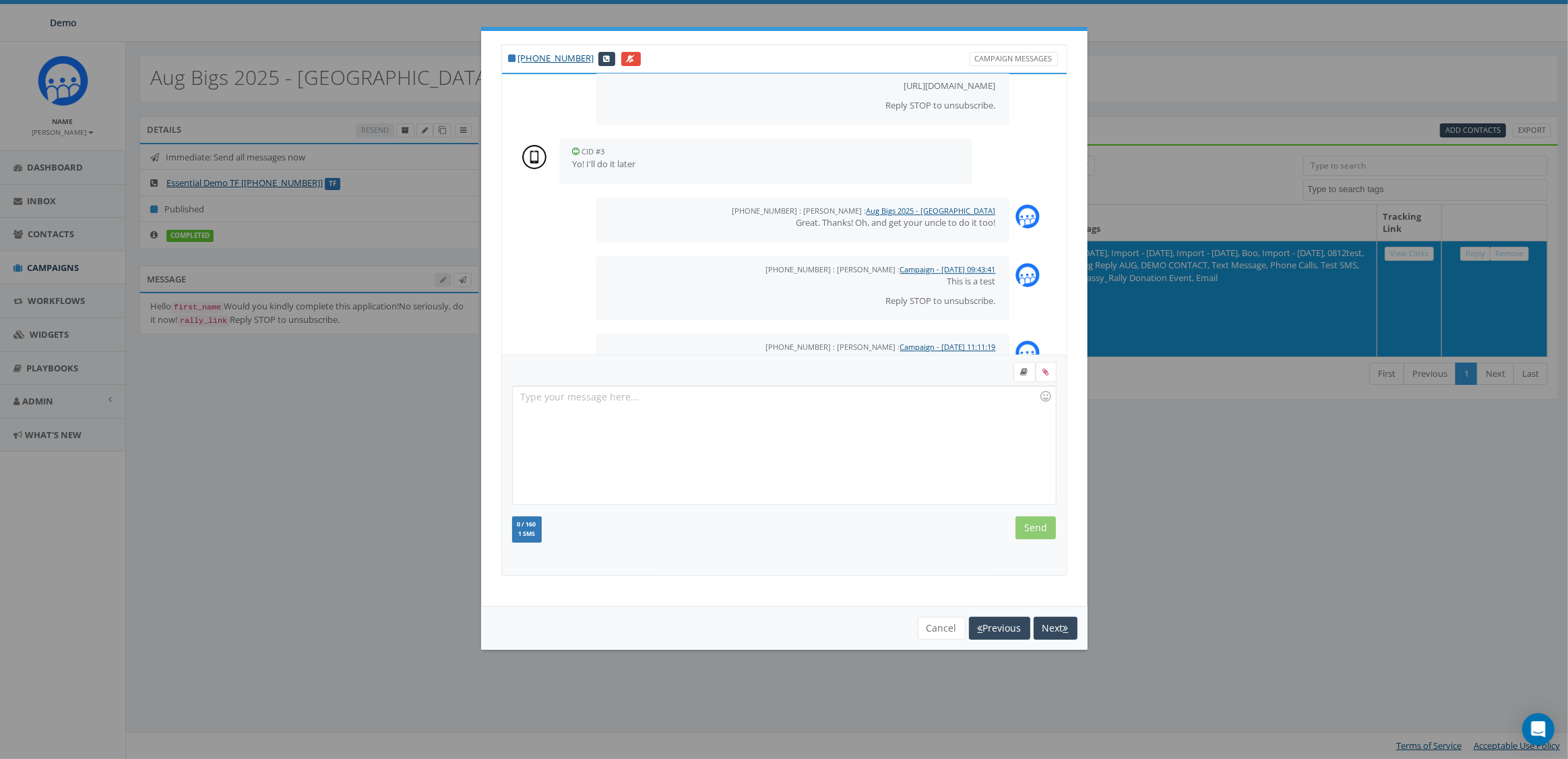
scroll to position [10263, 0]
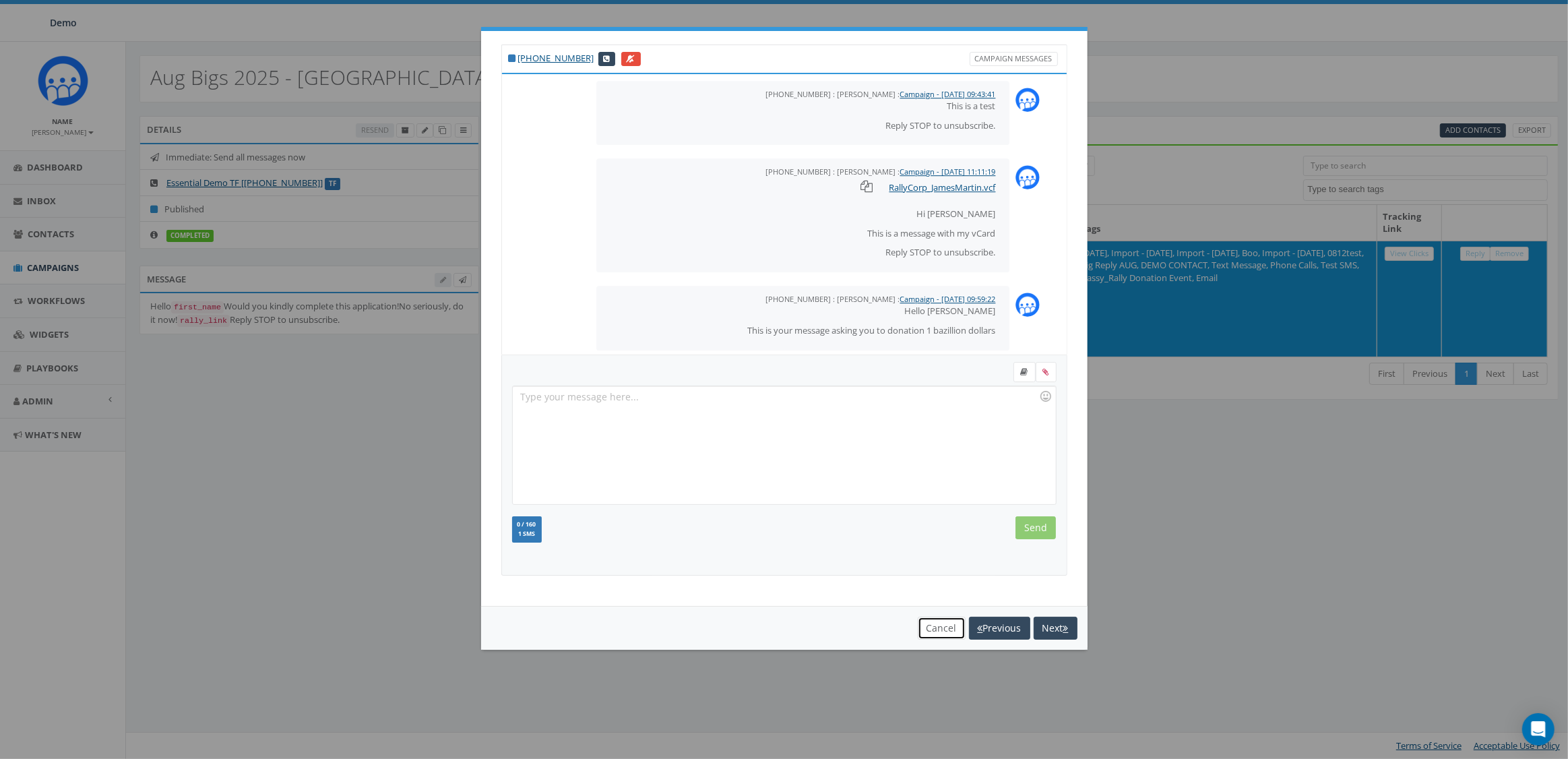
click at [927, 627] on button "Cancel" at bounding box center [941, 628] width 48 height 23
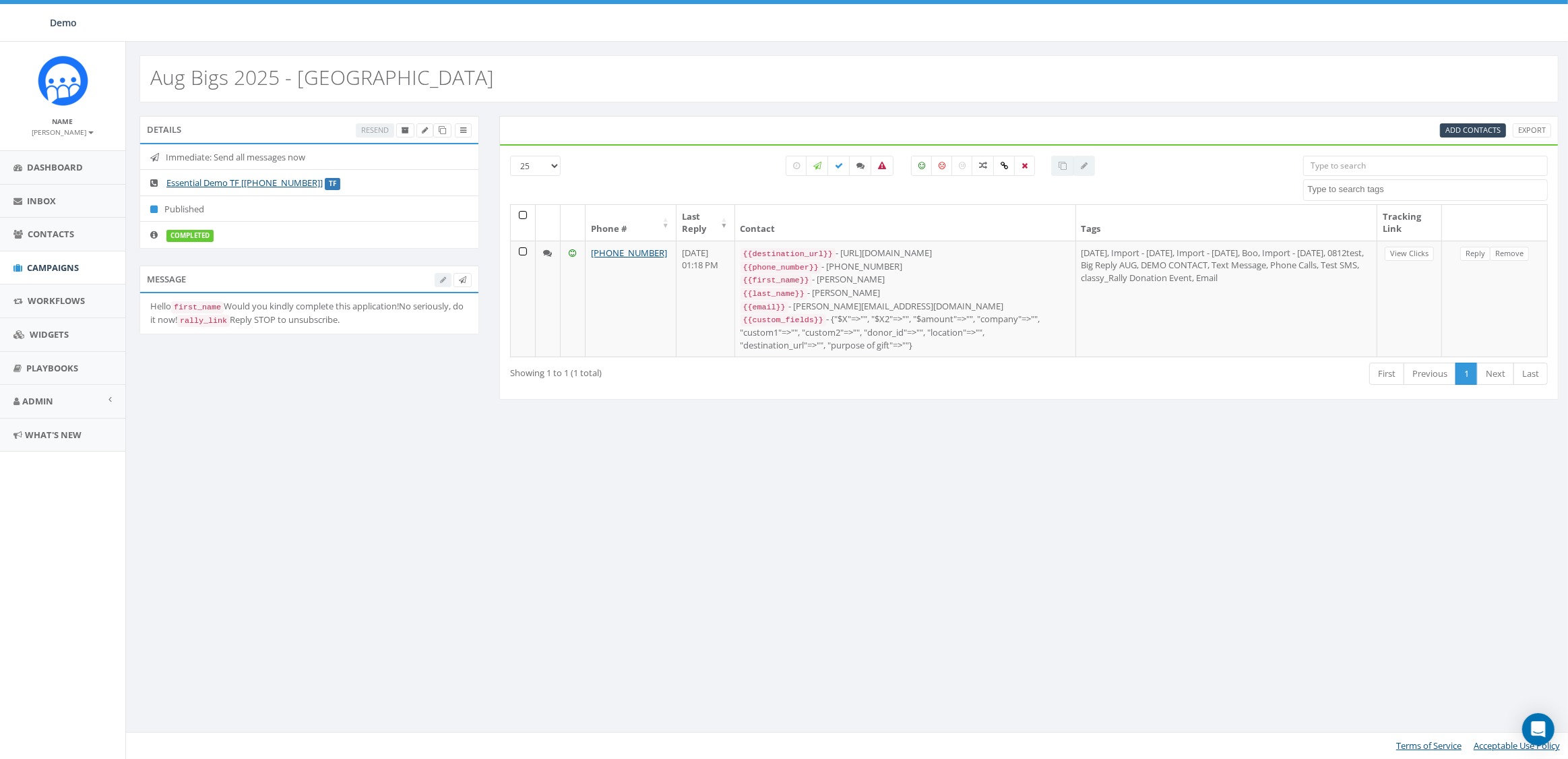
click at [78, 134] on small "James Martin" at bounding box center [63, 131] width 61 height 9
click at [65, 153] on link "Profile" at bounding box center [67, 153] width 106 height 17
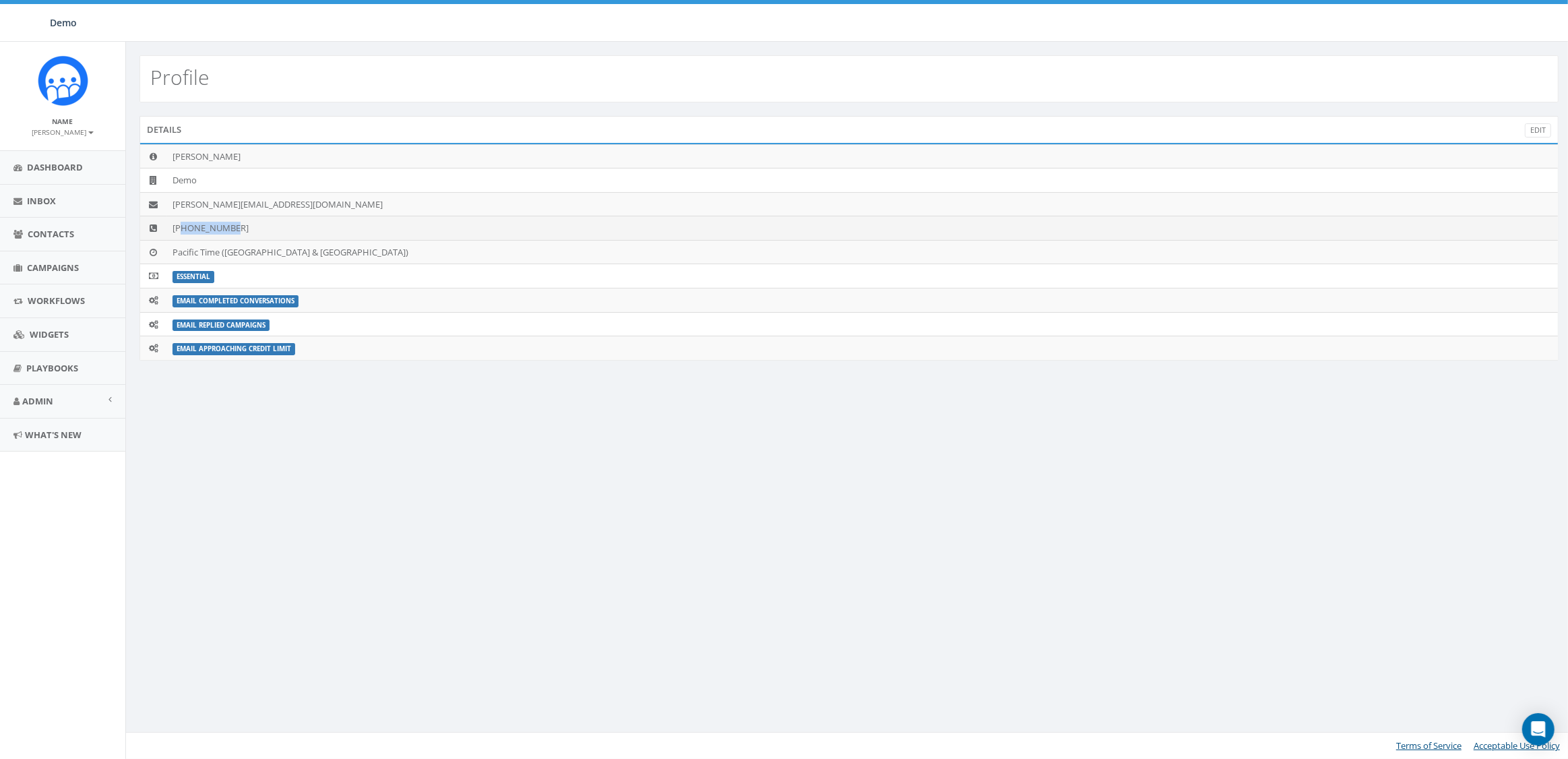
drag, startPoint x: 247, startPoint y: 228, endPoint x: 184, endPoint y: 229, distance: 63.0
click at [184, 229] on td "+18582408837" at bounding box center [863, 228] width 1390 height 24
click at [611, 480] on div "Profile Details Edit James Martin Demo james+demo@rallycorp.com +18582408837 Pa…" at bounding box center [849, 400] width 1447 height 717
click at [75, 130] on small "James Martin" at bounding box center [63, 131] width 61 height 9
click at [74, 167] on link "Sign Out" at bounding box center [67, 170] width 106 height 17
